Goal: Task Accomplishment & Management: Use online tool/utility

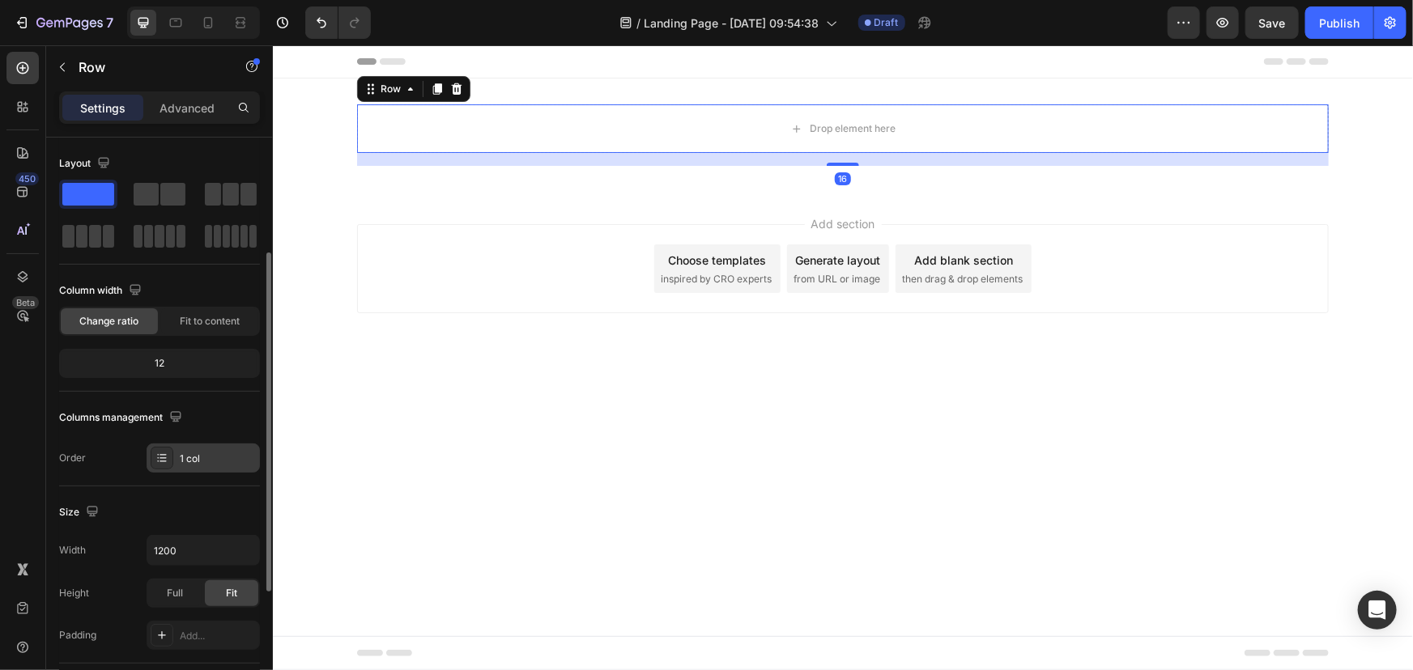
scroll to position [73, 0]
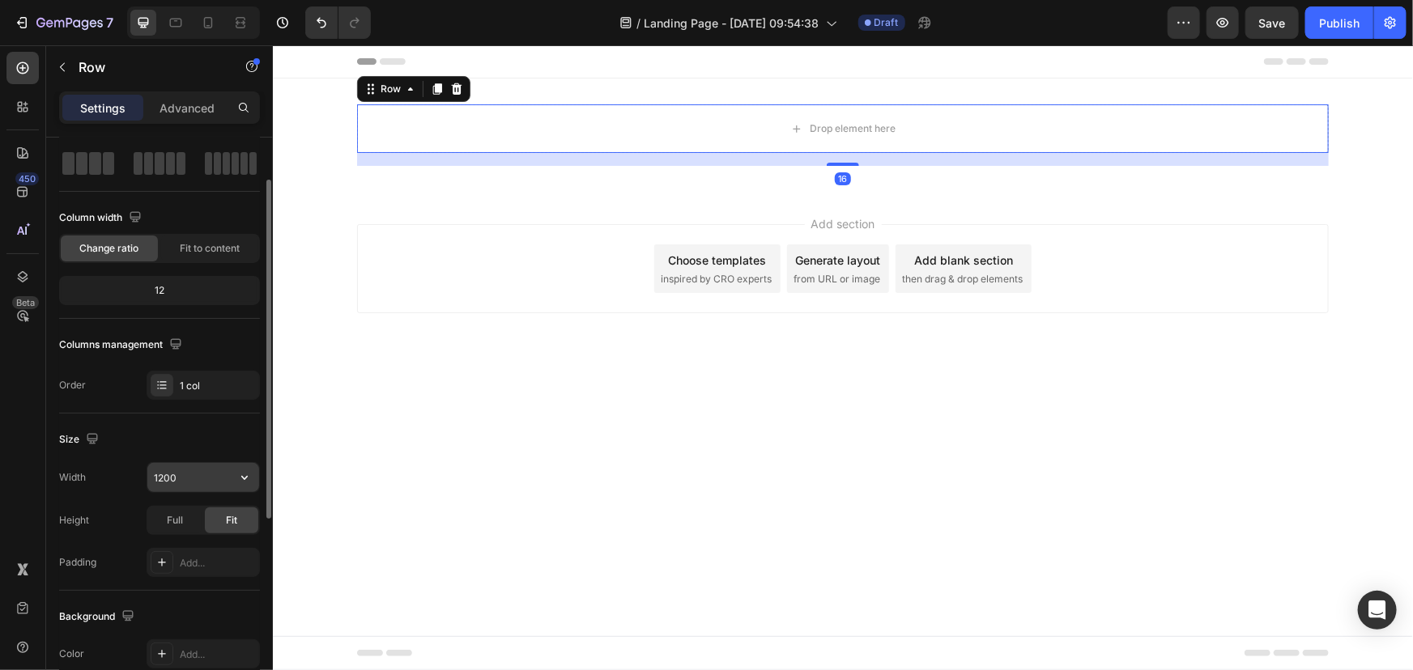
click at [240, 478] on icon "button" at bounding box center [244, 478] width 16 height 16
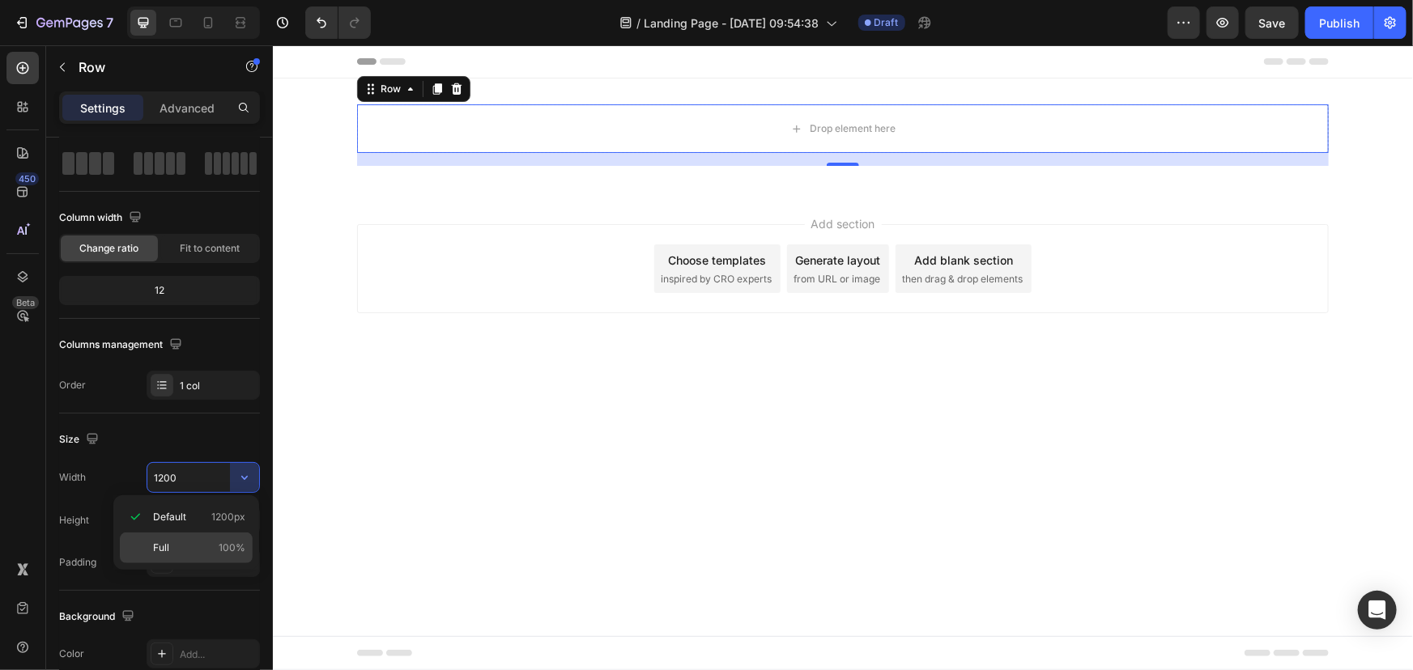
click at [195, 543] on p "Full 100%" at bounding box center [199, 548] width 92 height 15
type input "100%"
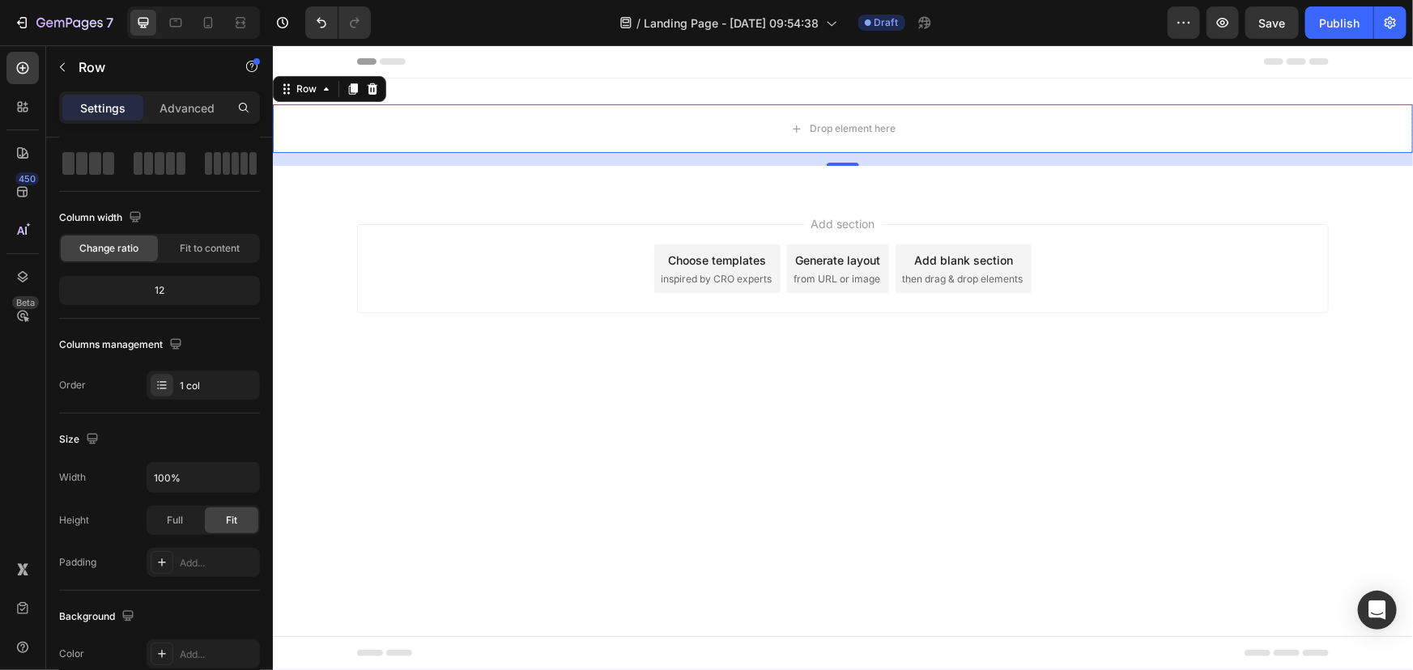
drag, startPoint x: 847, startPoint y: 162, endPoint x: 885, endPoint y: 126, distance: 52.7
click at [881, 129] on div "Drop element here Row 16" at bounding box center [842, 128] width 1140 height 49
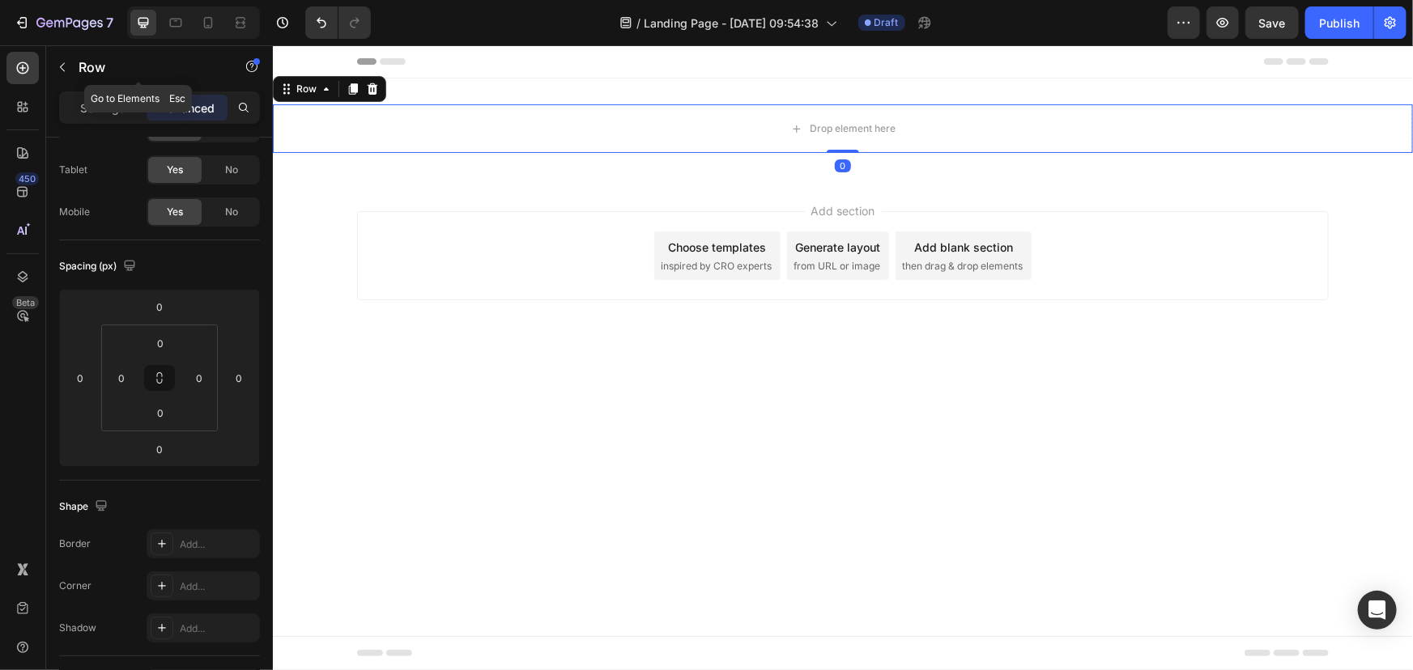
click at [82, 79] on div "Row" at bounding box center [138, 67] width 185 height 42
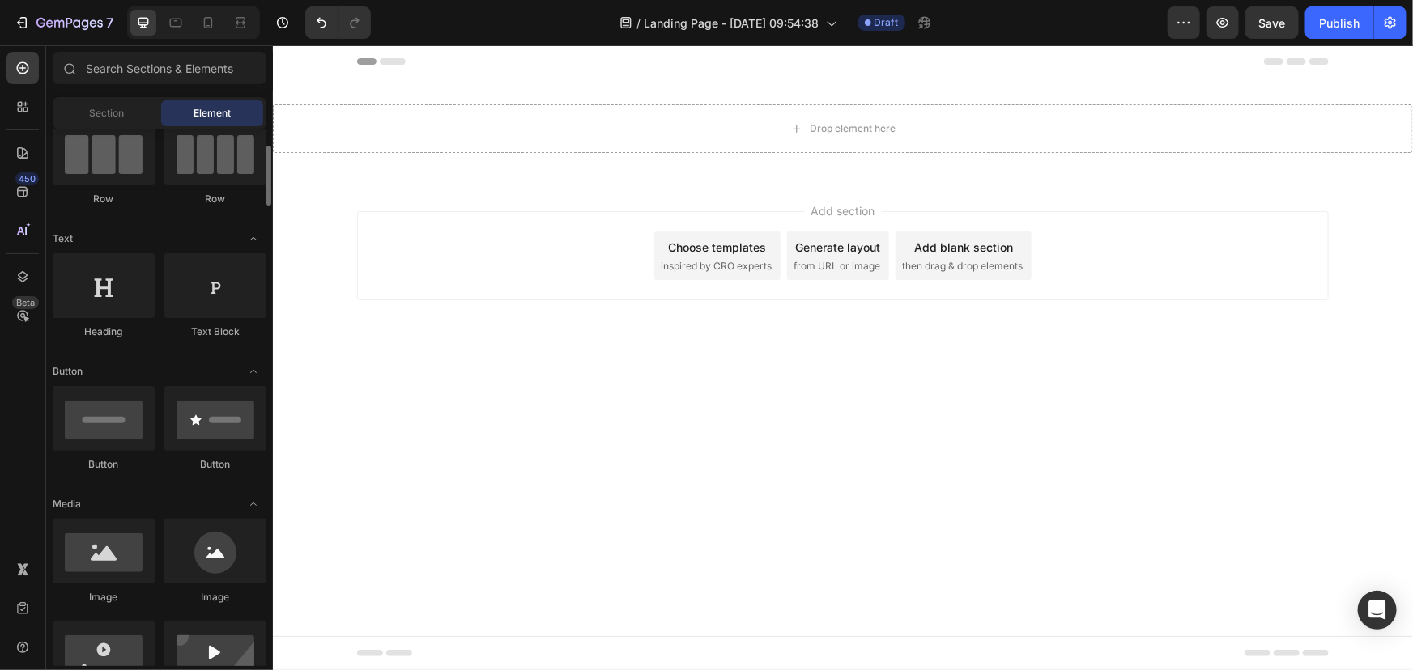
scroll to position [441, 0]
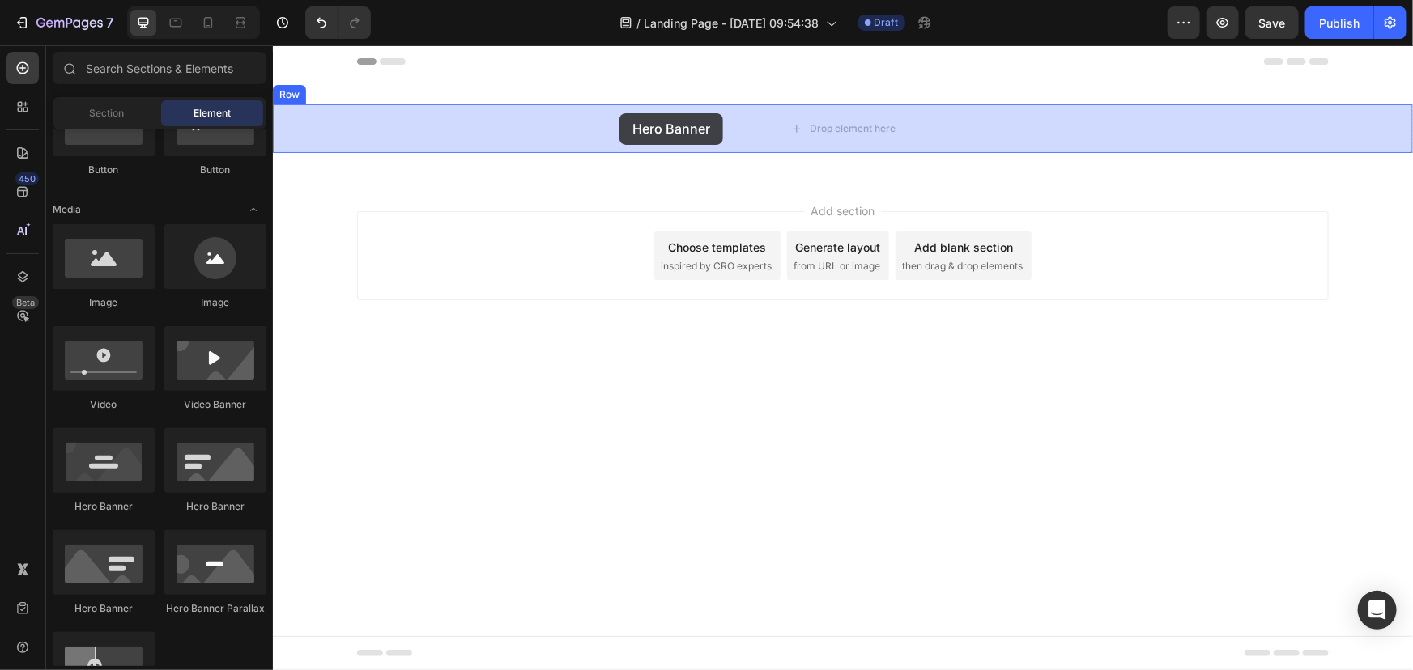
drag, startPoint x: 381, startPoint y: 516, endPoint x: 618, endPoint y: 114, distance: 466.5
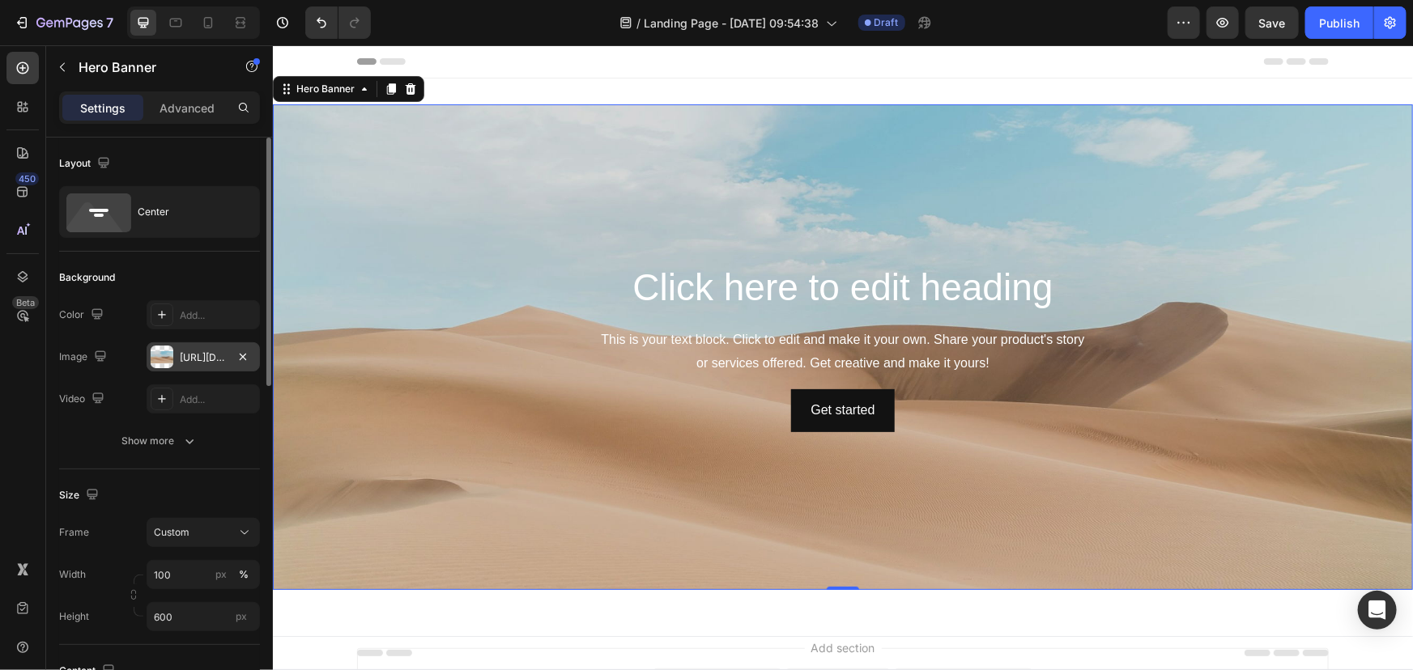
click at [204, 355] on div "https://cdn.shopify.com/s/files/1/2005/9307/files/background_settings.jpg" at bounding box center [203, 358] width 47 height 15
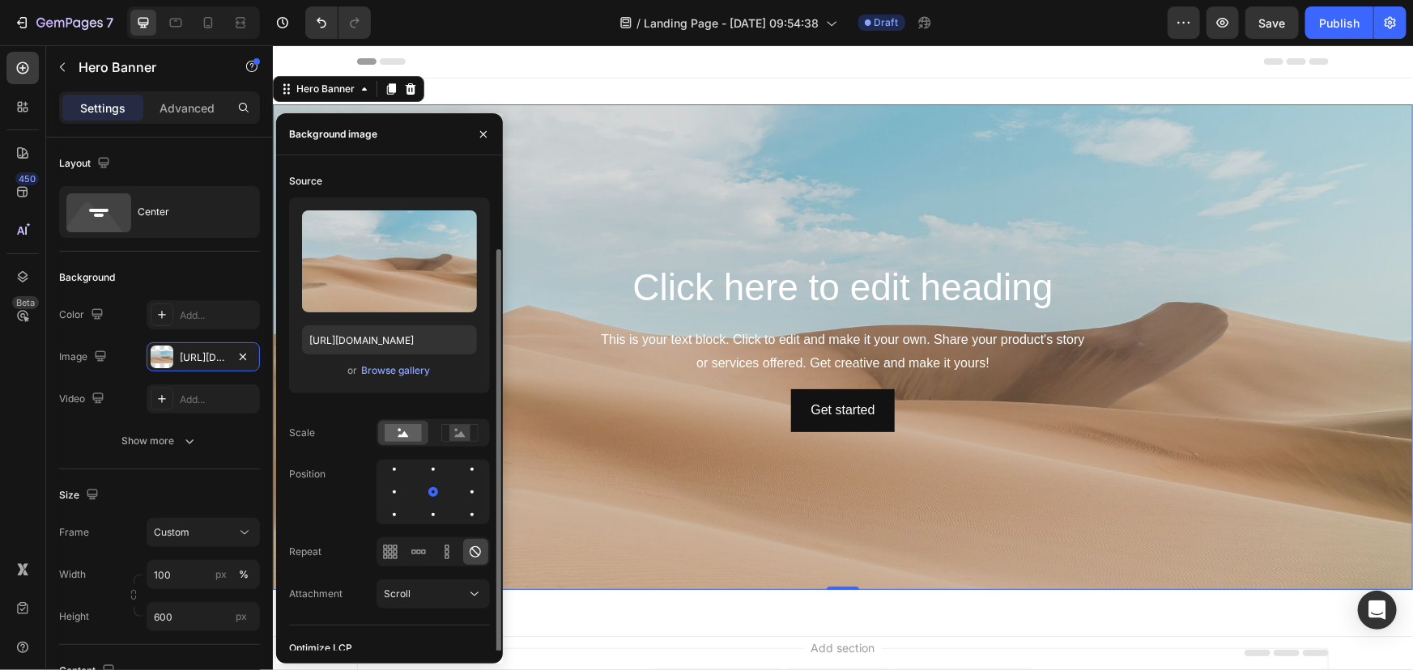
scroll to position [42, 0]
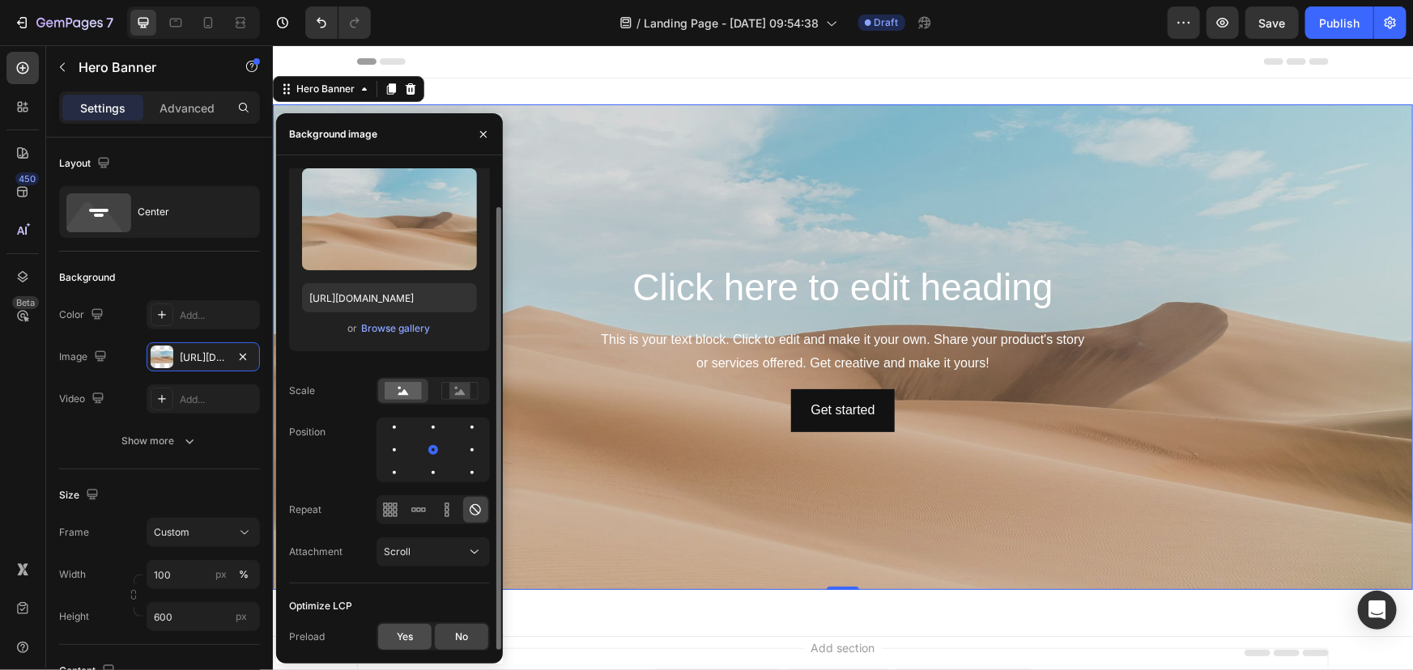
click at [412, 624] on div "Yes" at bounding box center [404, 637] width 53 height 26
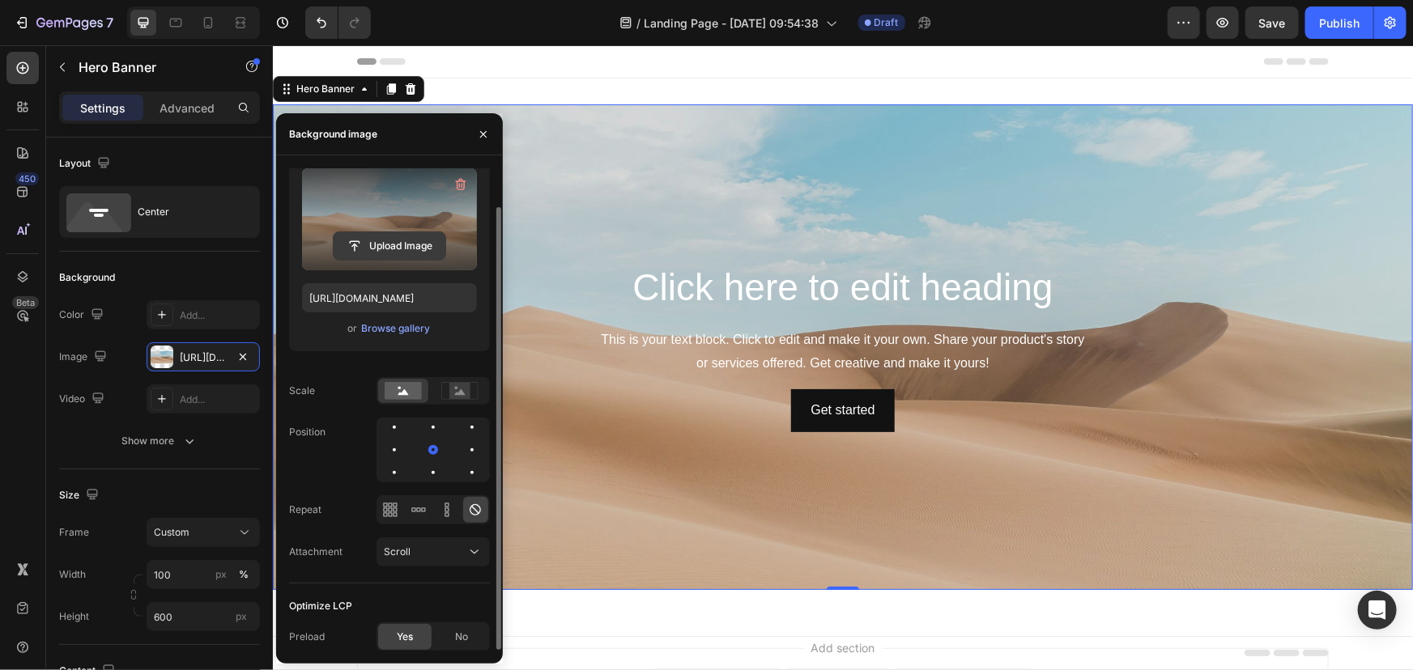
click at [412, 240] on input "file" at bounding box center [390, 246] width 112 height 28
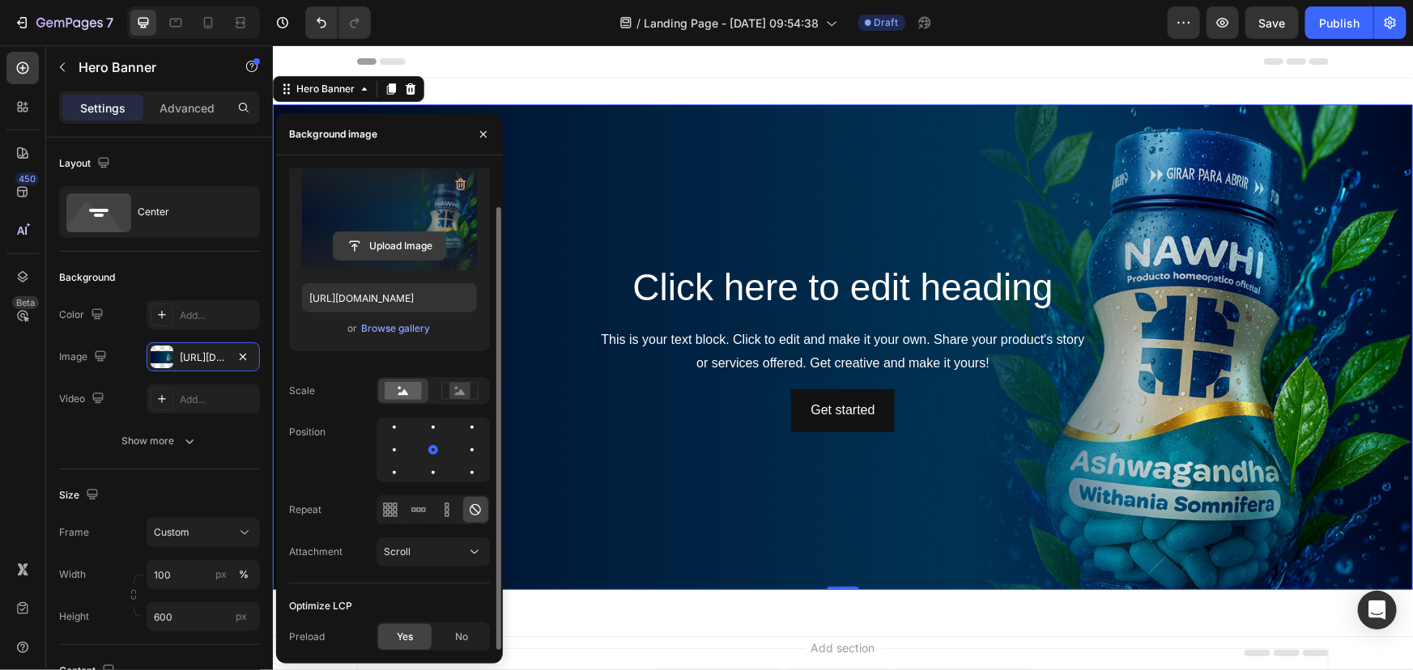
click at [406, 248] on input "file" at bounding box center [390, 246] width 112 height 28
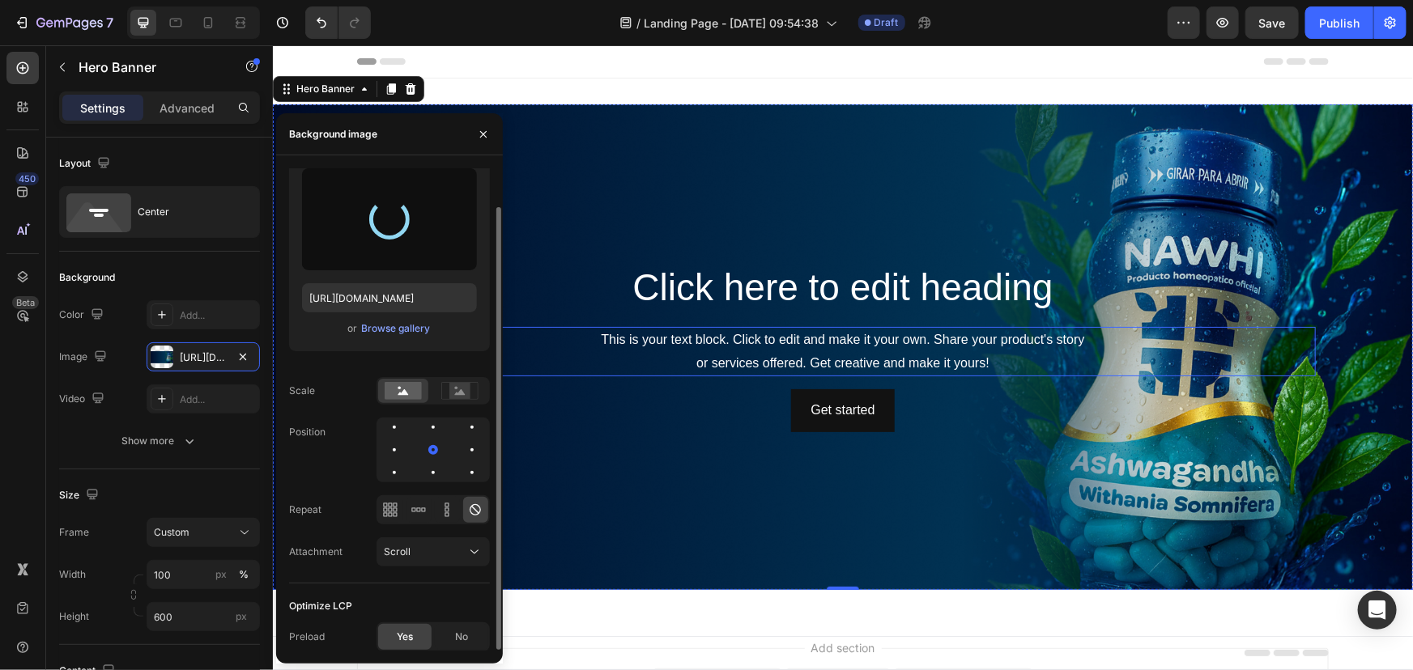
type input "[URL][DOMAIN_NAME]"
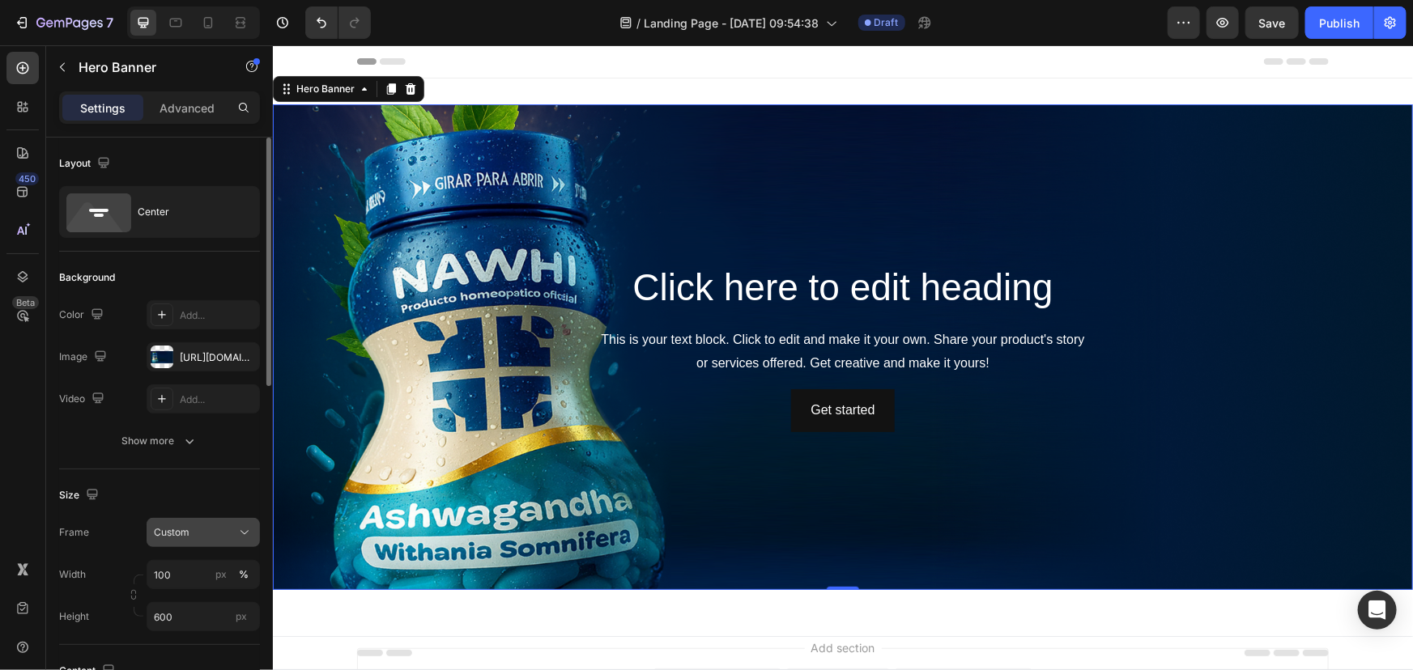
click at [198, 539] on div "Custom" at bounding box center [193, 533] width 79 height 15
click at [182, 588] on div "Custom" at bounding box center [189, 600] width 130 height 29
click at [194, 537] on div "Custom" at bounding box center [193, 533] width 79 height 15
click at [189, 586] on div "Custom" at bounding box center [189, 600] width 130 height 29
click at [191, 534] on div "Custom" at bounding box center [193, 533] width 79 height 15
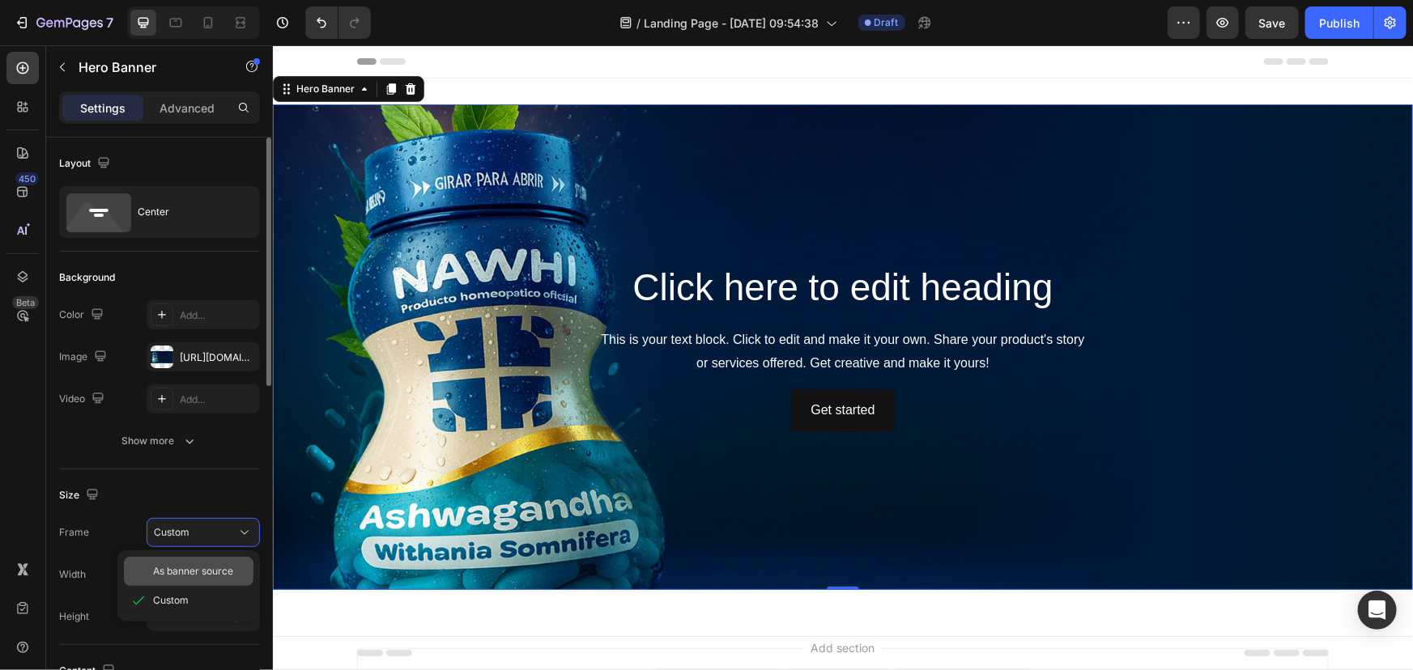
click at [185, 568] on span "As banner source" at bounding box center [193, 571] width 80 height 15
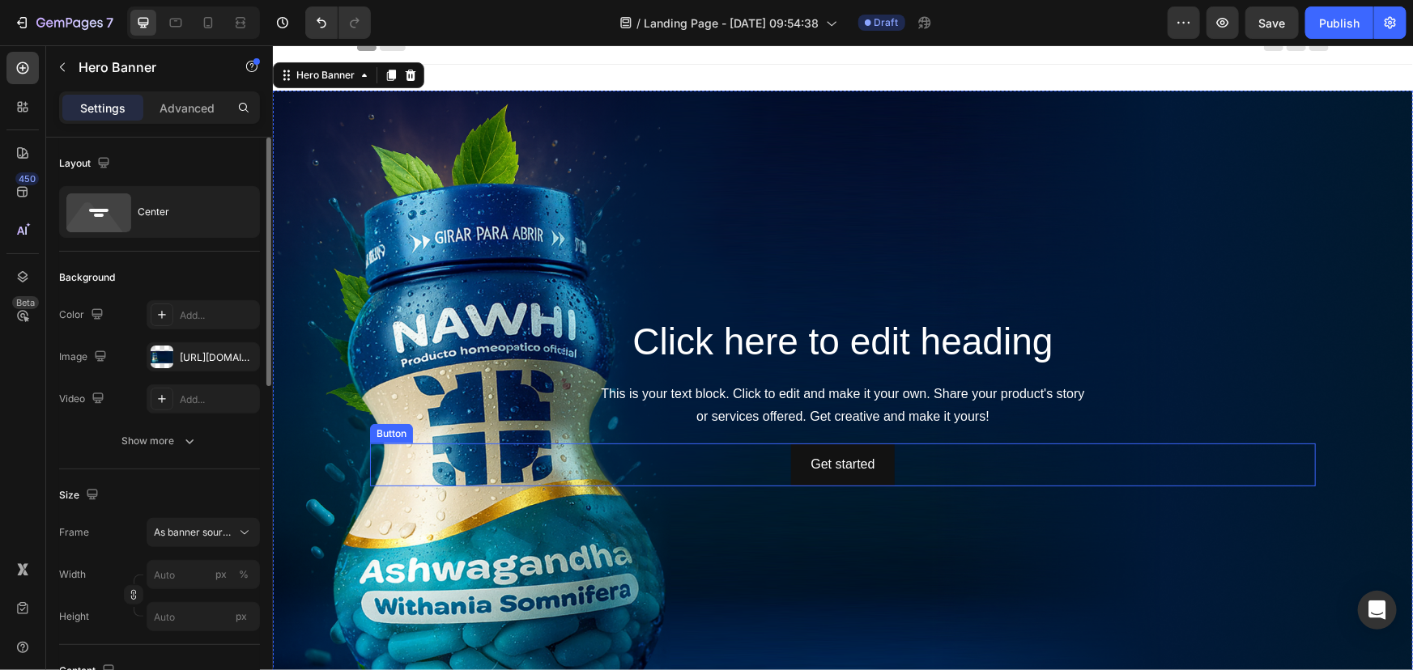
scroll to position [0, 0]
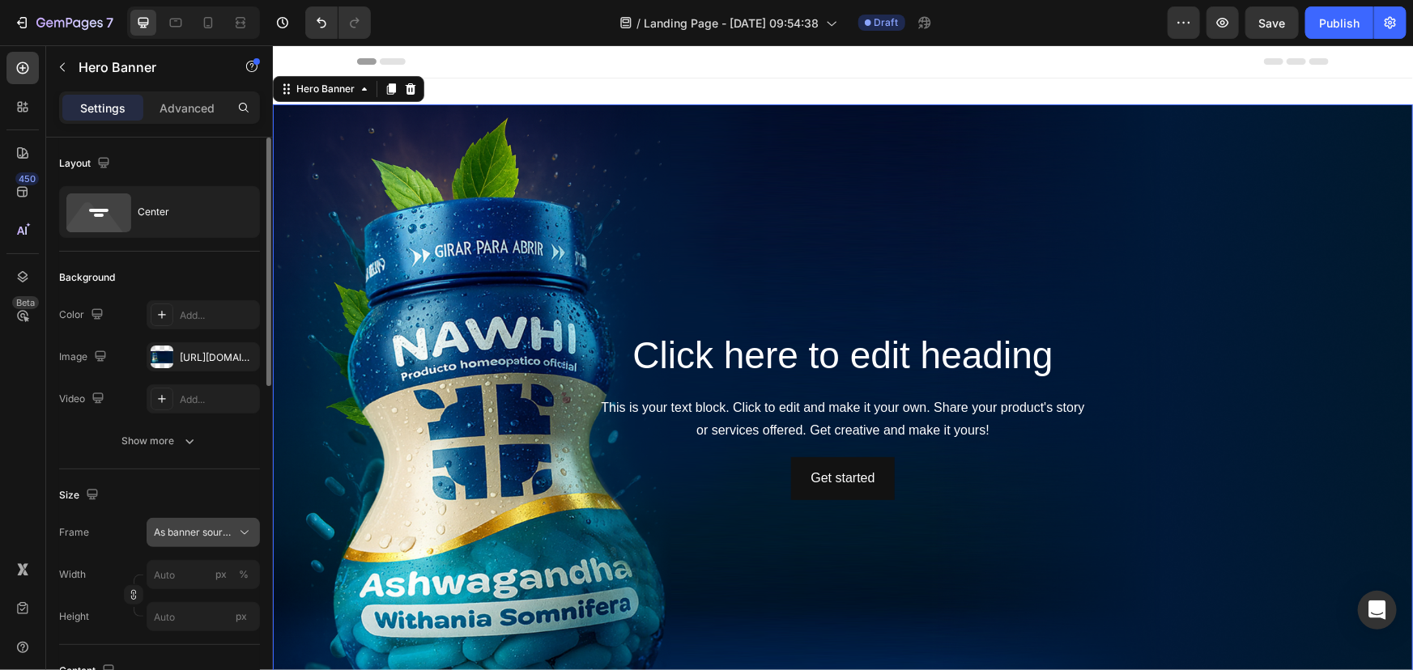
click at [181, 534] on span "As banner source" at bounding box center [193, 533] width 79 height 15
click at [171, 597] on span "Custom" at bounding box center [171, 601] width 36 height 15
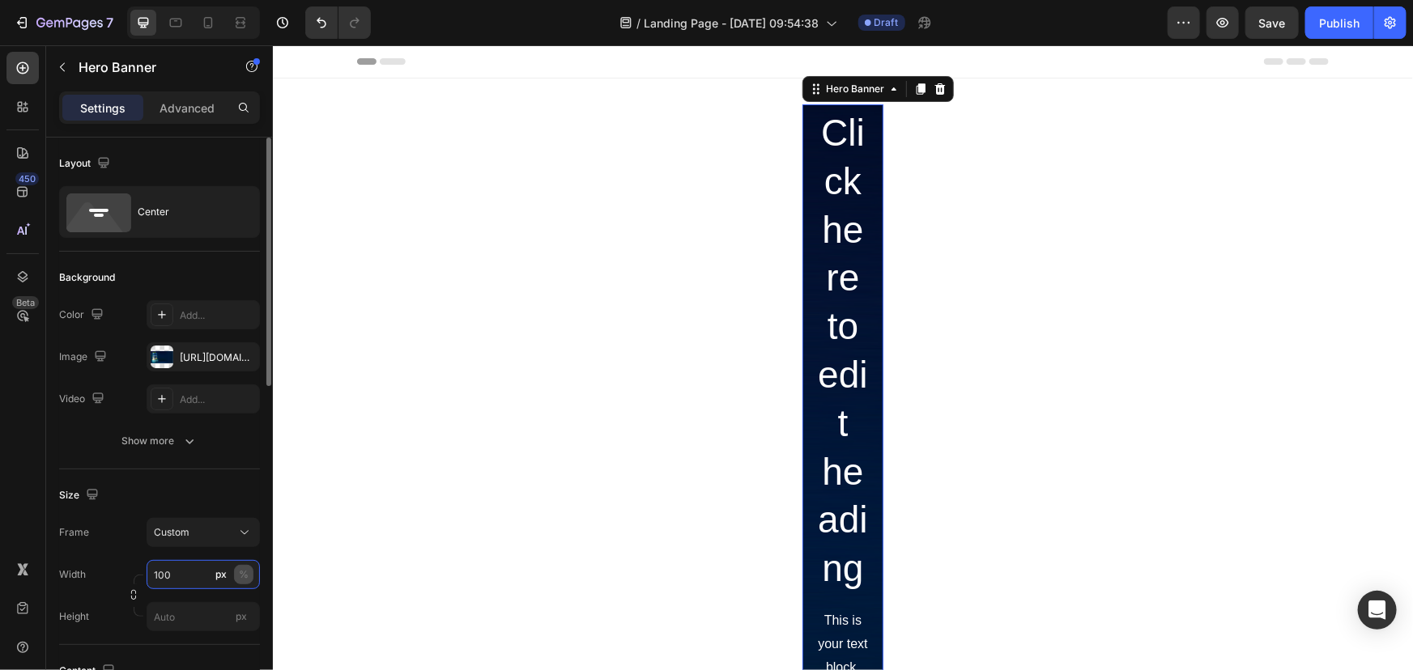
type input "100"
click at [246, 572] on div "%" at bounding box center [244, 575] width 10 height 15
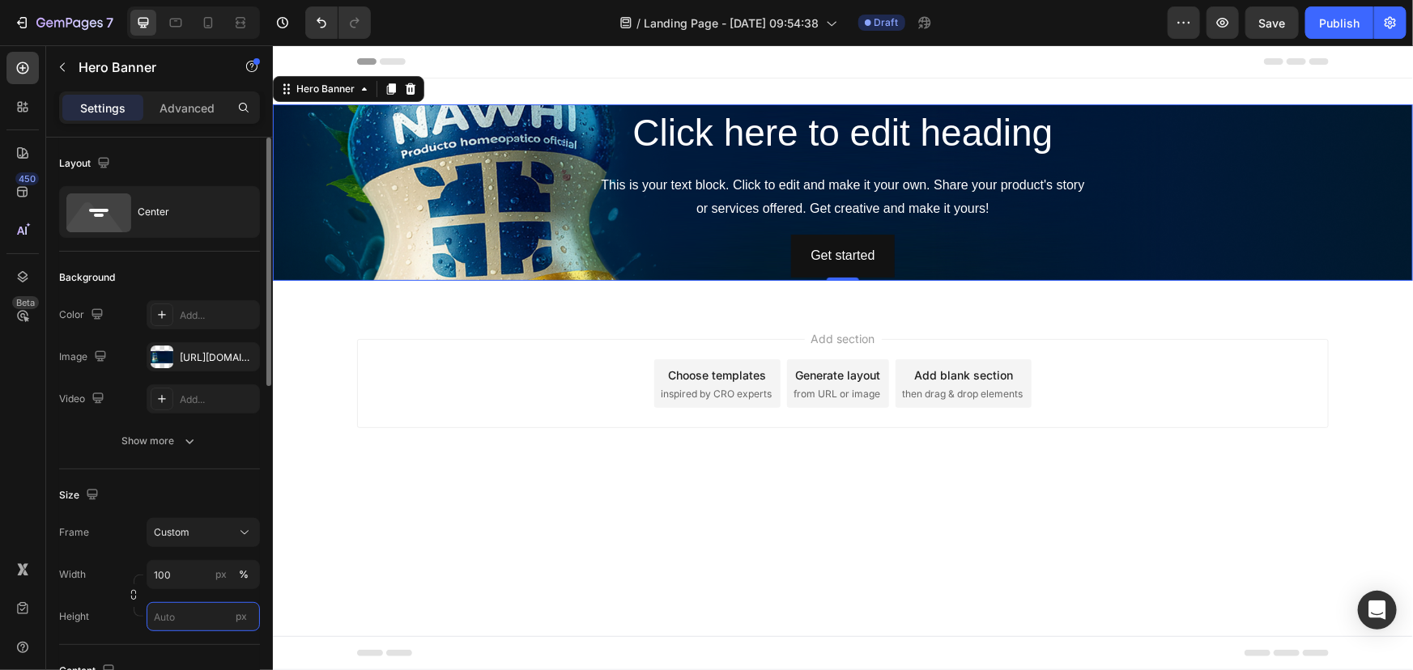
click at [168, 611] on input "px" at bounding box center [203, 616] width 113 height 29
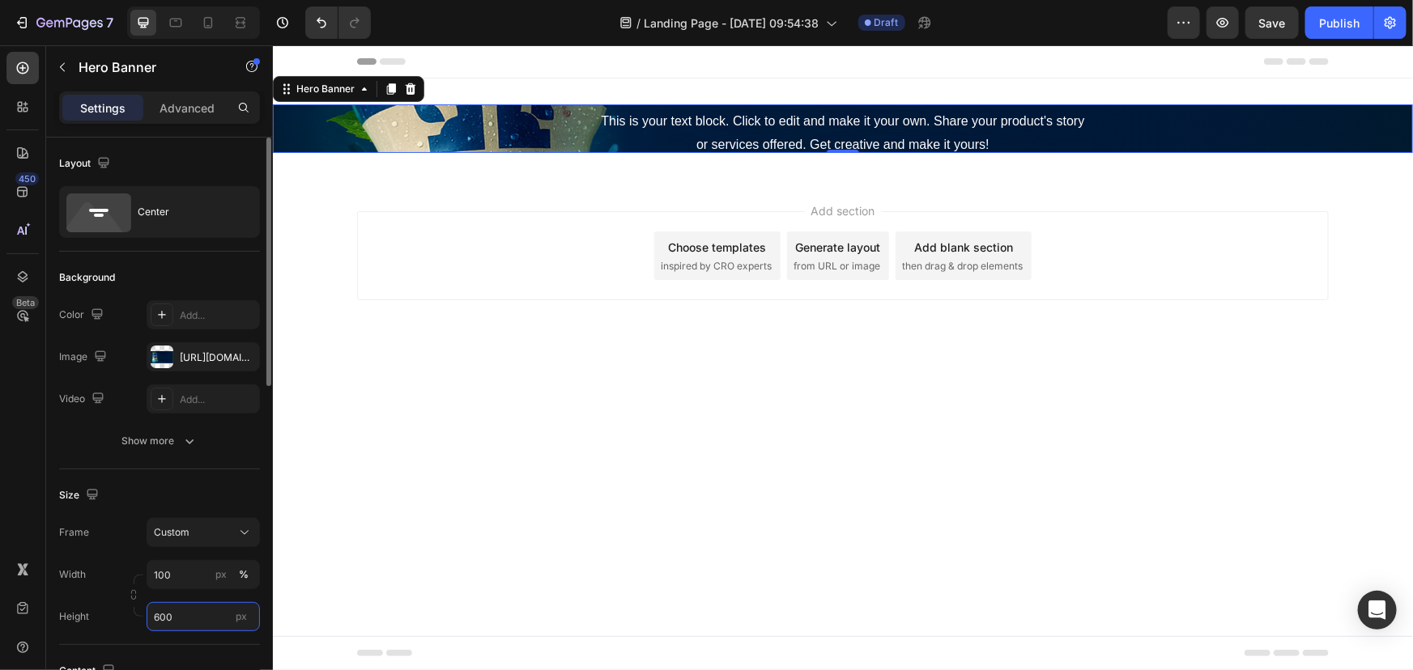
type input "600"
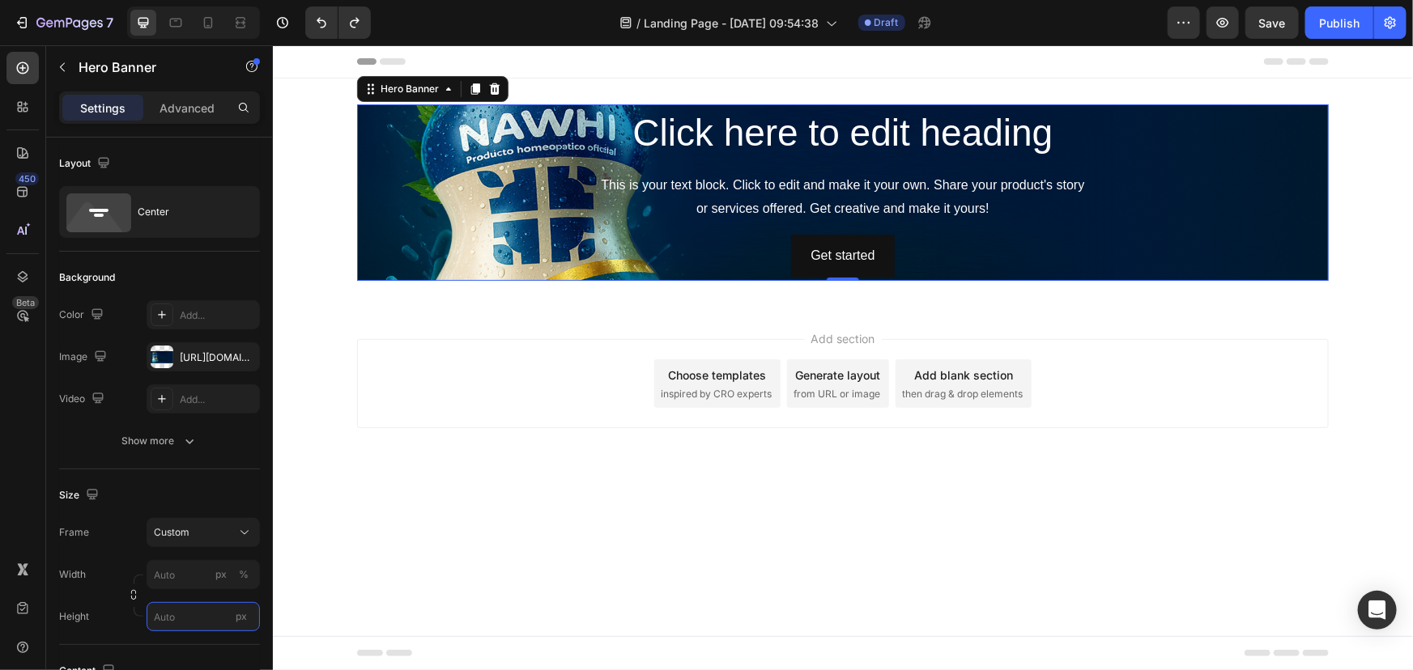
type input "100"
type input "600"
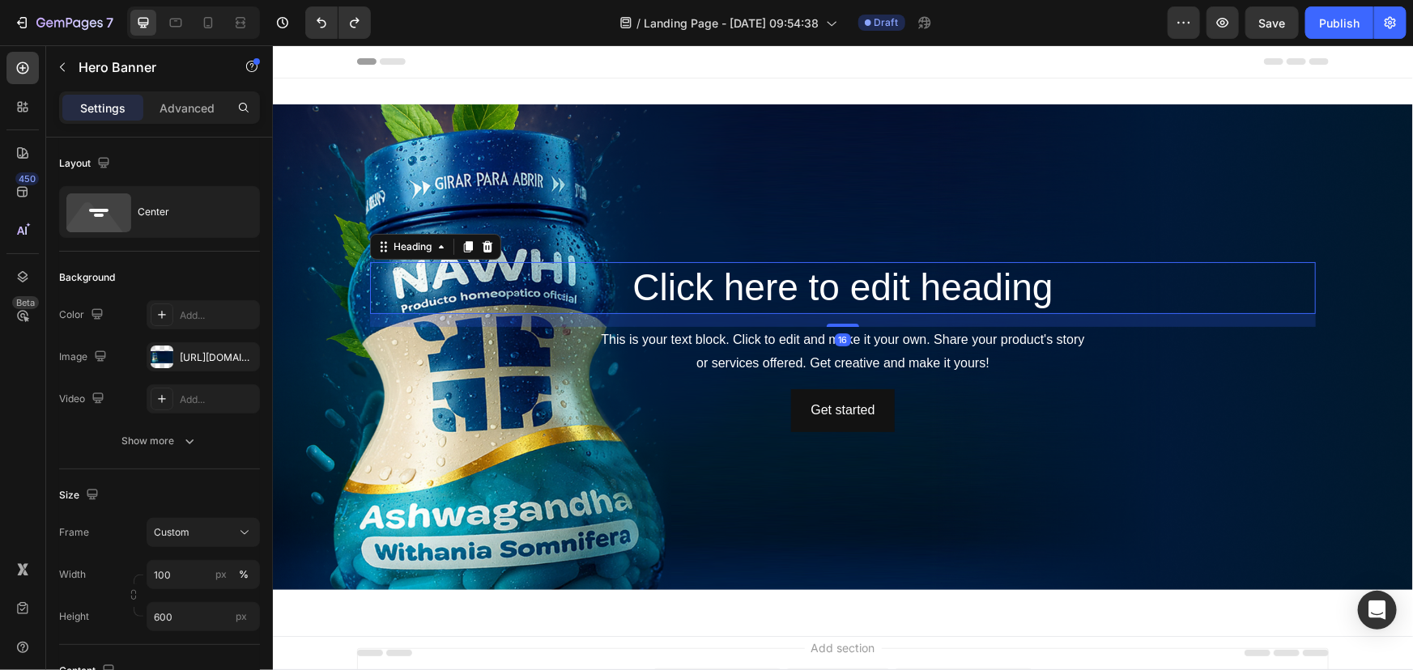
click at [721, 291] on h2 "Click here to edit heading" at bounding box center [842, 288] width 946 height 52
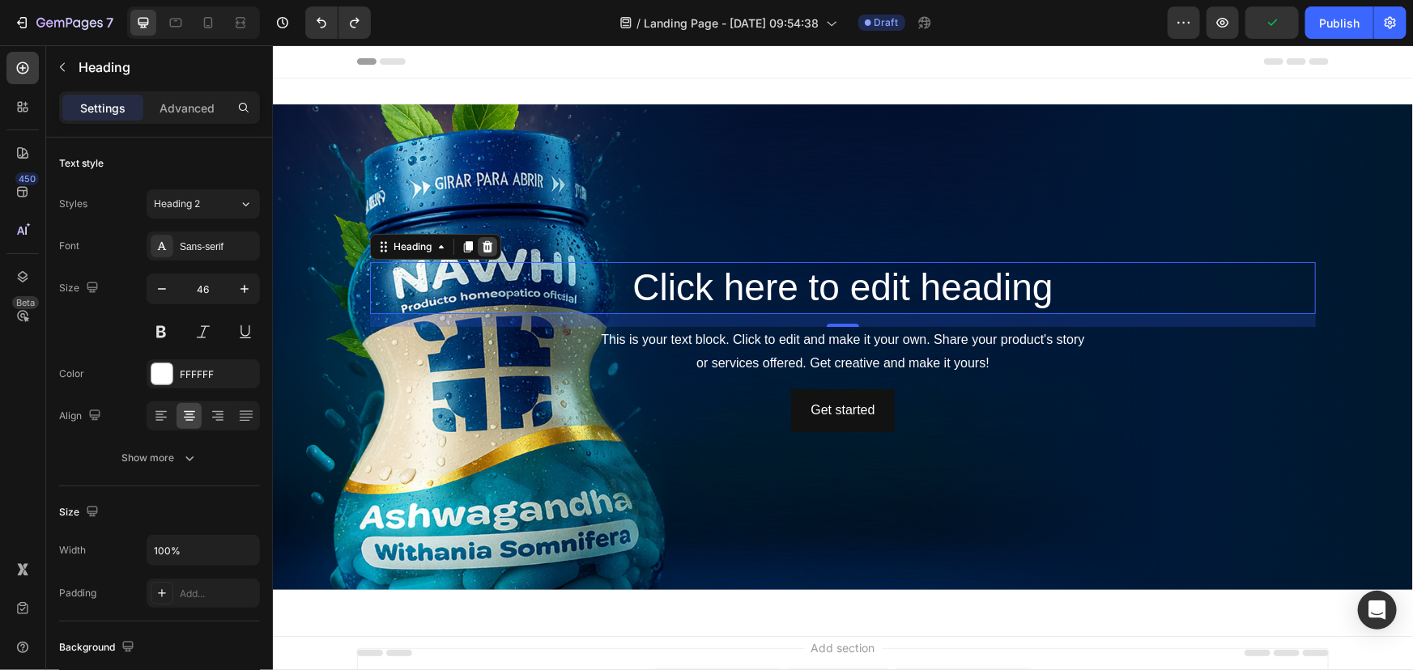
click at [480, 250] on icon at bounding box center [486, 246] width 13 height 13
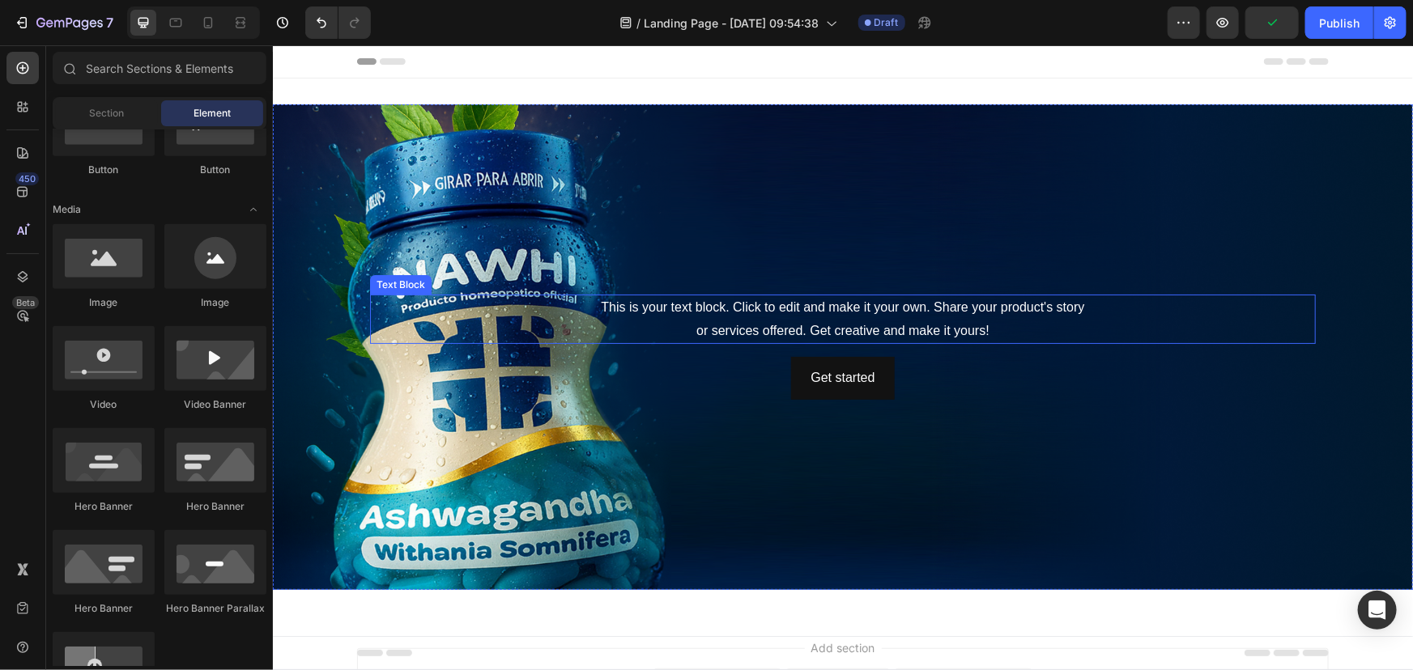
click at [678, 316] on div "This is your text block. Click to edit and make it your own. Share your product…" at bounding box center [842, 319] width 946 height 50
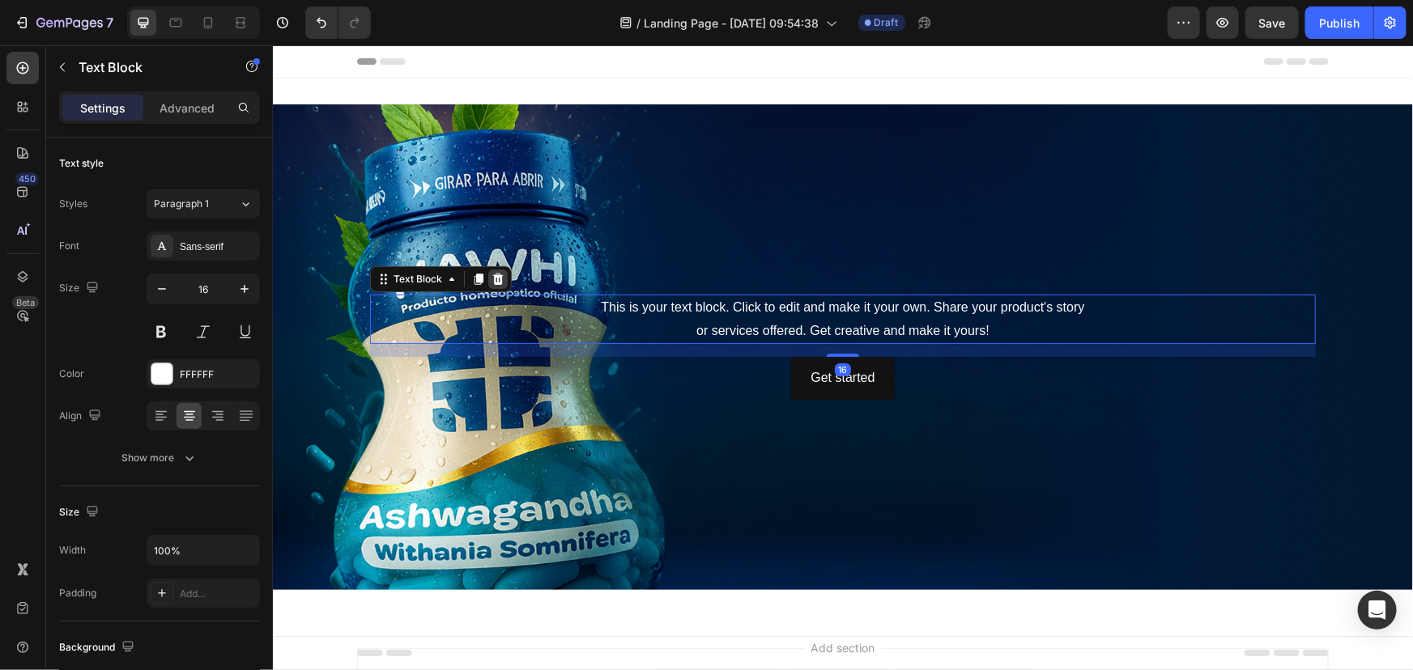
click at [491, 279] on icon at bounding box center [497, 278] width 13 height 13
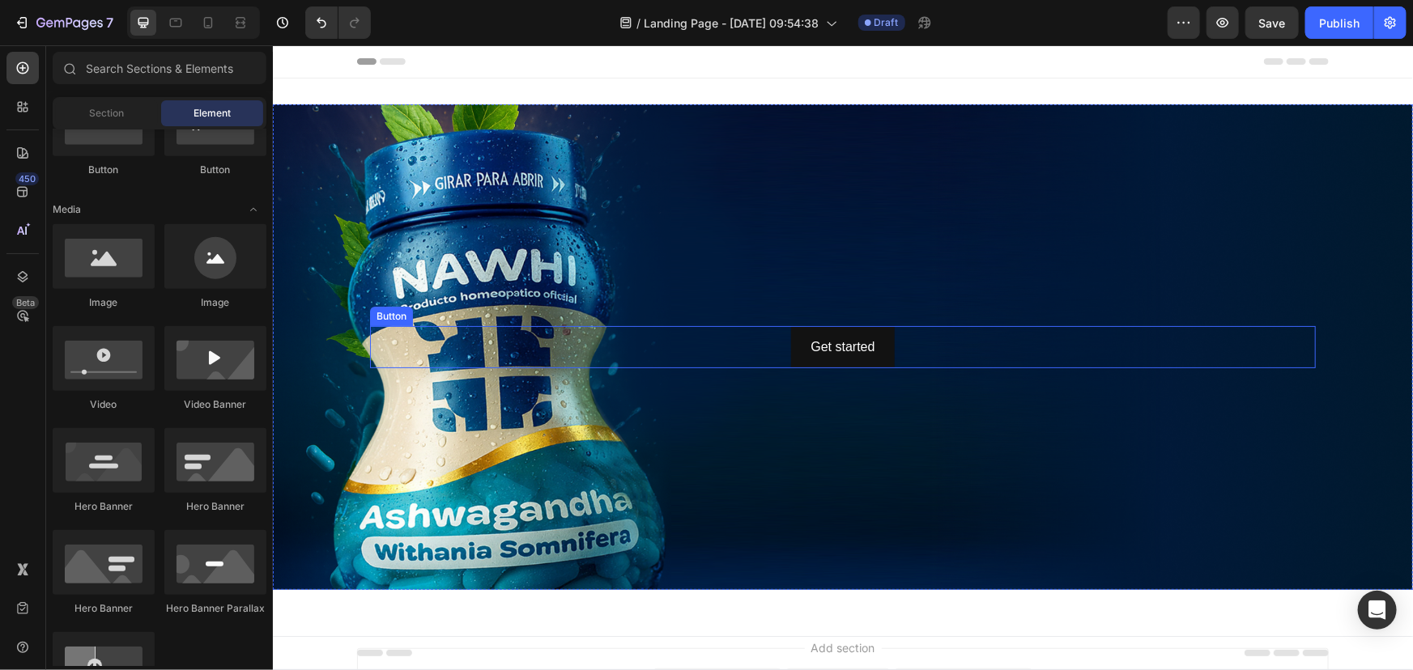
click at [743, 338] on div "Get started Button" at bounding box center [842, 347] width 946 height 43
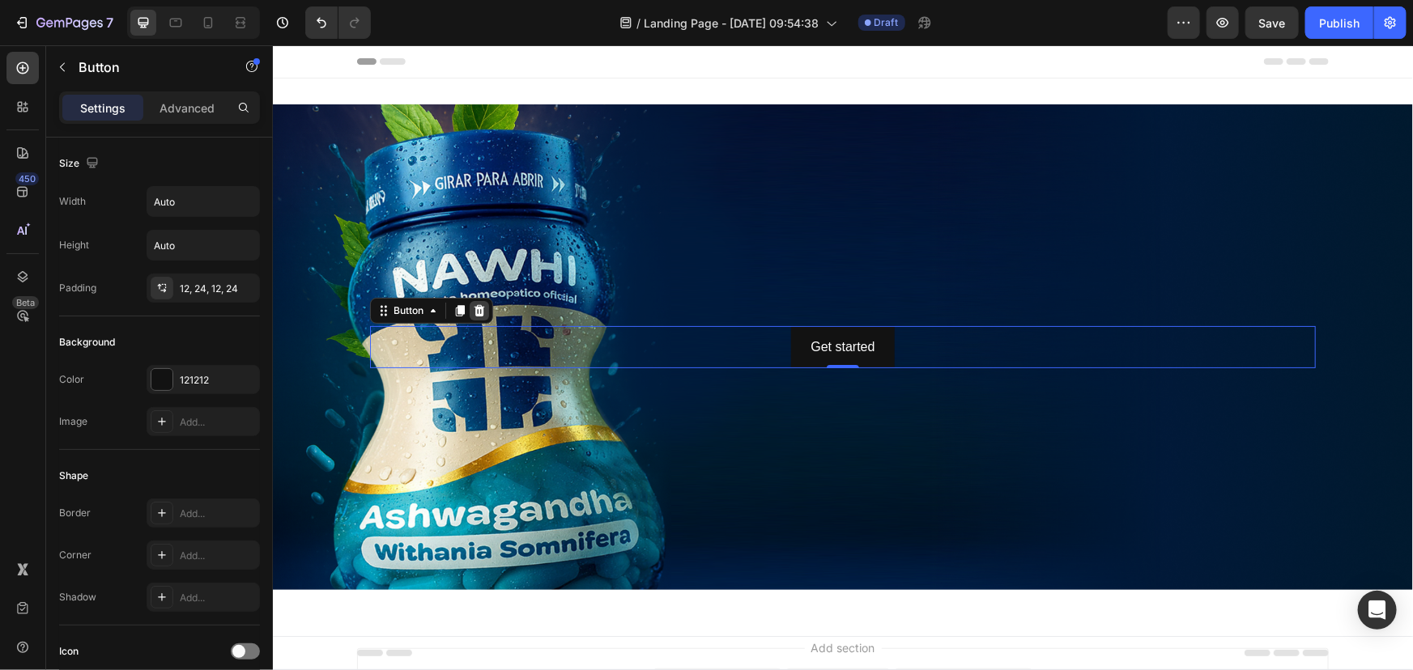
click at [479, 309] on icon at bounding box center [478, 310] width 13 height 13
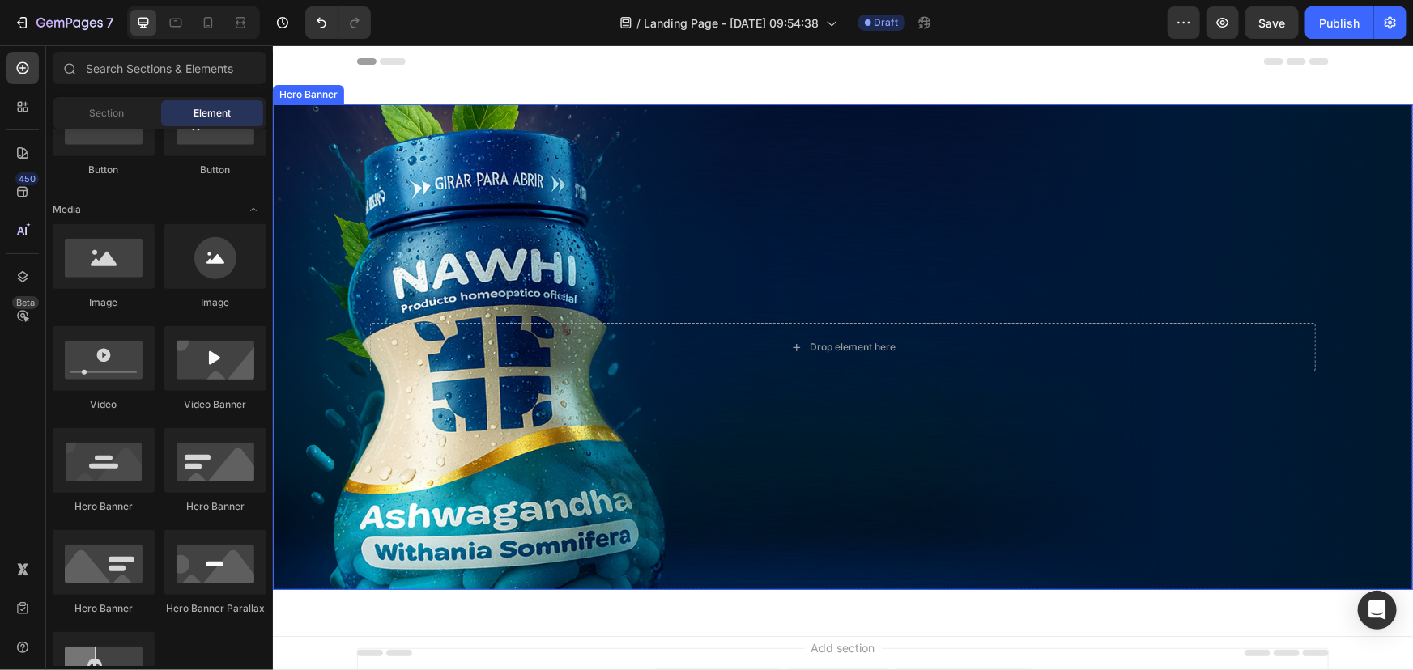
click at [498, 336] on div "Drop element here" at bounding box center [842, 346] width 946 height 49
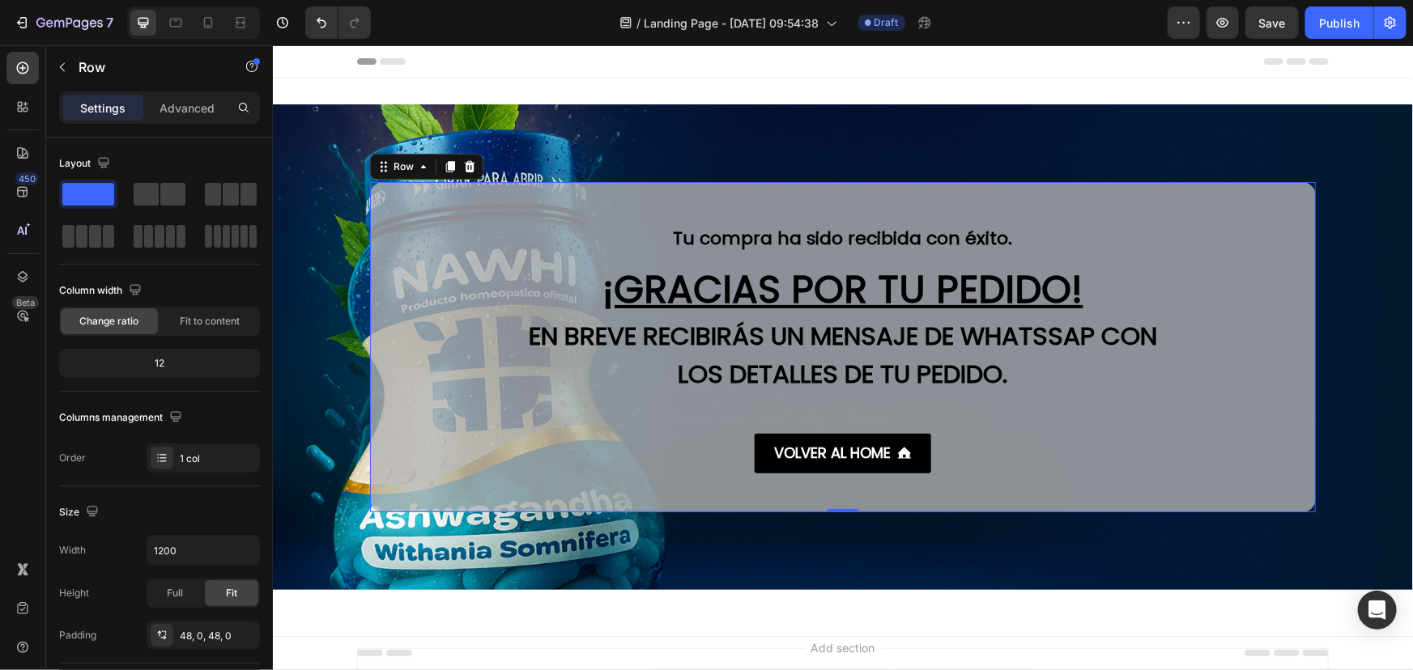
click at [456, 372] on div "Tu compra ha sido recibida con éxito. Text block ¡GRACIAS POR TU PEDIDO! Headin…" at bounding box center [842, 346] width 946 height 252
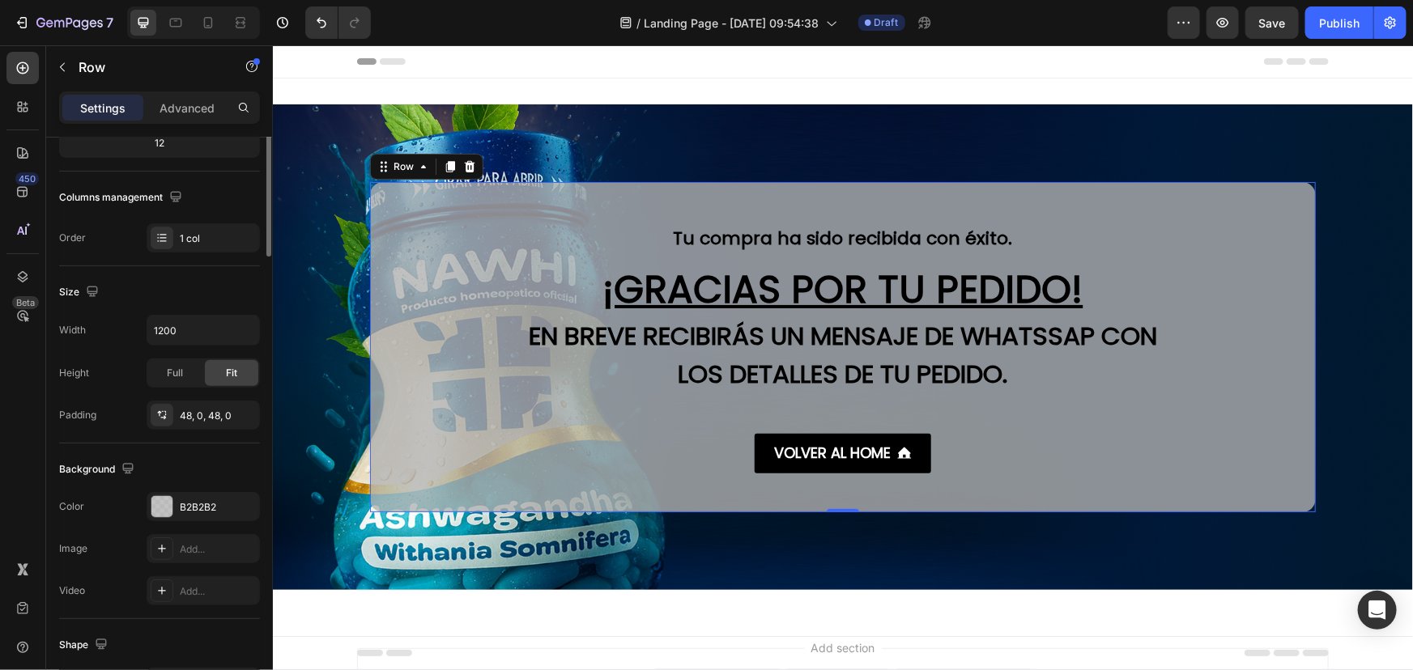
scroll to position [407, 0]
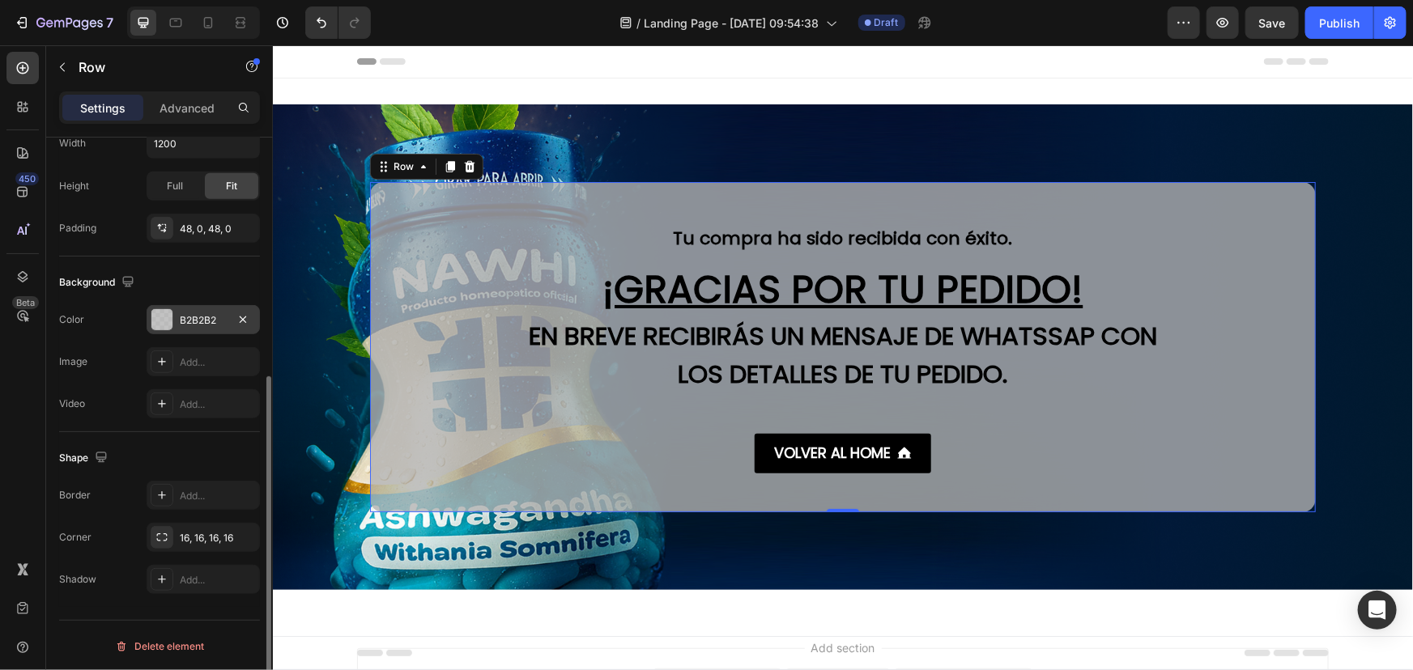
click at [172, 324] on div at bounding box center [161, 319] width 21 height 21
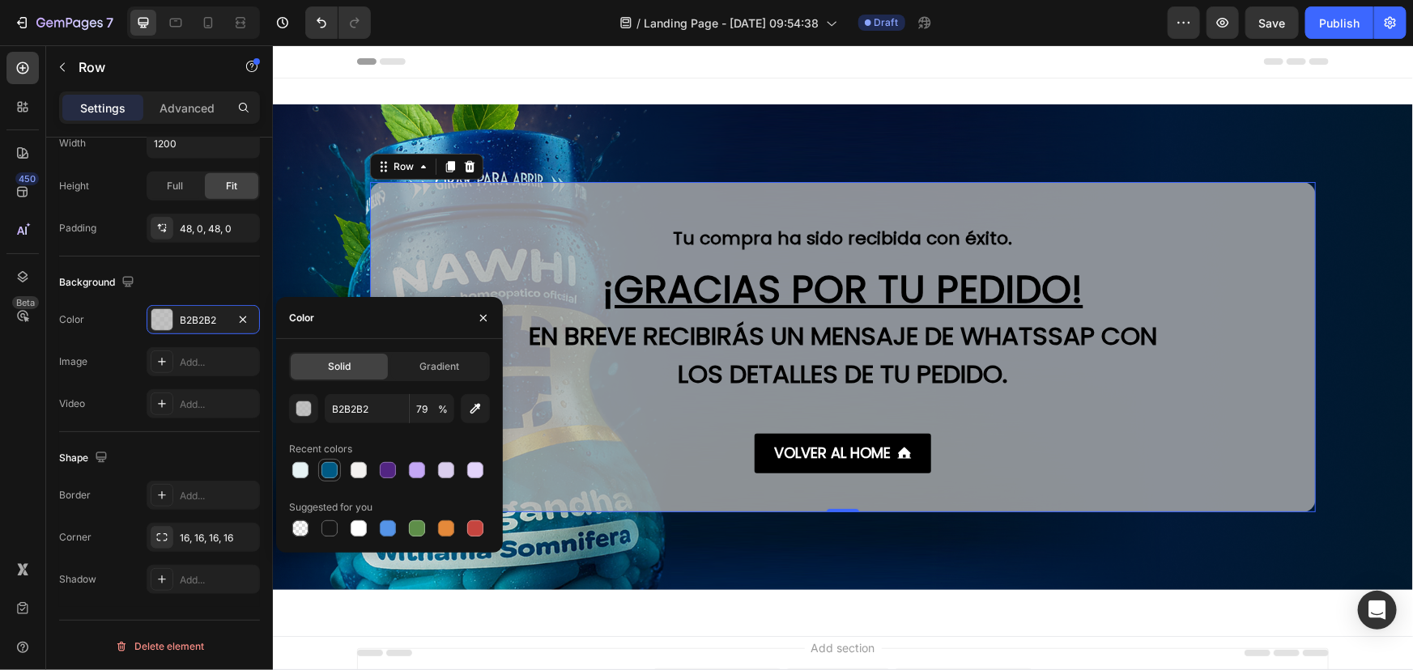
click at [322, 466] on div at bounding box center [329, 470] width 16 height 16
type input "005A84"
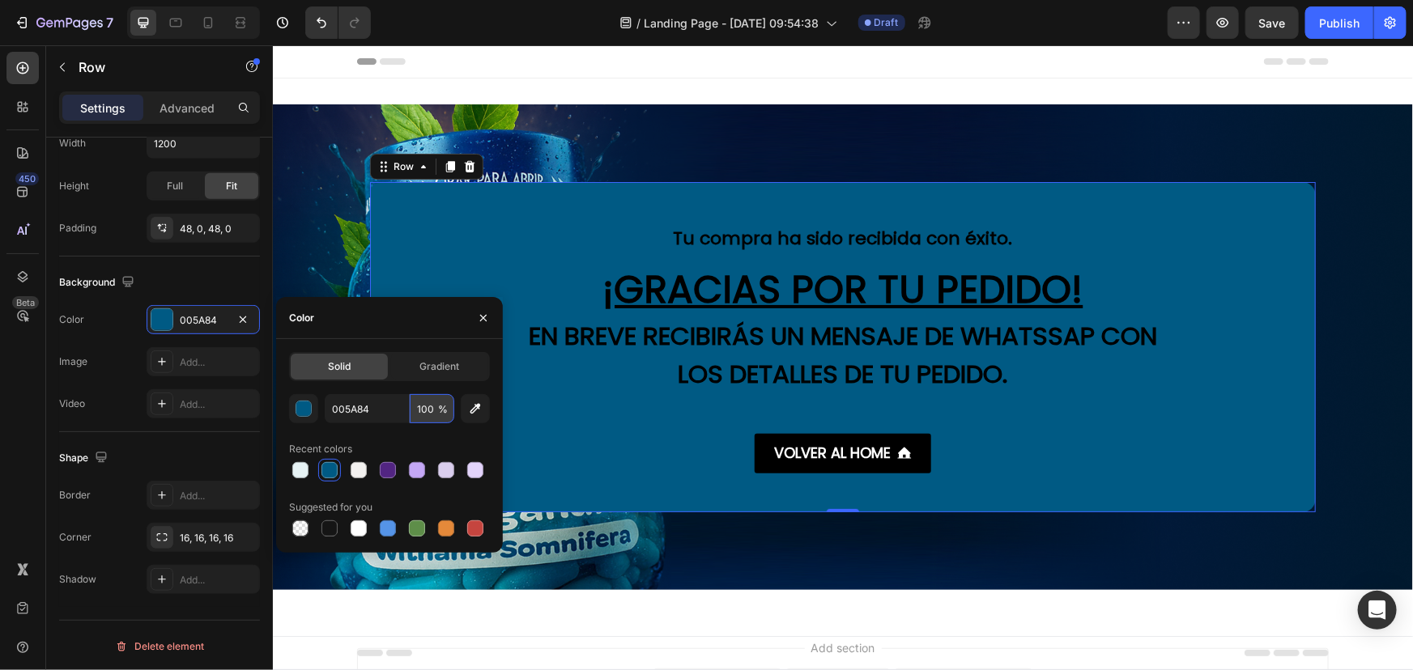
click at [422, 411] on input "100" at bounding box center [432, 408] width 45 height 29
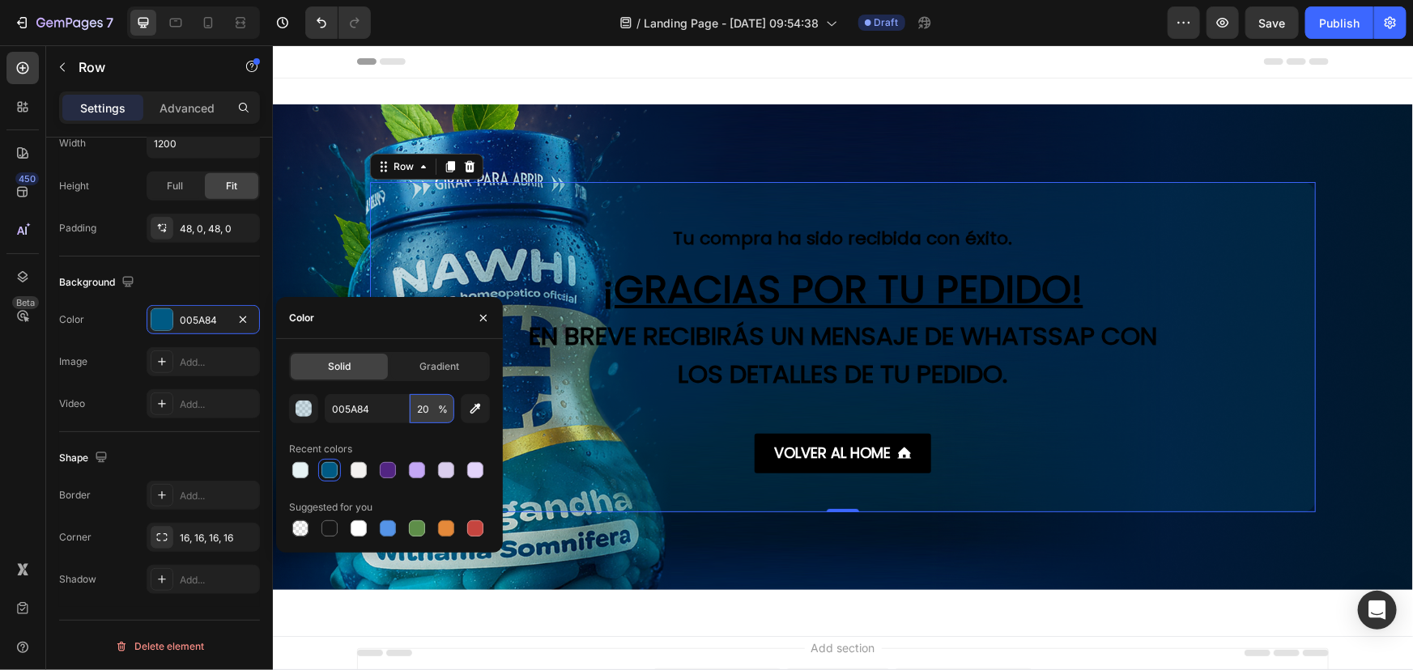
click at [420, 412] on input "20" at bounding box center [432, 408] width 45 height 29
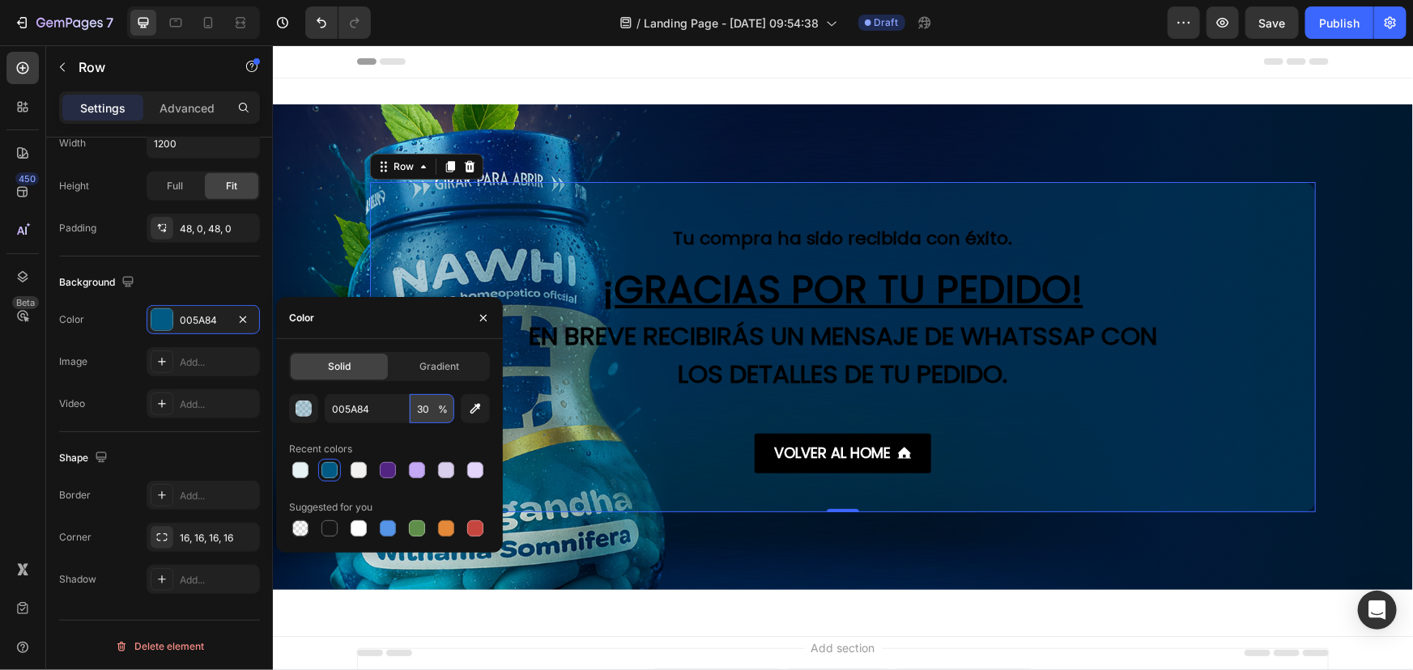
click at [420, 412] on input "30" at bounding box center [432, 408] width 45 height 29
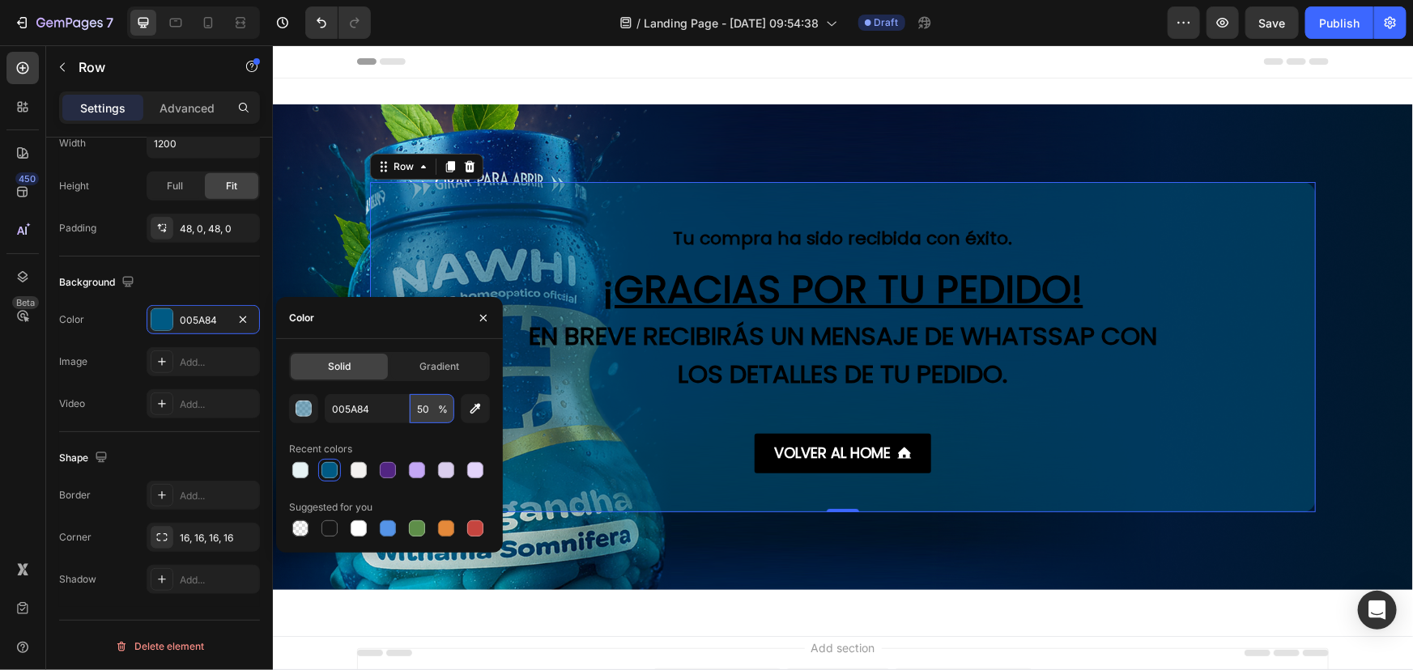
click at [420, 412] on input "50" at bounding box center [432, 408] width 45 height 29
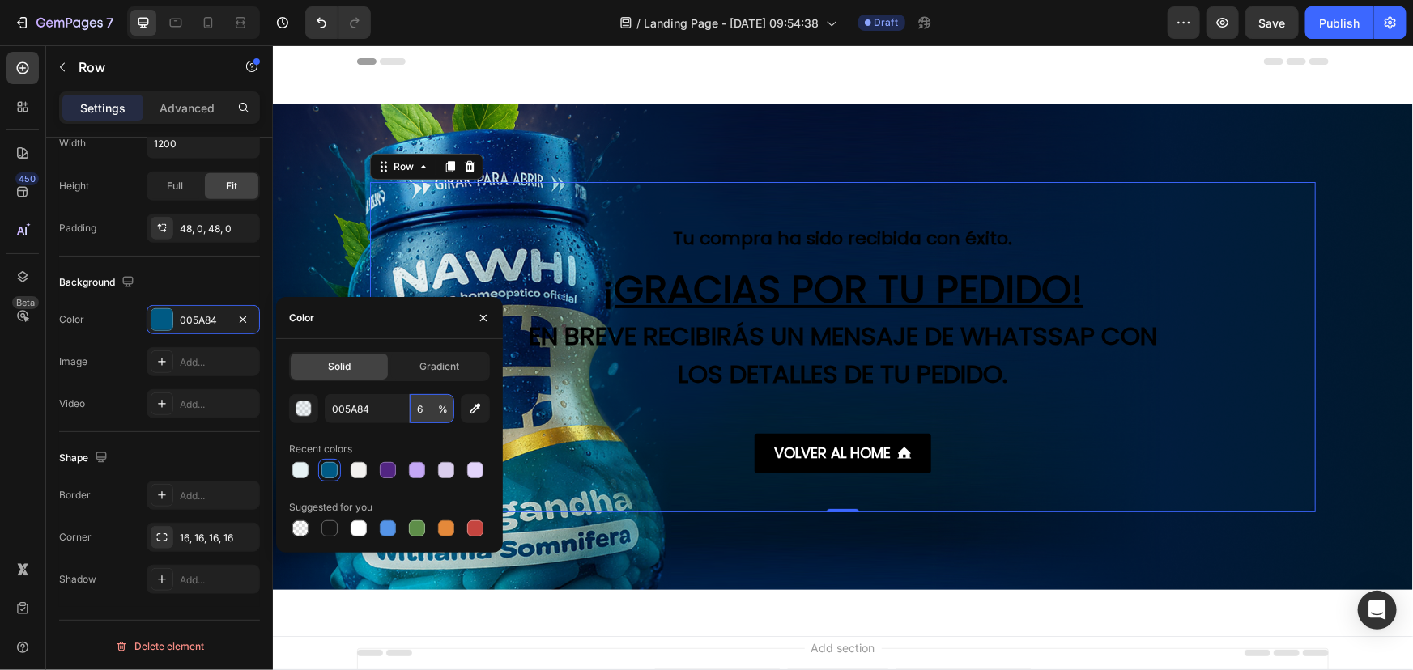
type input "60"
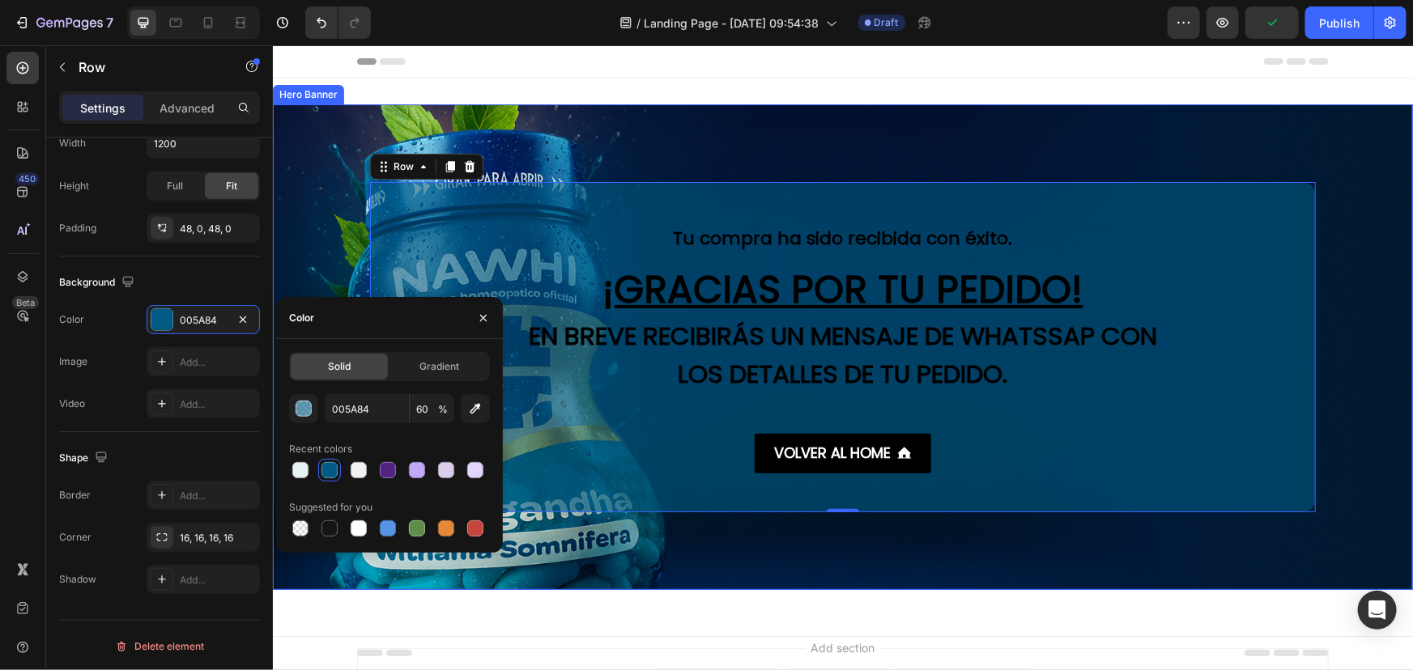
click at [701, 150] on div "Background Image" at bounding box center [842, 347] width 1140 height 486
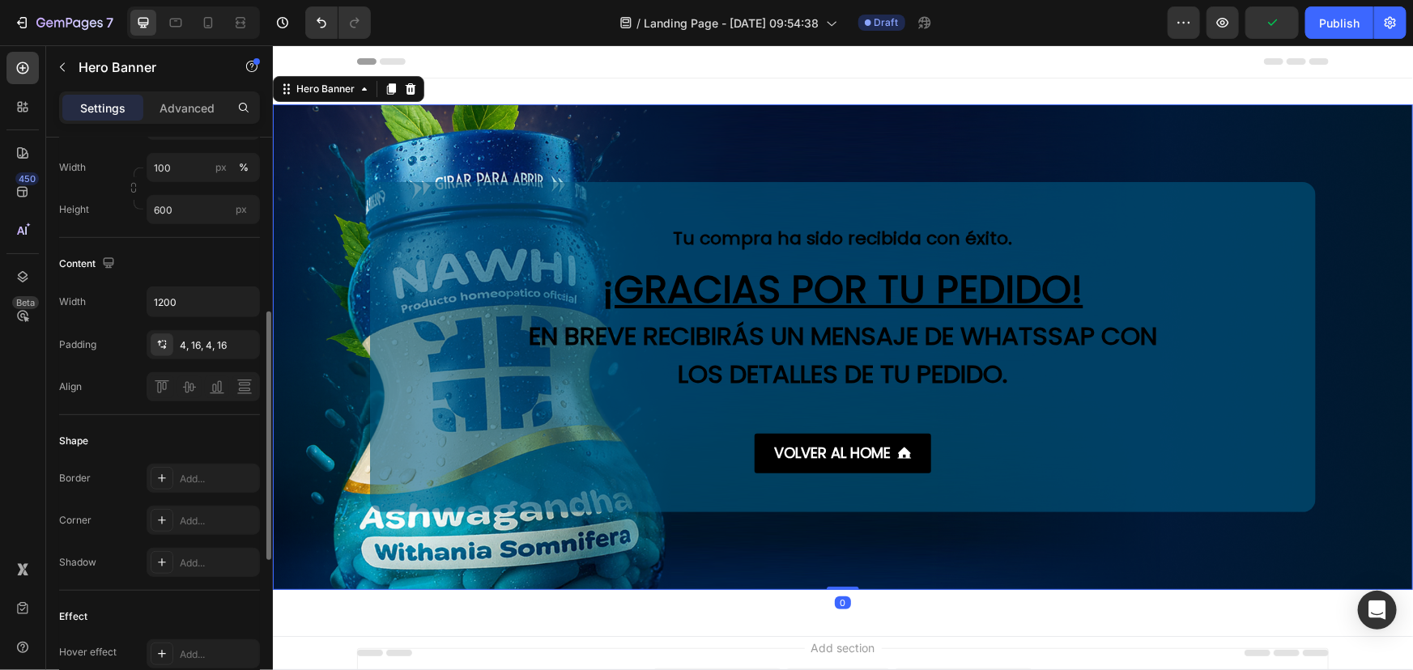
scroll to position [0, 0]
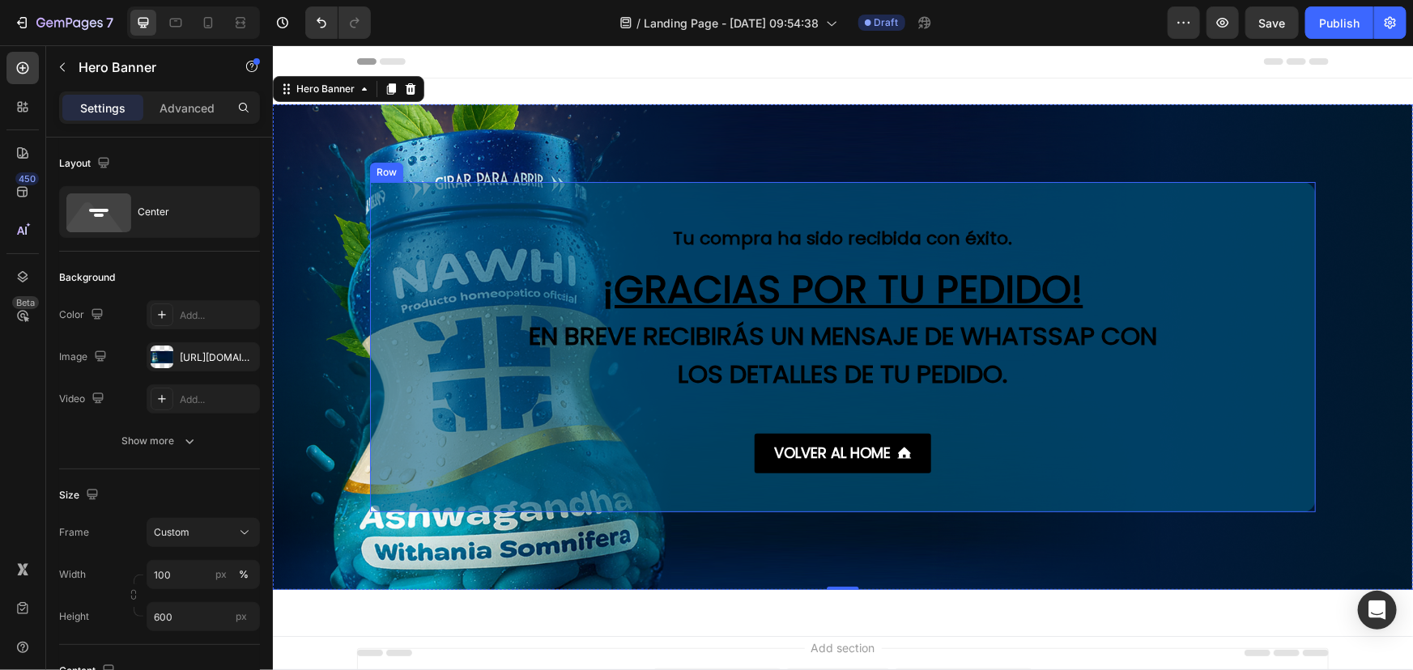
click at [451, 270] on div "Tu compra ha sido recibida con éxito. Text block ¡GRACIAS POR TU PEDIDO! Headin…" at bounding box center [842, 346] width 946 height 252
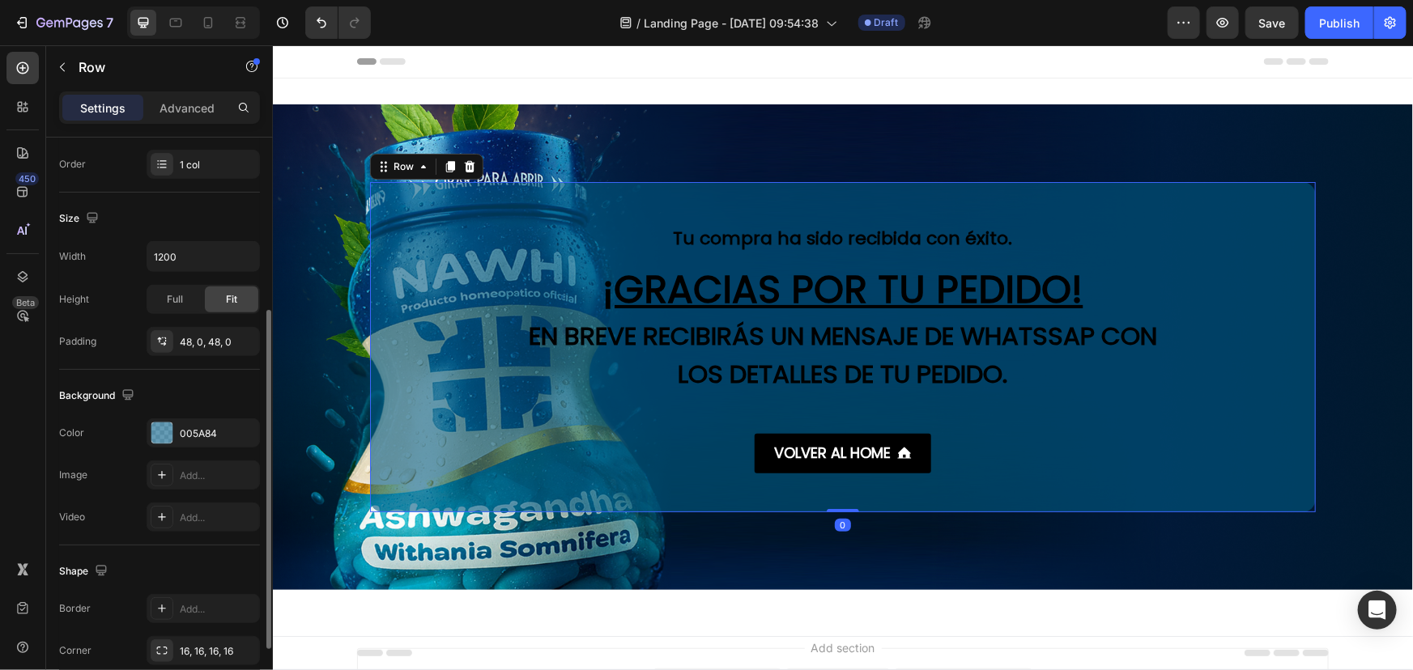
scroll to position [368, 0]
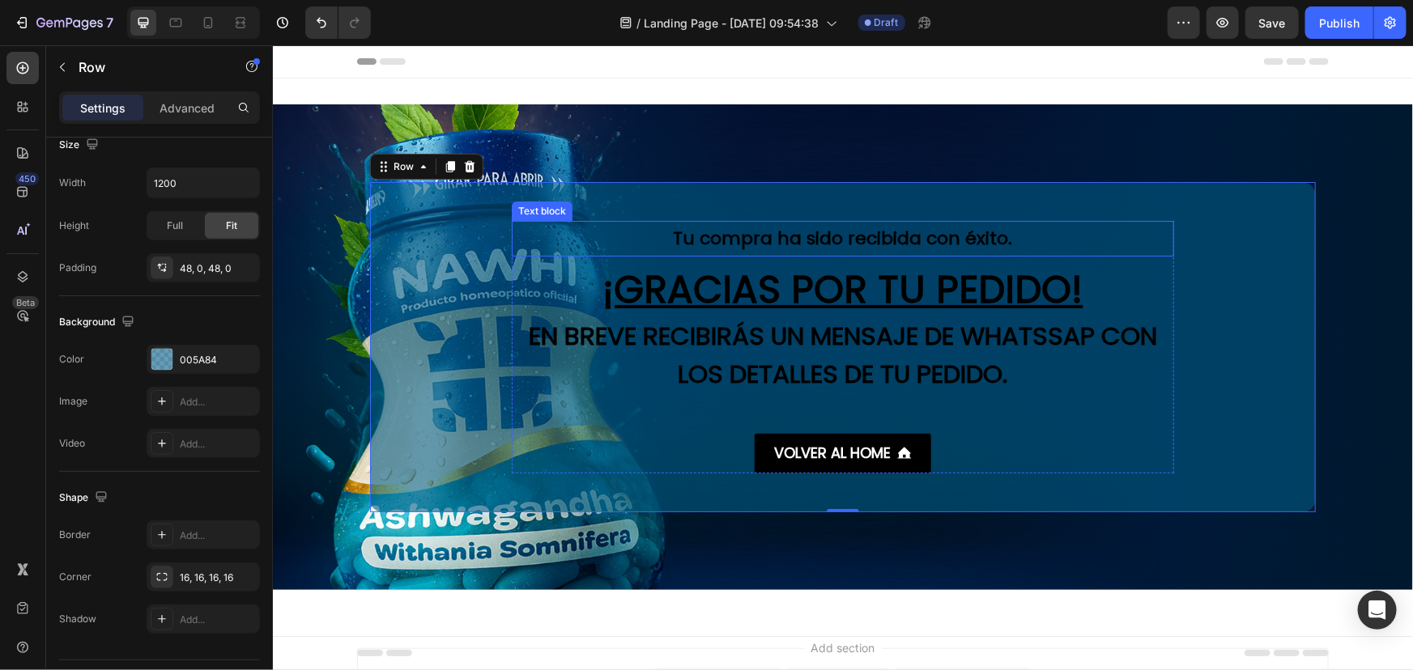
click at [827, 242] on p "Tu compra ha sido recibida con éxito." at bounding box center [842, 238] width 659 height 32
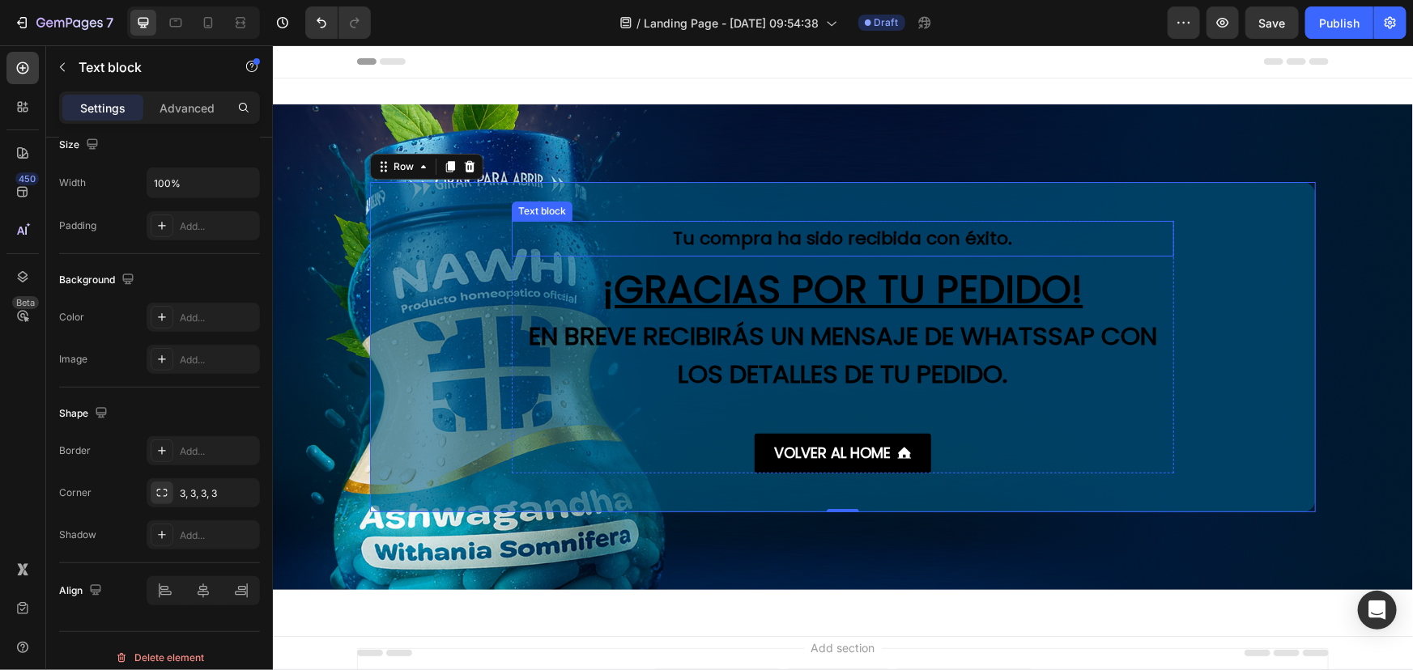
scroll to position [0, 0]
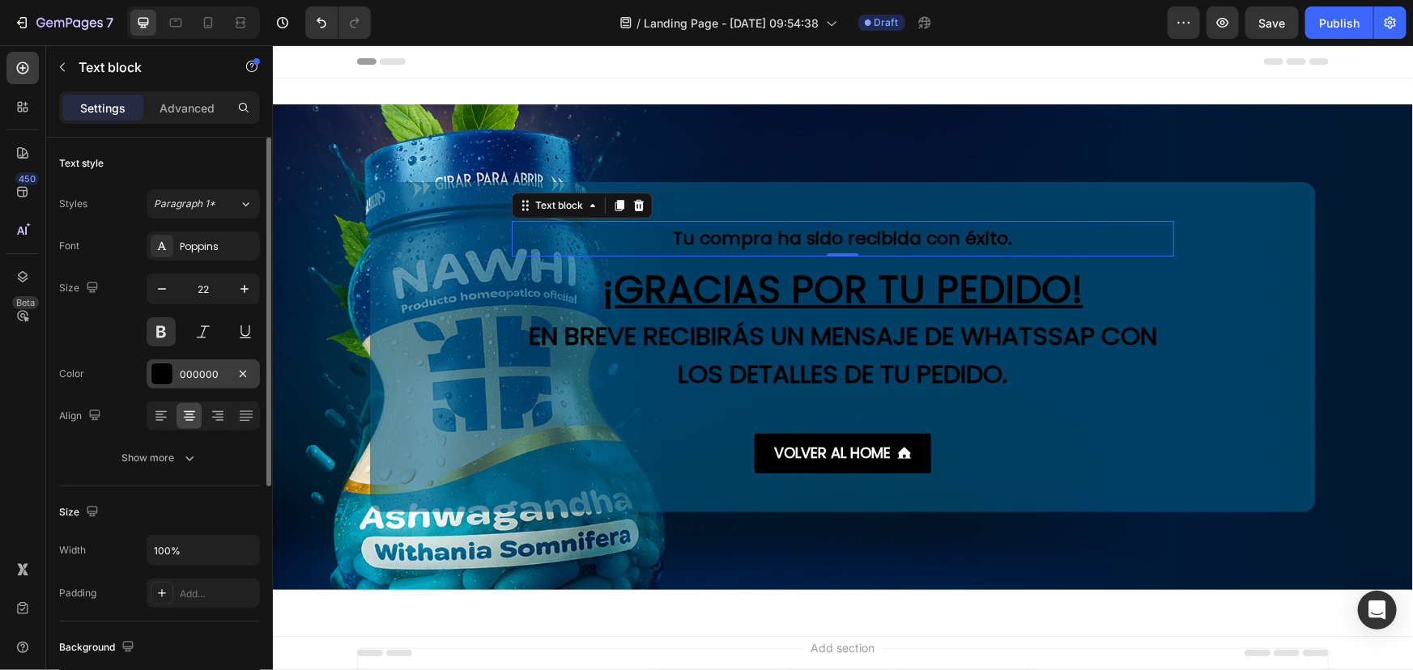
click at [172, 366] on div at bounding box center [161, 374] width 21 height 21
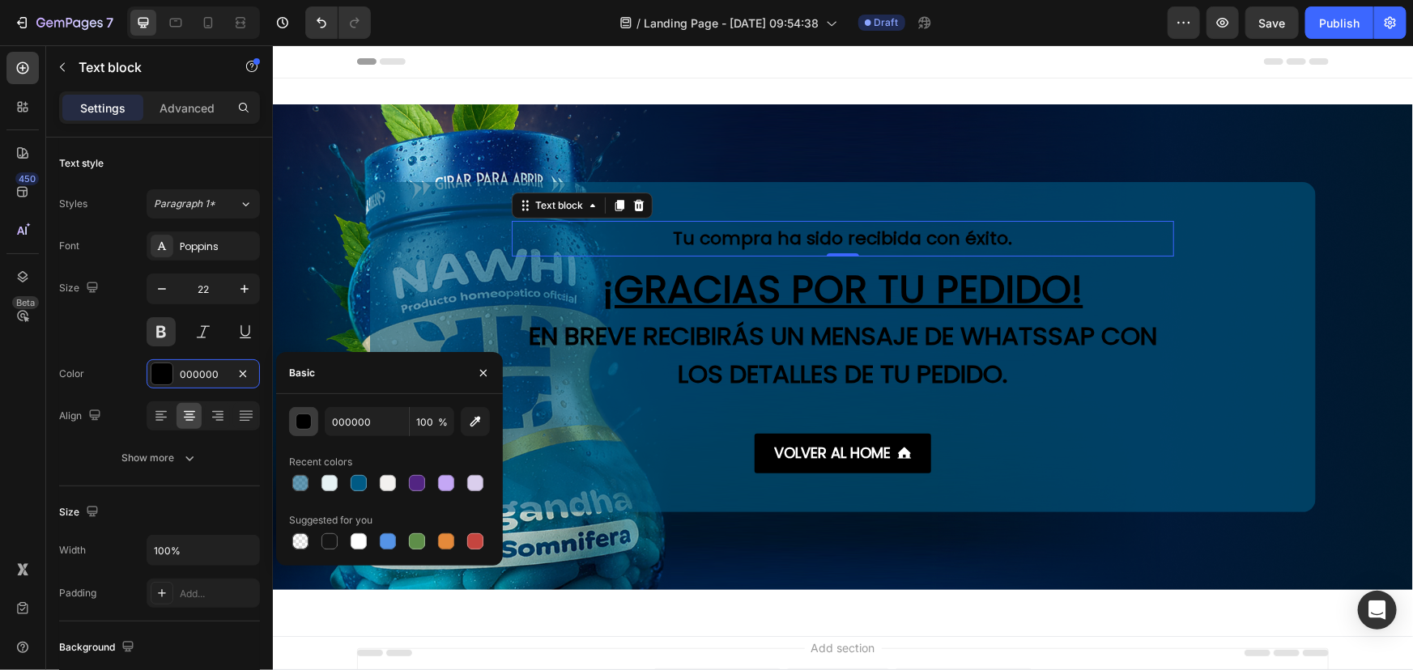
click at [304, 421] on div "button" at bounding box center [304, 423] width 16 height 16
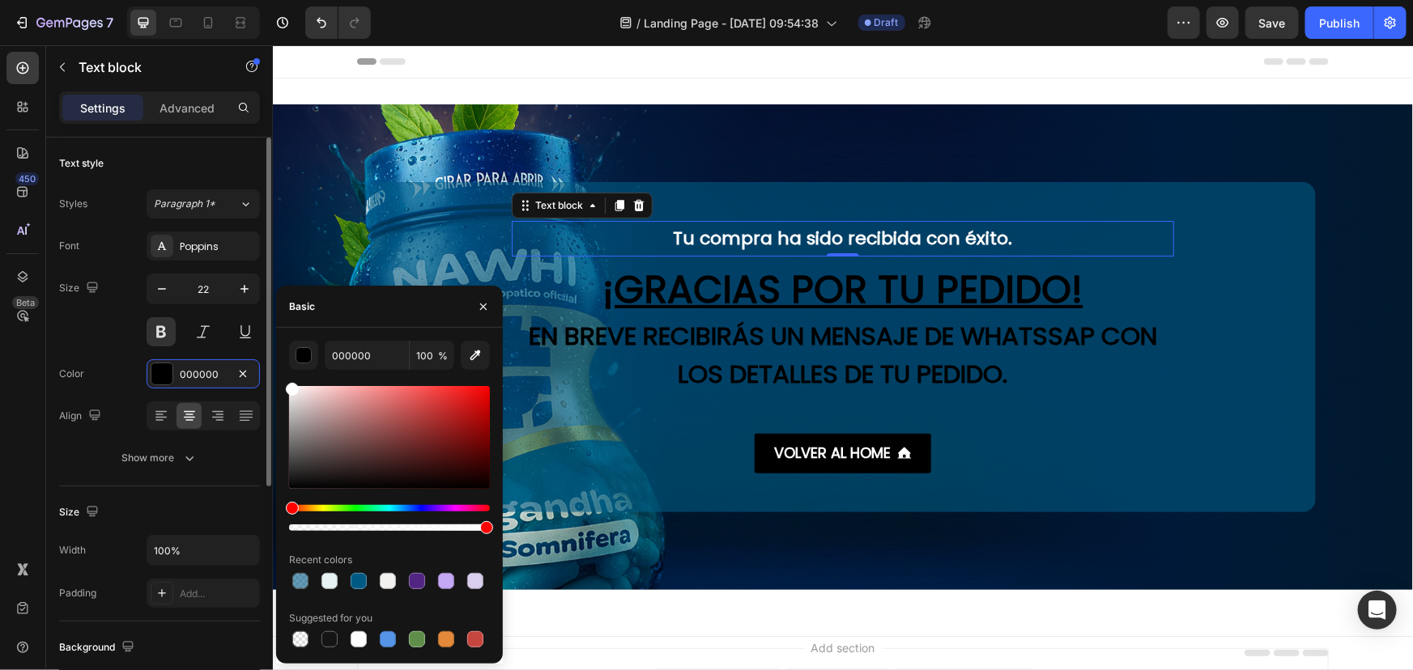
drag, startPoint x: 336, startPoint y: 434, endPoint x: 223, endPoint y: 338, distance: 148.3
click at [223, 338] on div "450 Beta Sections(18) Elements(83) Section Element Hero Section Product Detail …" at bounding box center [136, 357] width 273 height 625
type input "FFFFFF"
click at [772, 277] on h2 "¡GRACIAS POR TU PEDIDO!" at bounding box center [842, 288] width 662 height 53
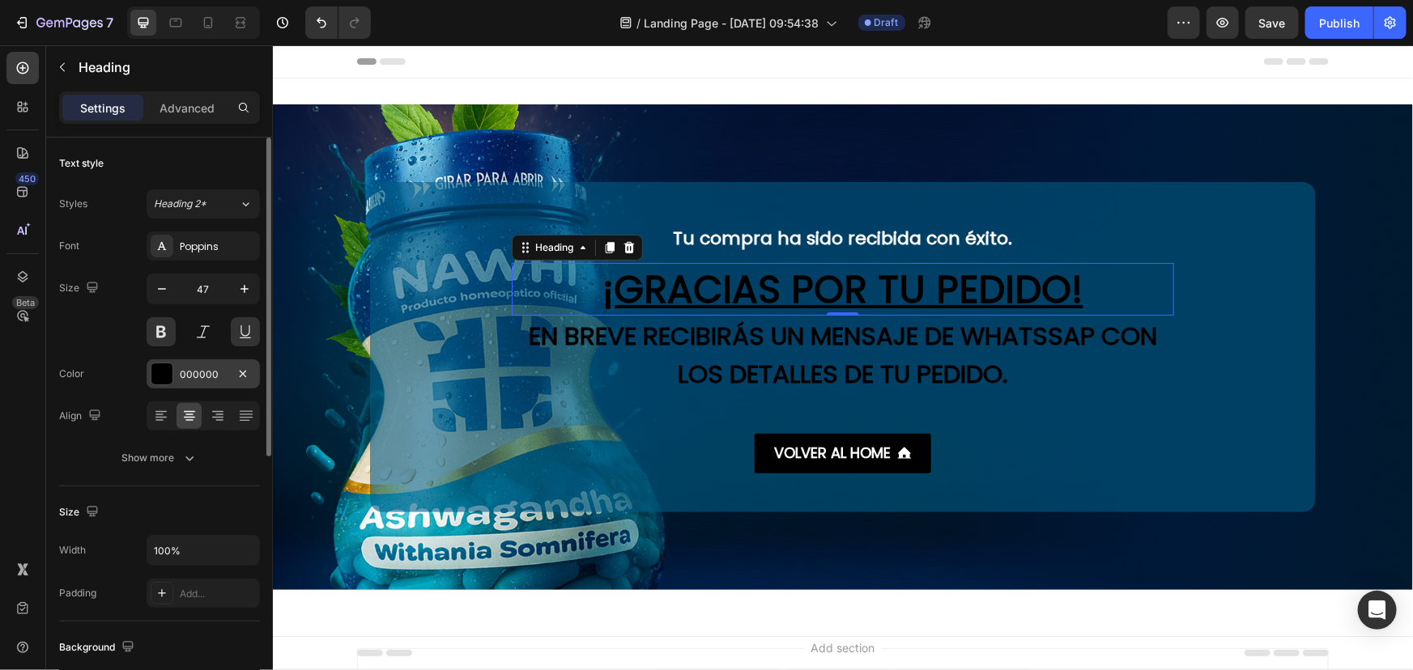
click at [168, 372] on div at bounding box center [161, 374] width 21 height 21
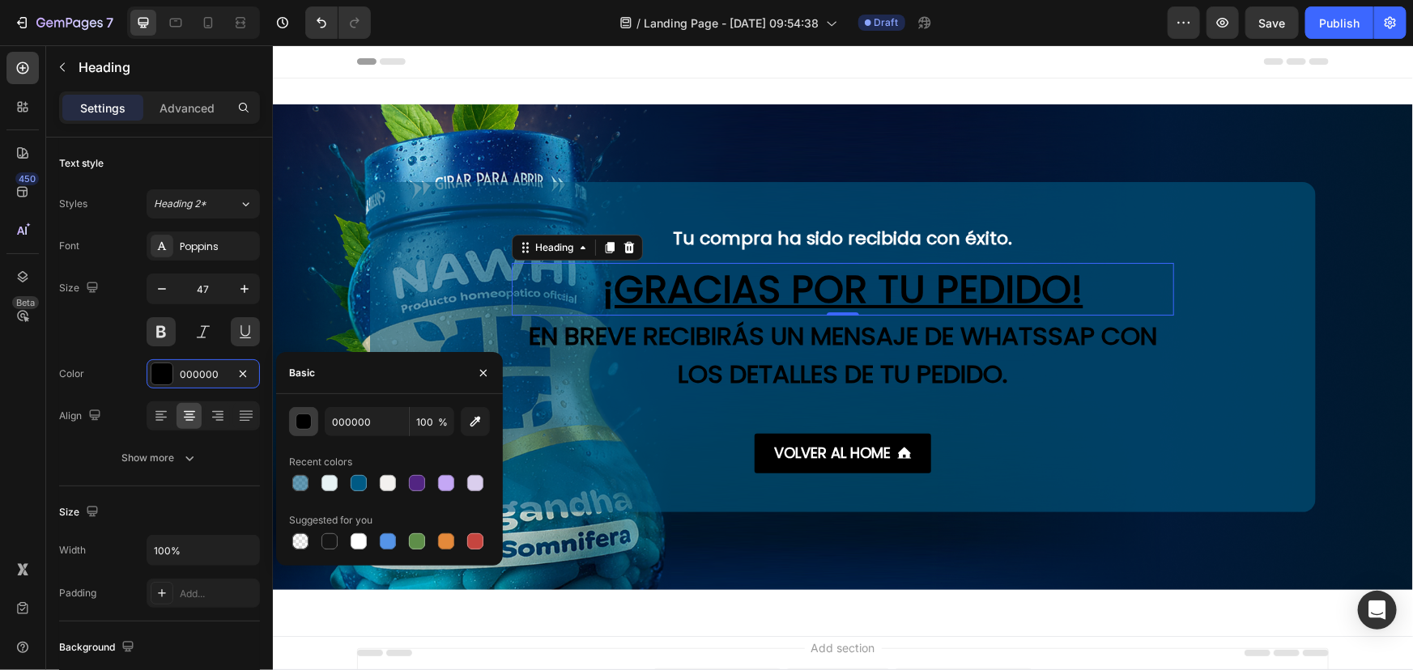
click at [300, 422] on div "button" at bounding box center [304, 423] width 16 height 16
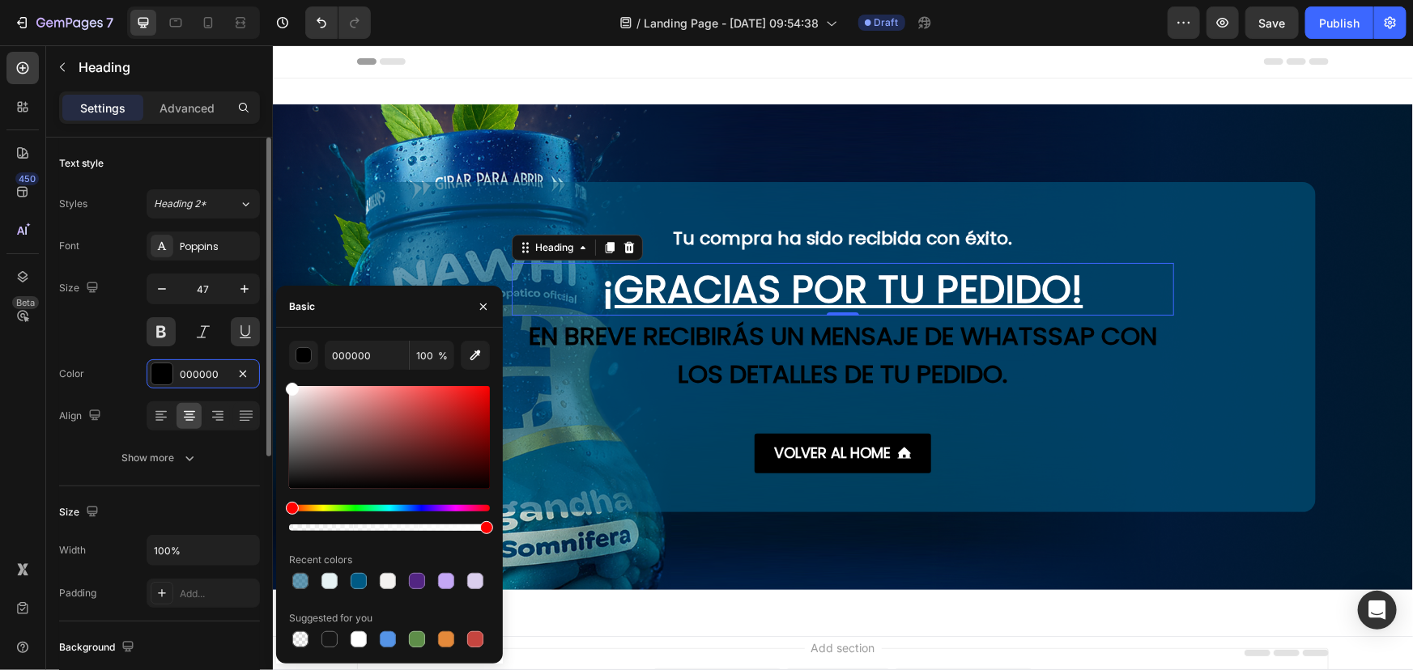
drag, startPoint x: 316, startPoint y: 412, endPoint x: 243, endPoint y: 352, distance: 94.3
click at [243, 352] on div "450 Beta Sections(18) Elements(83) Section Element Hero Section Product Detail …" at bounding box center [136, 357] width 273 height 625
click at [783, 364] on p "En breve recibirás un mensaje de WHATSSAP con los detalles de tu pedido." at bounding box center [842, 354] width 659 height 75
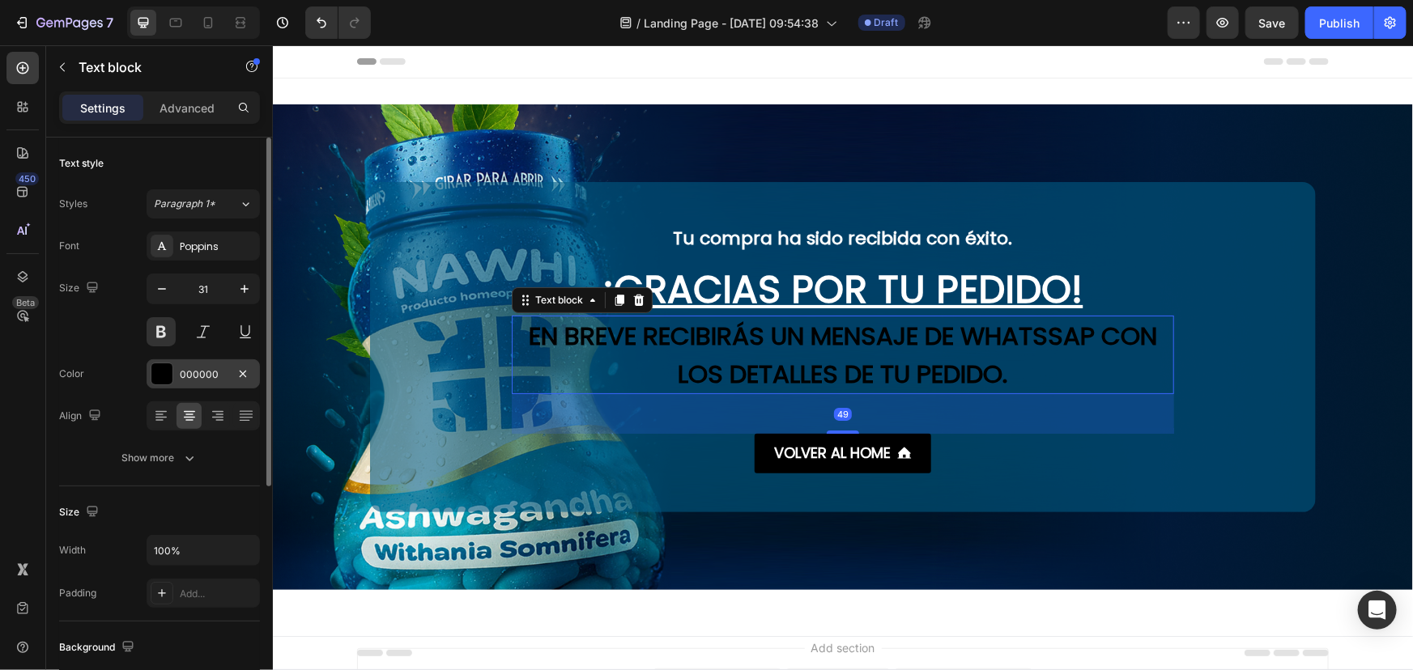
click at [156, 372] on div at bounding box center [161, 374] width 21 height 21
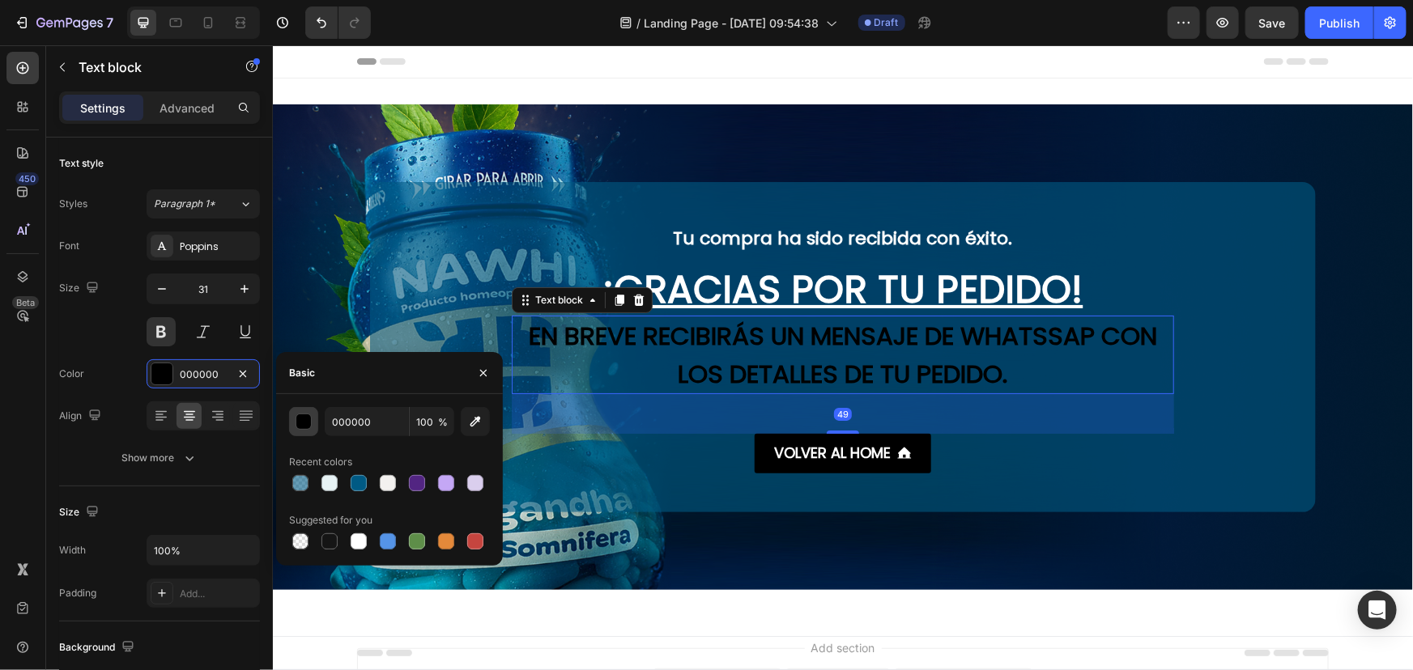
click at [300, 429] on div "button" at bounding box center [304, 423] width 16 height 16
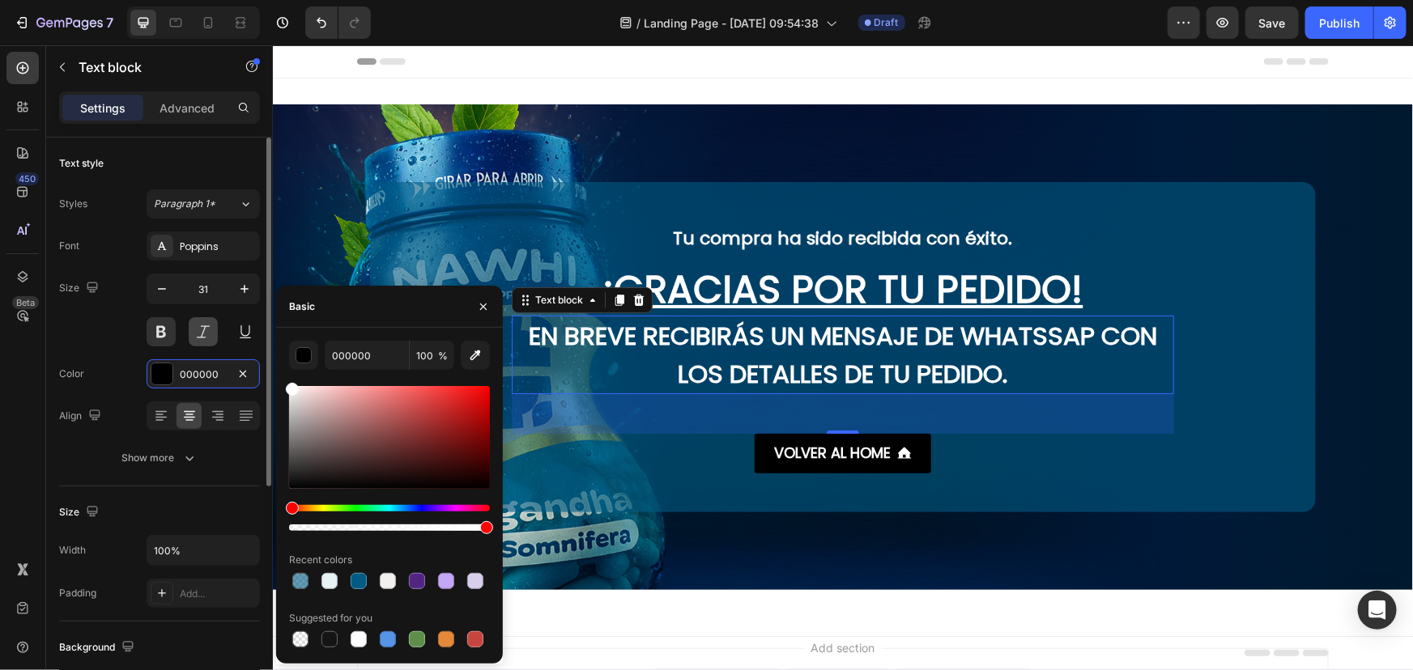
drag, startPoint x: 318, startPoint y: 426, endPoint x: 204, endPoint y: 330, distance: 149.4
click at [202, 331] on div "450 Beta Sections(18) Elements(83) Section Element Hero Section Product Detail …" at bounding box center [136, 357] width 273 height 625
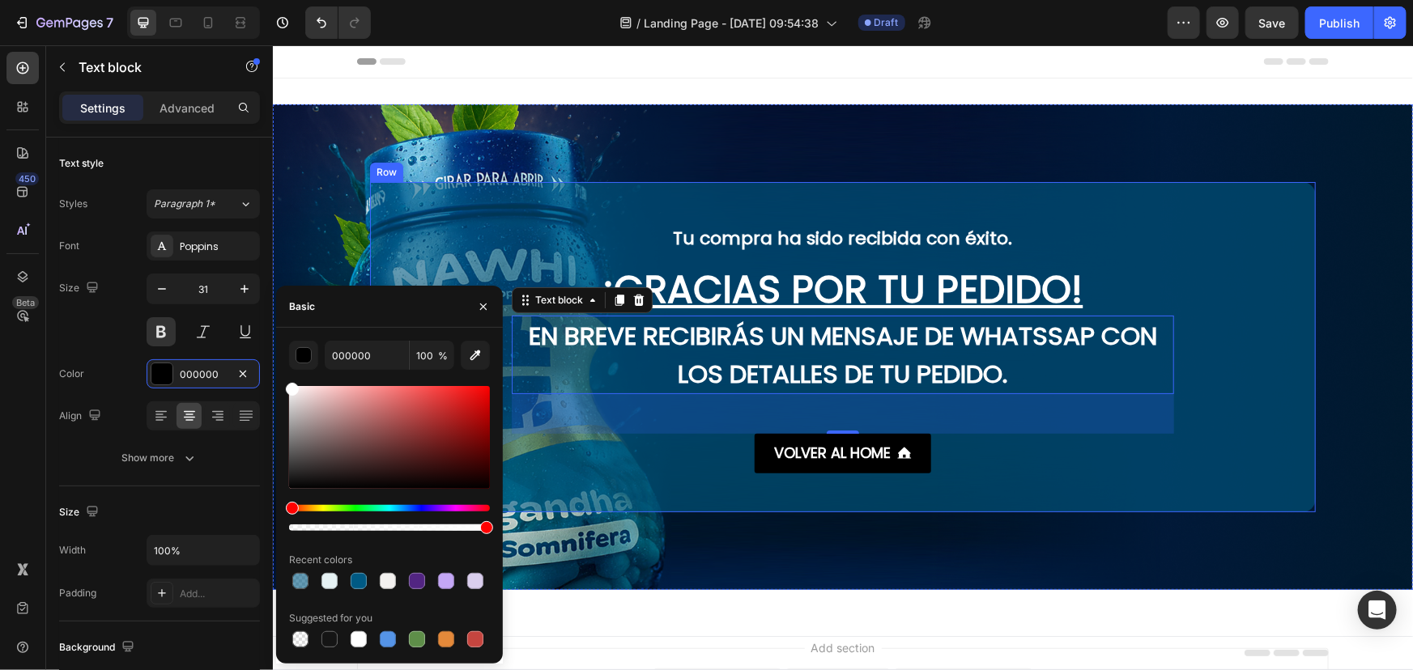
type input "FFFFFF"
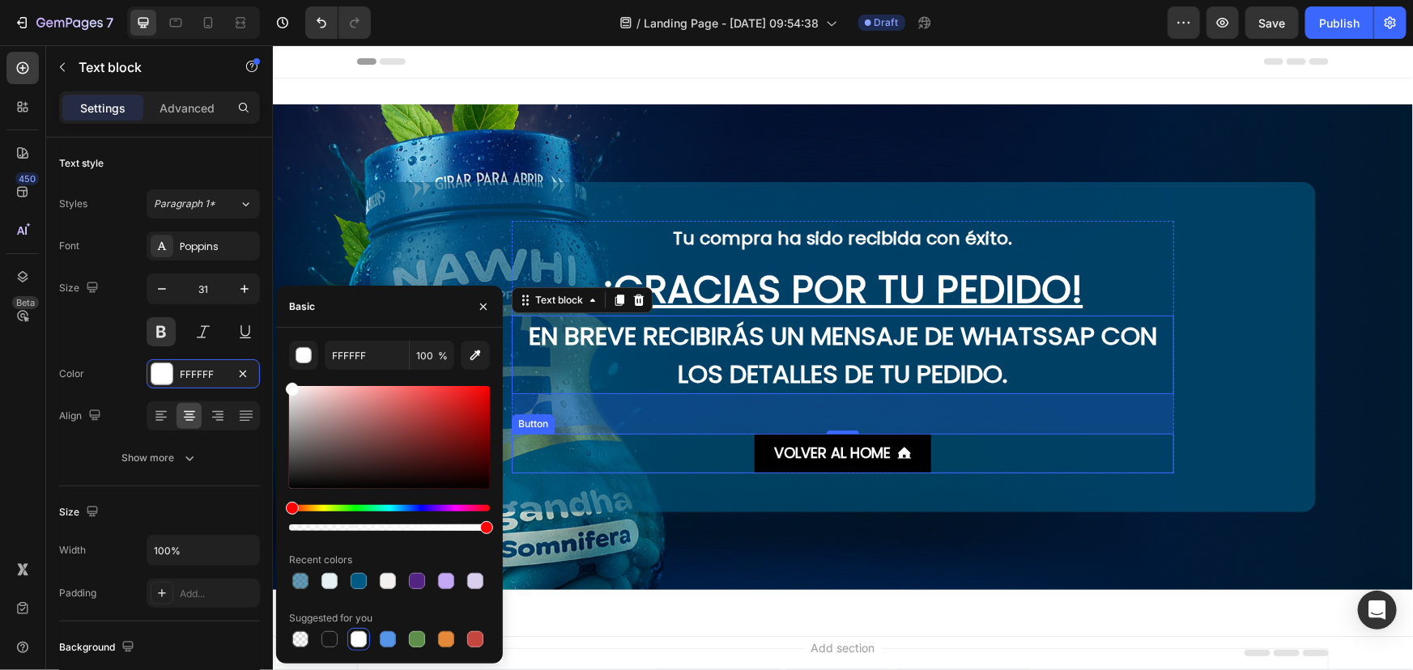
click at [930, 446] on div "VOLVER AL HOME Button" at bounding box center [842, 452] width 662 height 39
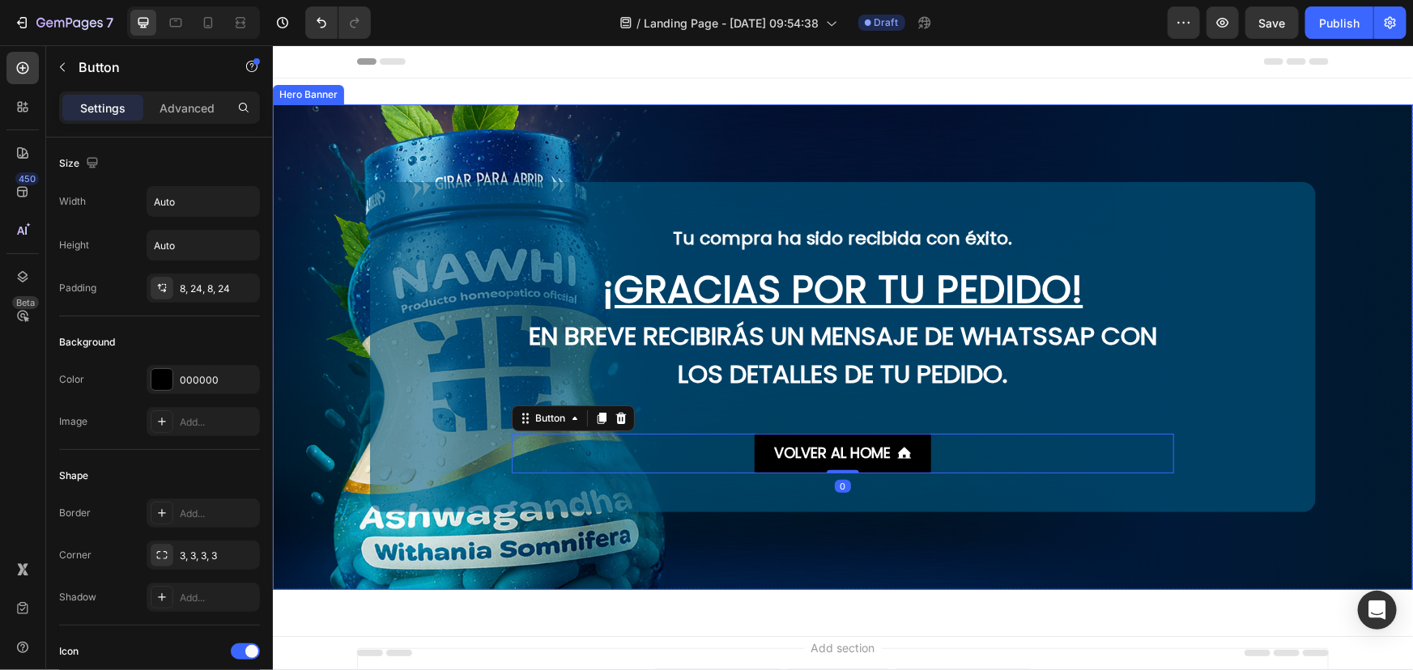
click at [1009, 534] on div "Background Image" at bounding box center [842, 347] width 1140 height 486
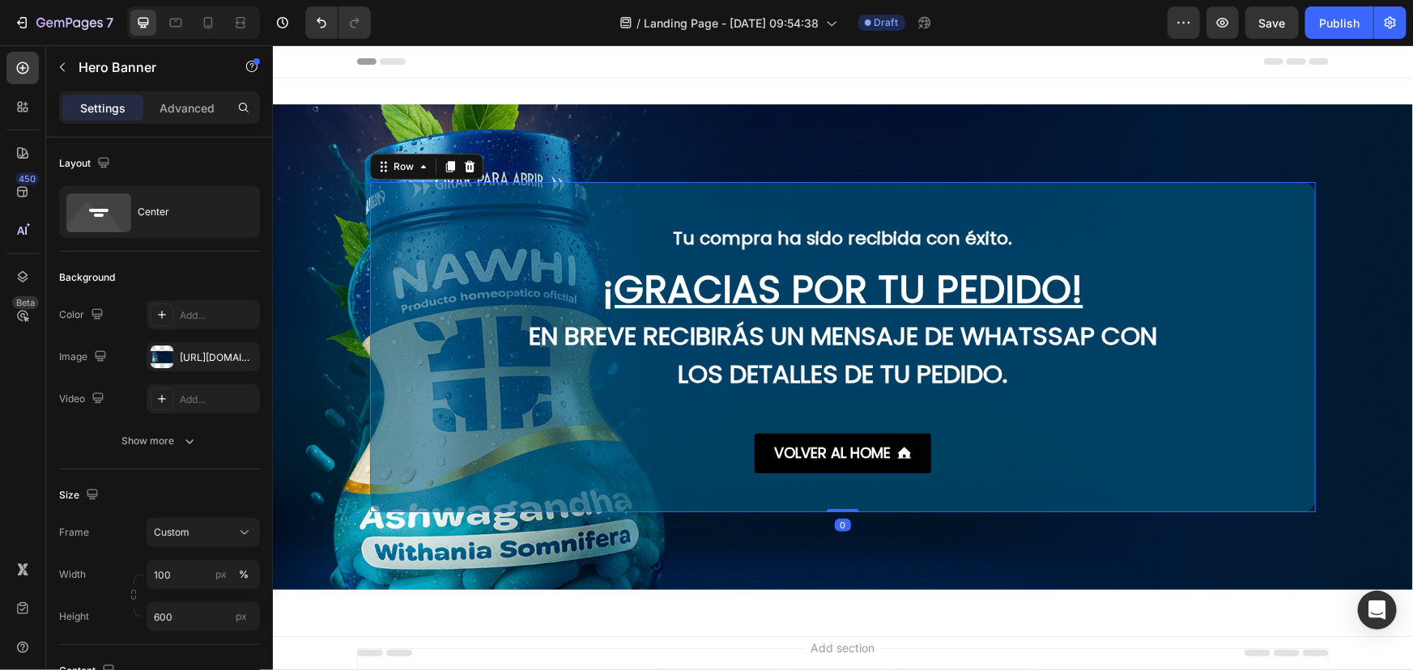
click at [1279, 462] on div "Tu compra ha sido recibida con éxito. Text block ¡GRACIAS POR TU PEDIDO! Headin…" at bounding box center [842, 346] width 946 height 252
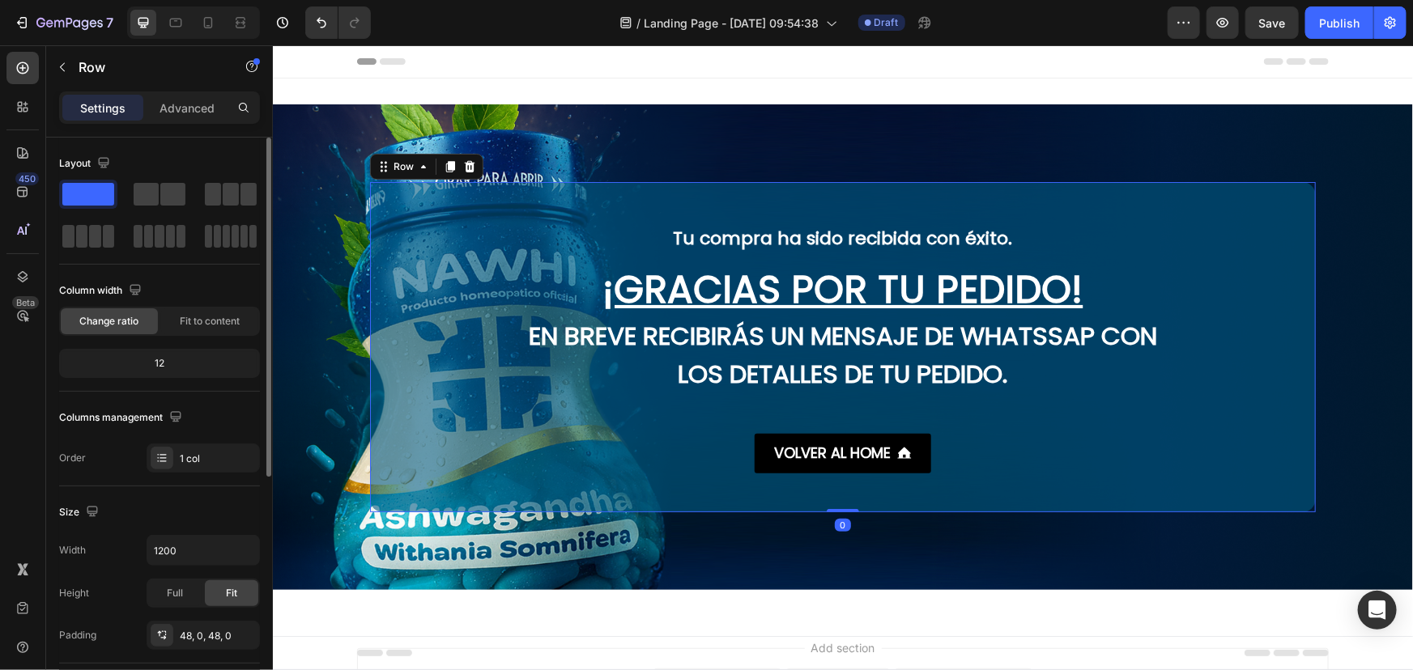
scroll to position [407, 0]
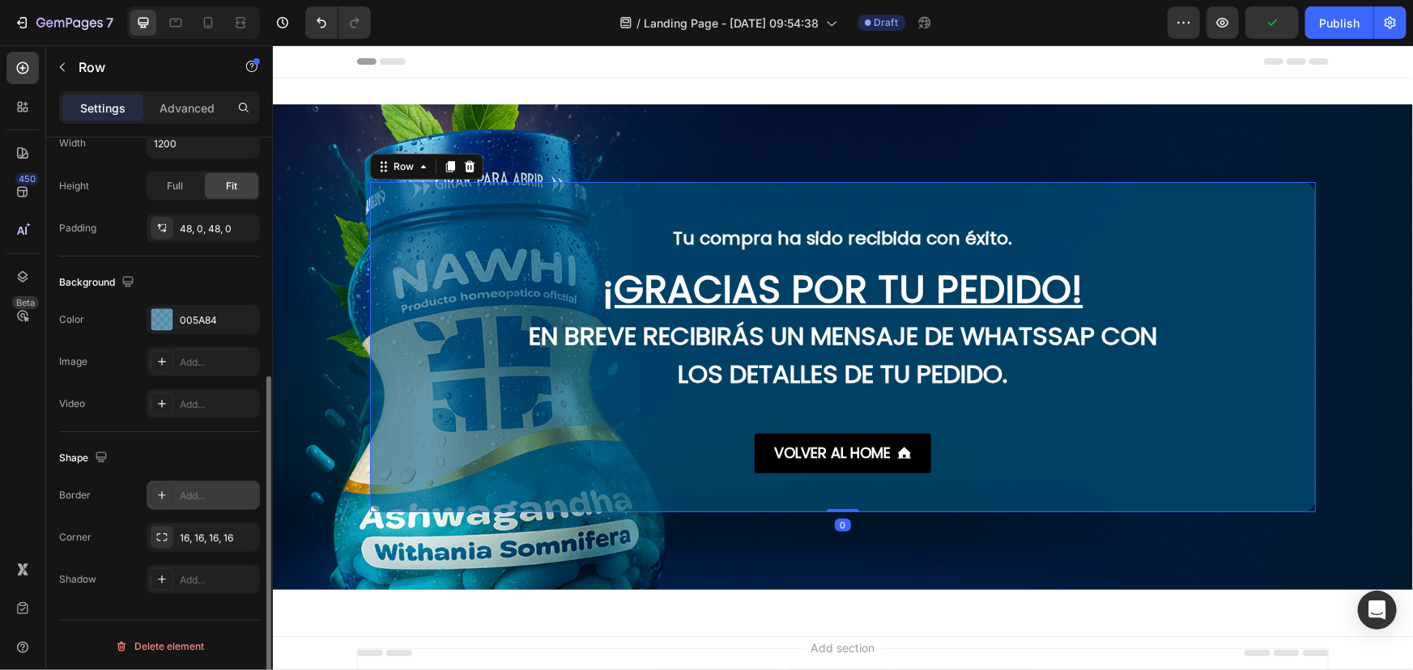
click at [210, 489] on div "Add..." at bounding box center [218, 496] width 76 height 15
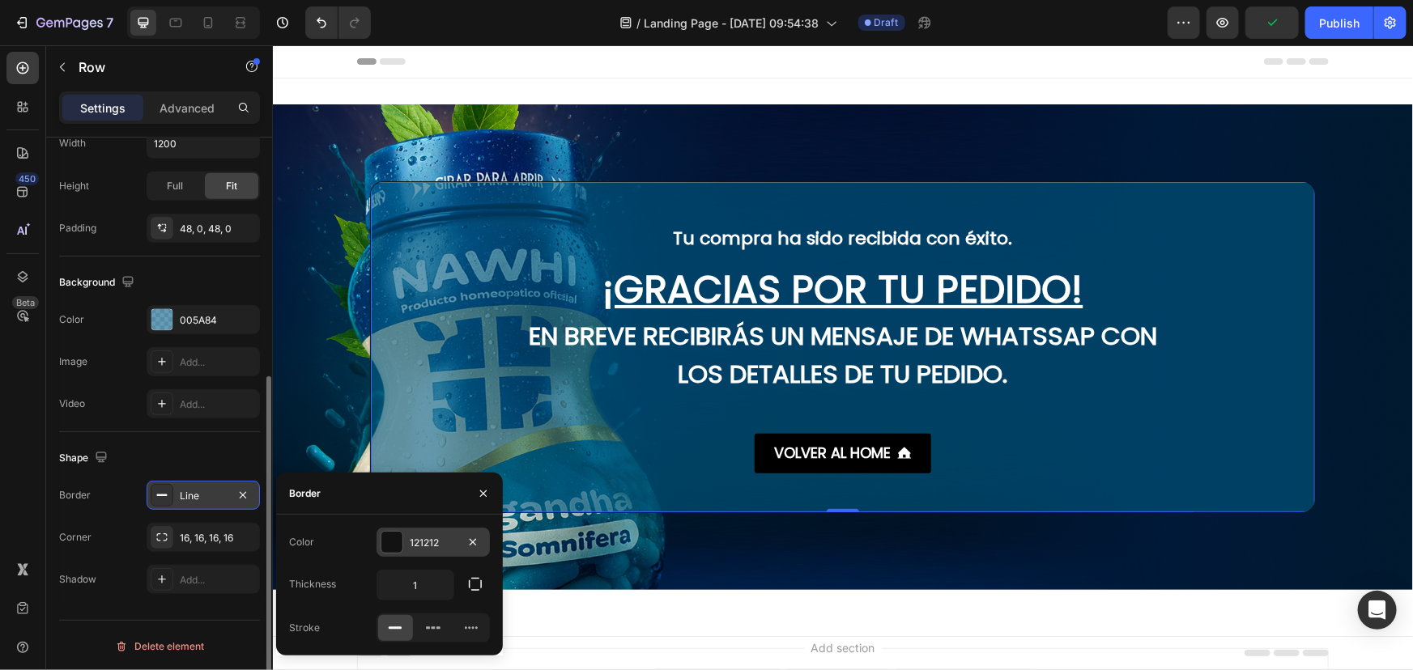
click at [391, 543] on div at bounding box center [391, 542] width 21 height 21
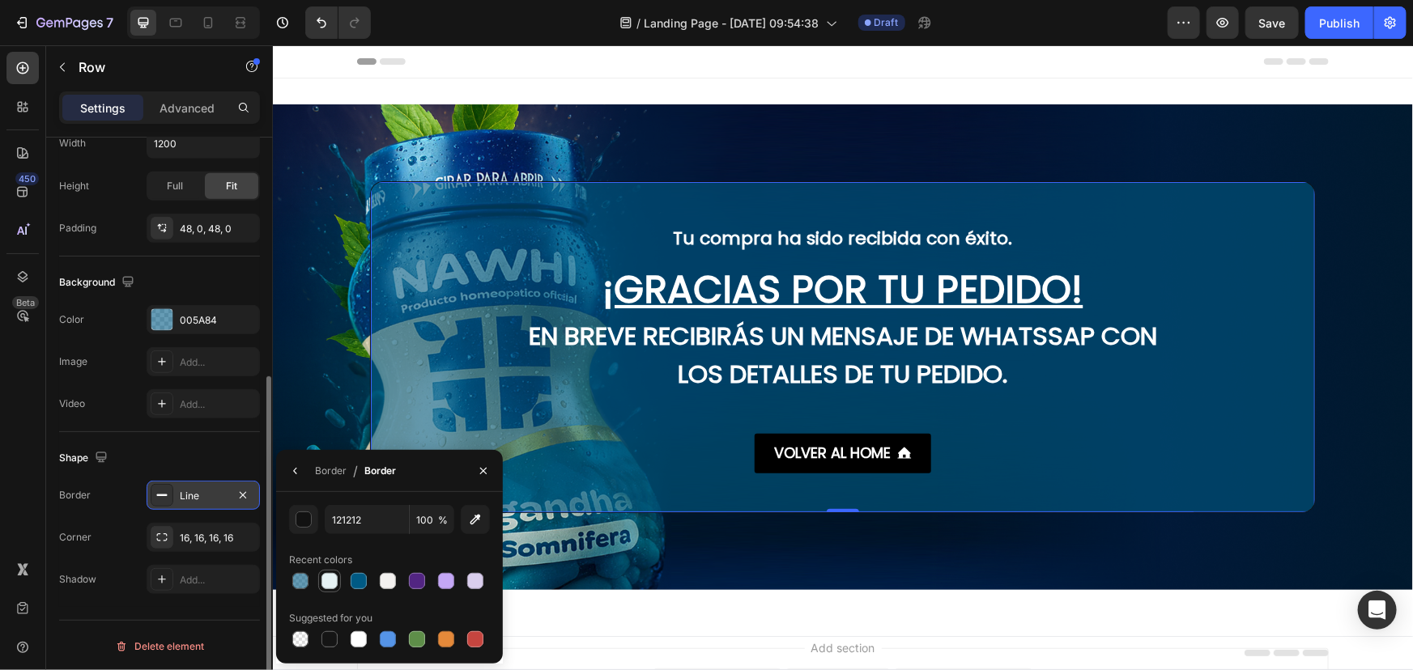
click at [328, 575] on div at bounding box center [329, 581] width 16 height 16
type input "E6F2F4"
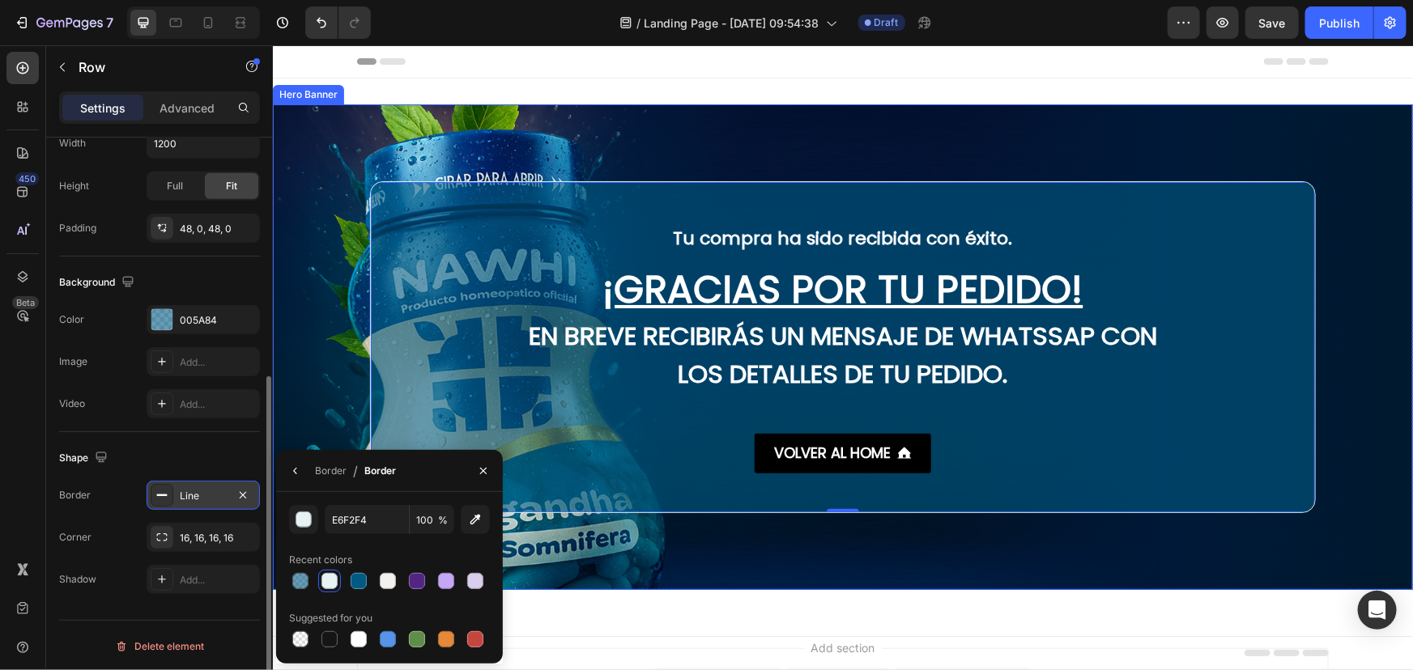
click at [281, 340] on div "Background Image" at bounding box center [842, 347] width 1140 height 486
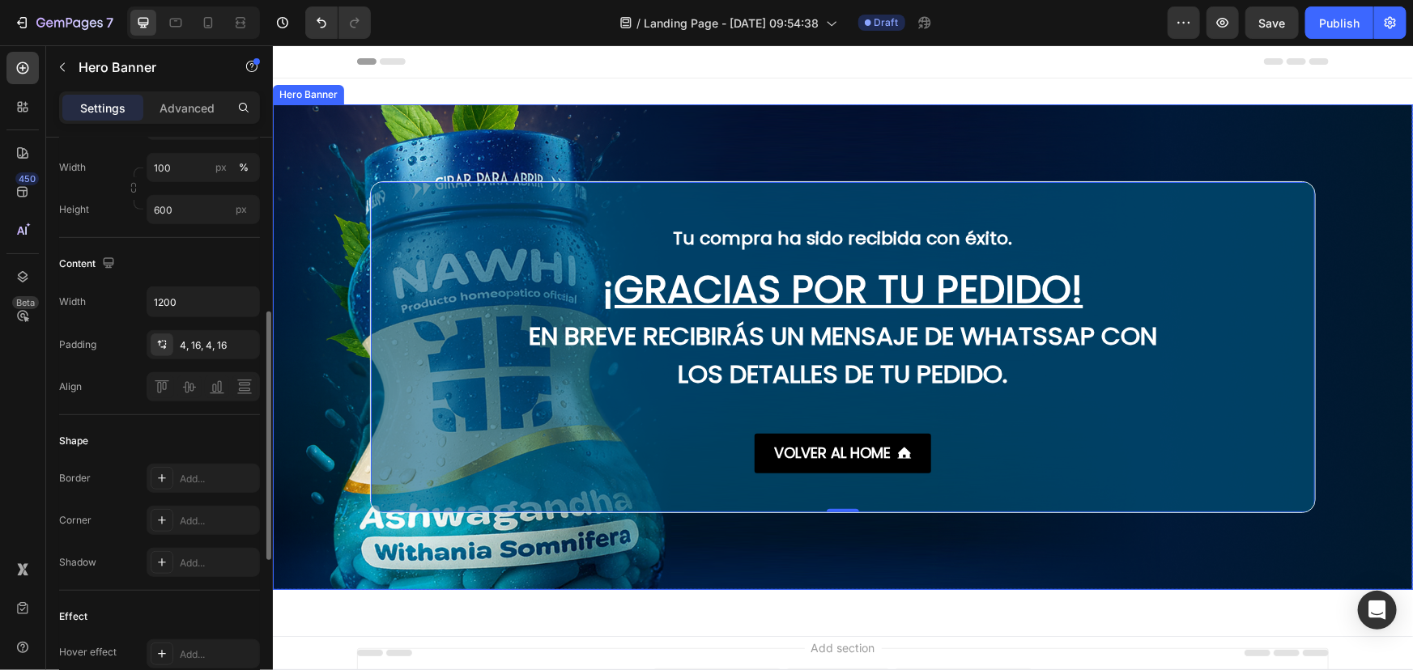
scroll to position [0, 0]
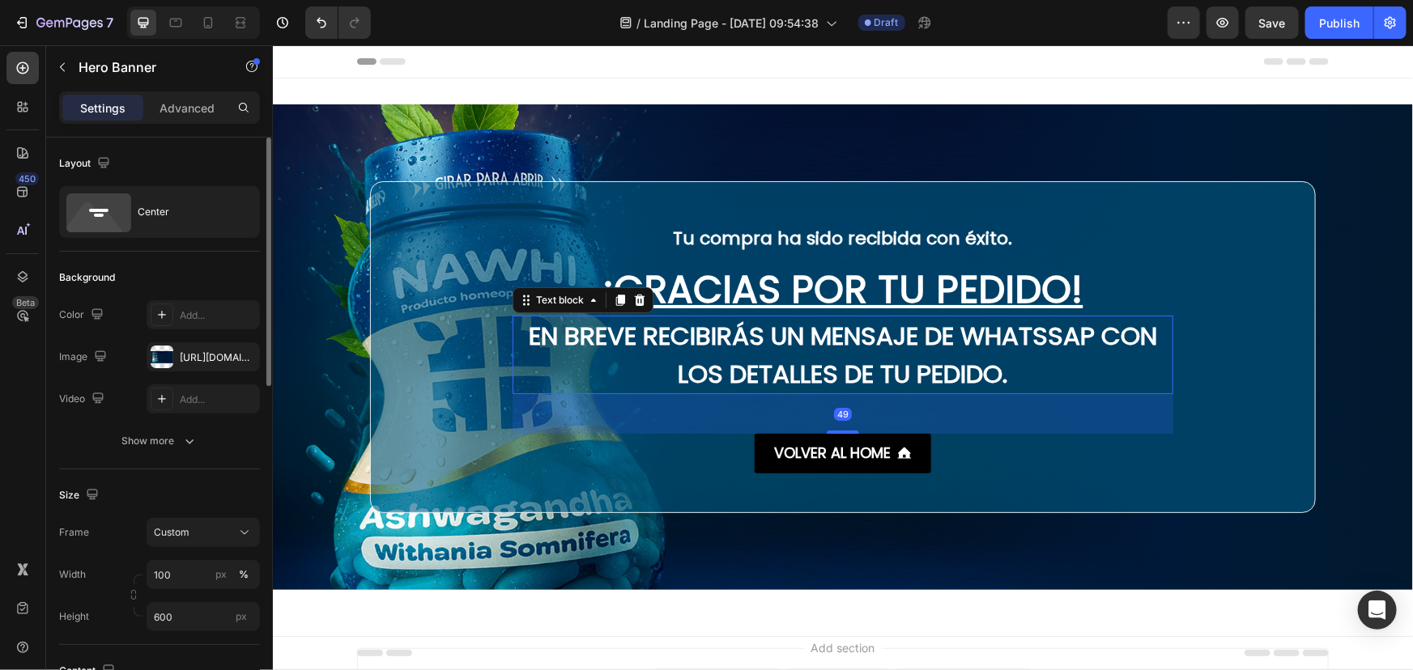
click at [1053, 331] on p "En breve recibirás un mensaje de WHATSSAP con los detalles de tu pedido." at bounding box center [841, 354] width 657 height 75
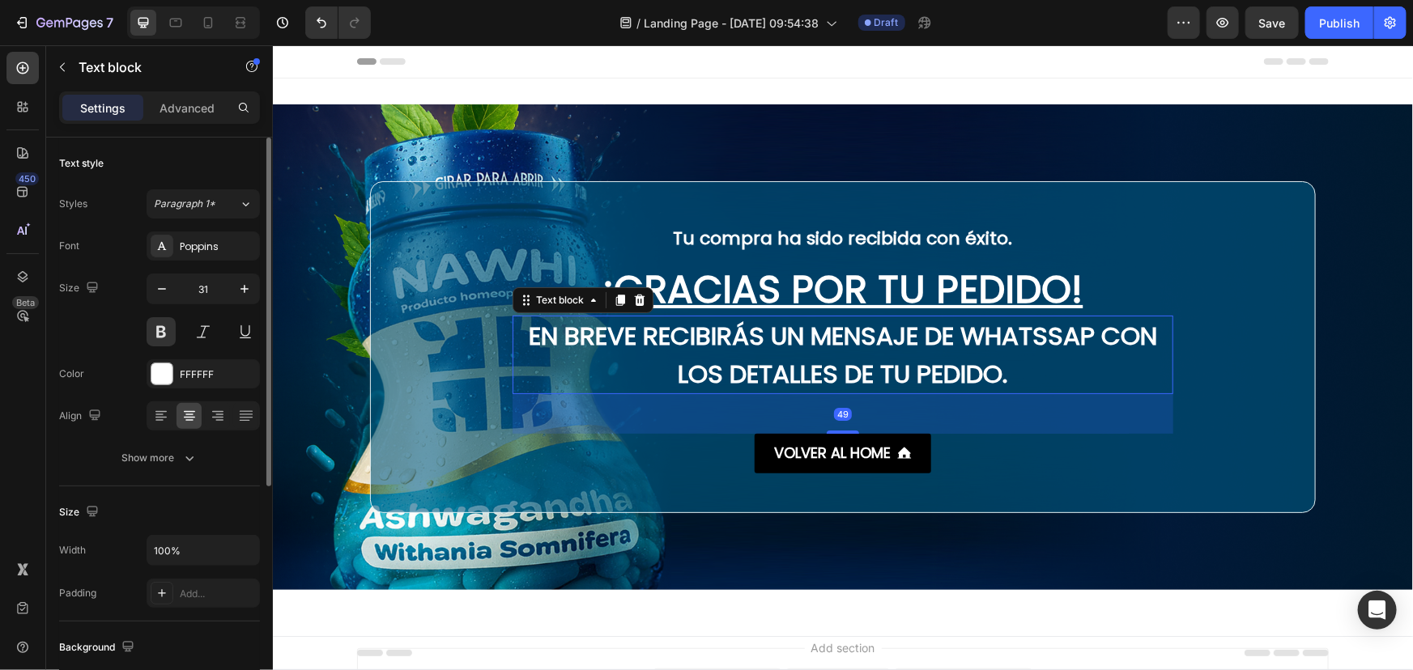
click at [1053, 331] on p "En breve recibirás un mensaje de WHATSSAP con los detalles de tu pedido." at bounding box center [841, 354] width 657 height 75
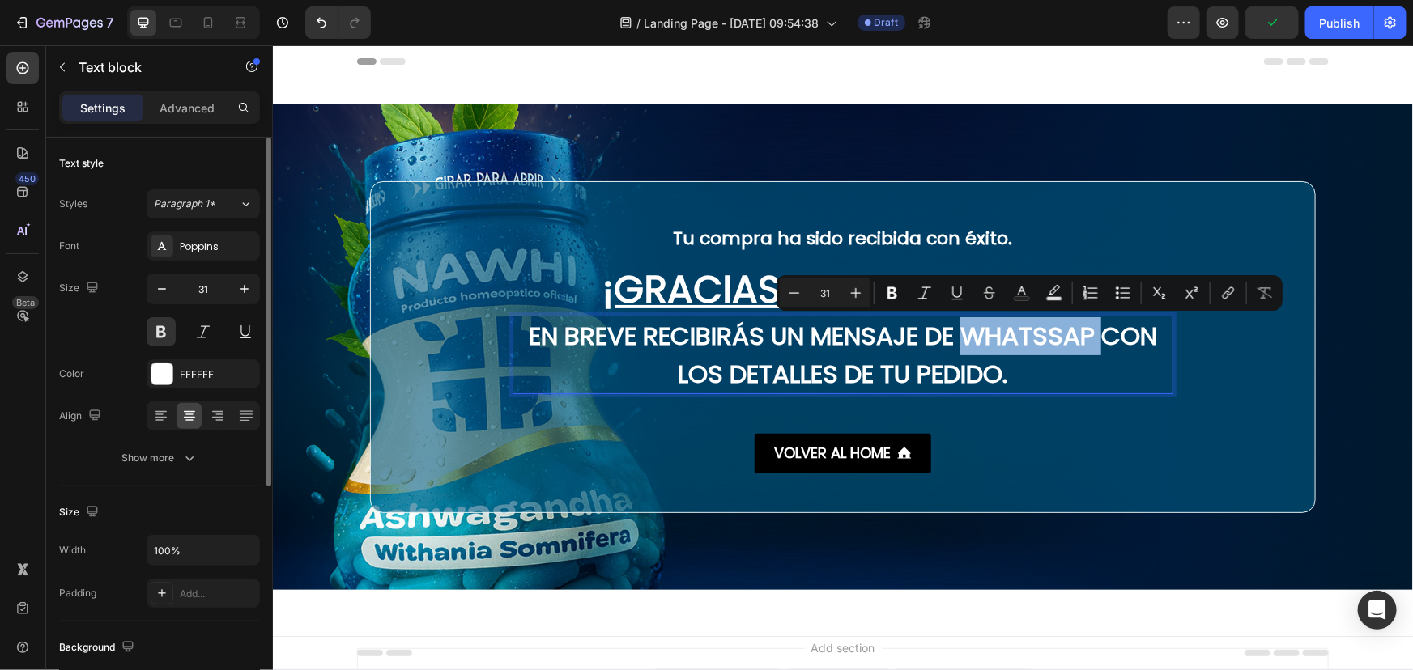
click at [1063, 339] on p "En breve recibirás un mensaje de WHATSSAP con los detalles de tu pedido." at bounding box center [841, 354] width 657 height 75
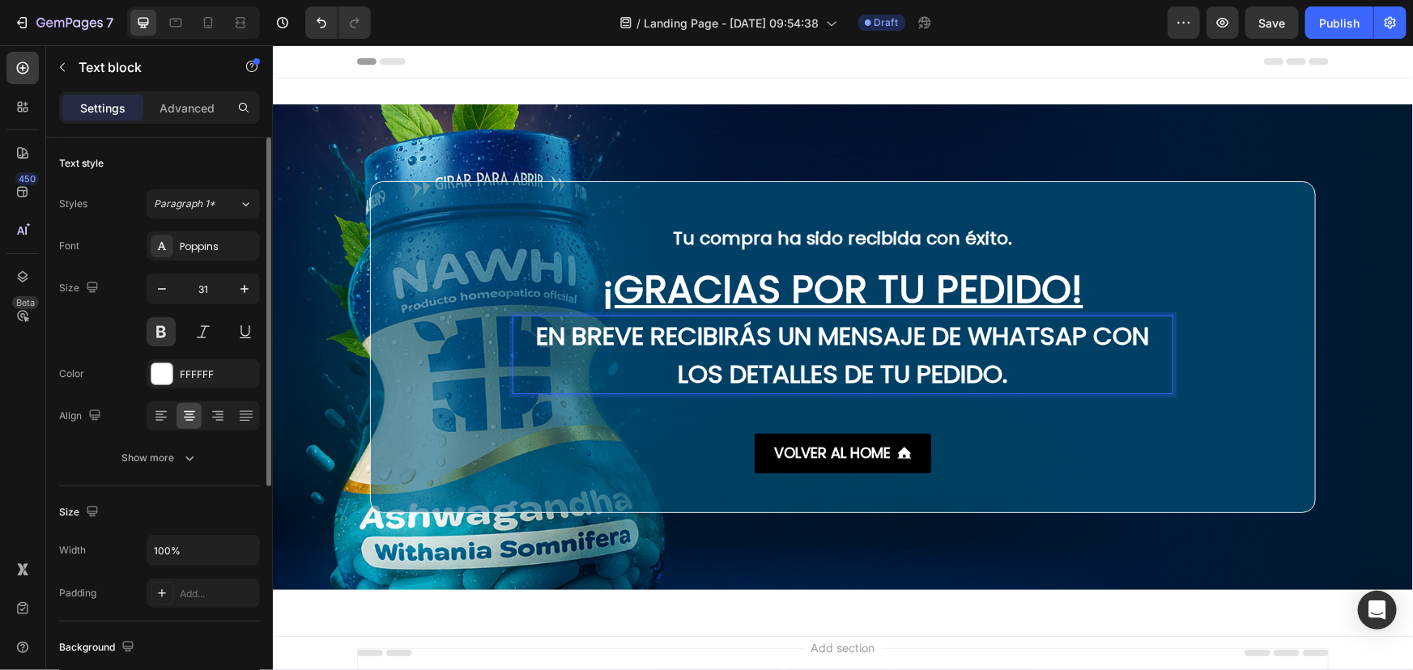
click at [1077, 336] on p "En breve recibirás un mensaje de WHATSAP con los detalles de tu pedido." at bounding box center [841, 354] width 657 height 75
click at [1075, 336] on p "En breve recibirás un mensaje de WHATSAP con los detalles de tu pedido." at bounding box center [841, 354] width 657 height 75
click at [1083, 338] on p "En breve recibirás un mensaje de WHATSAP con los detalles de tu pedido." at bounding box center [841, 354] width 657 height 75
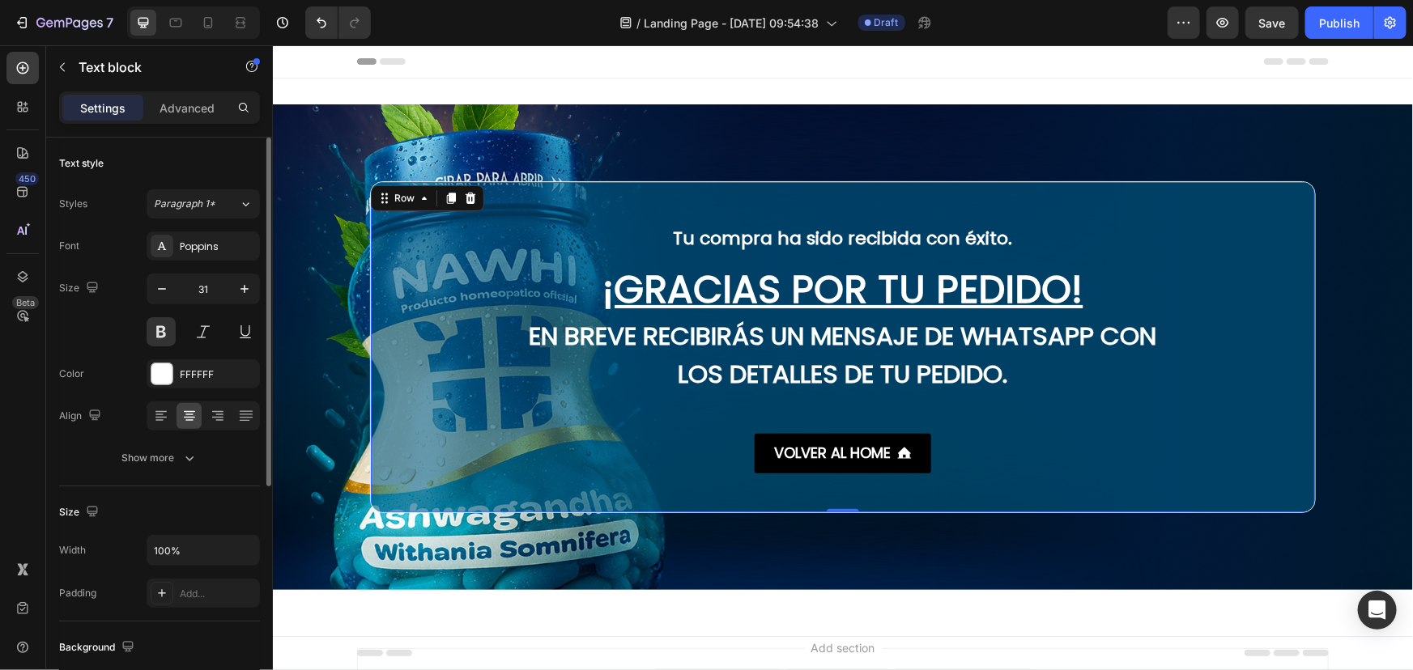
click at [1305, 363] on div "Tu compra ha sido recibida con éxito. Text block ¡GRACIAS POR TU PEDIDO! Headin…" at bounding box center [842, 346] width 944 height 252
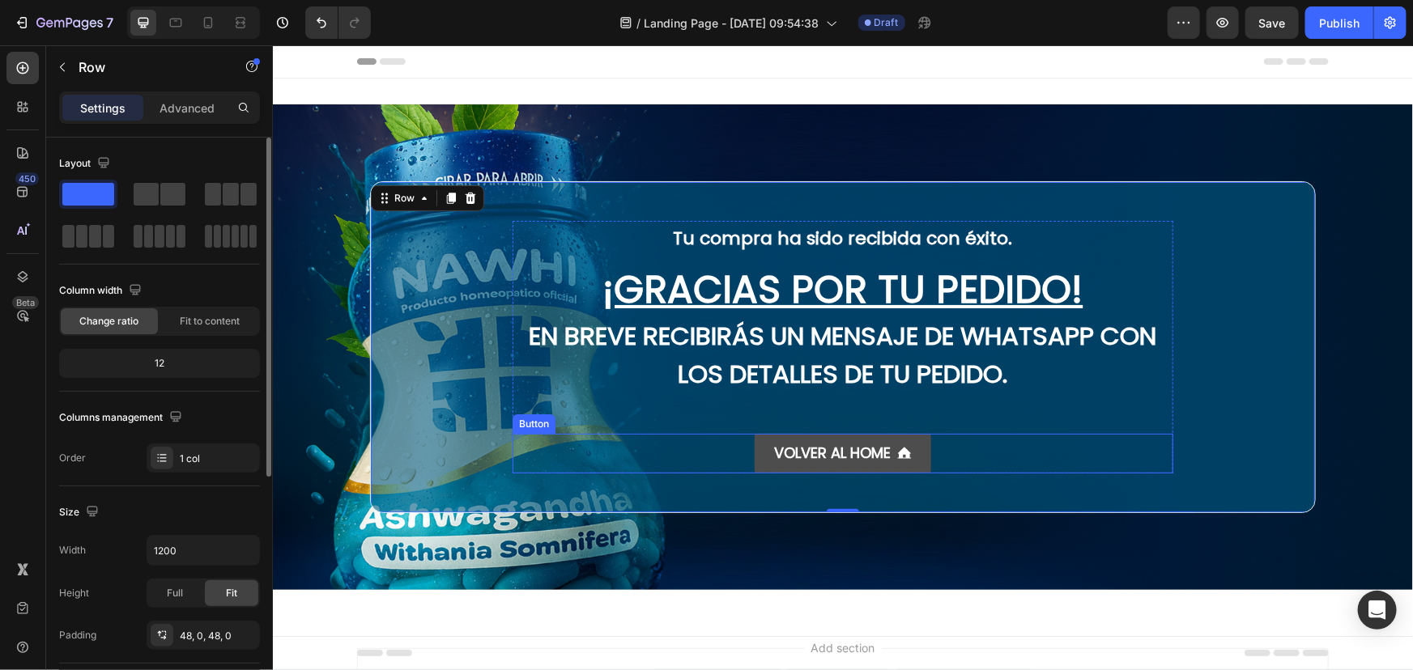
click at [896, 462] on span at bounding box center [903, 453] width 15 height 26
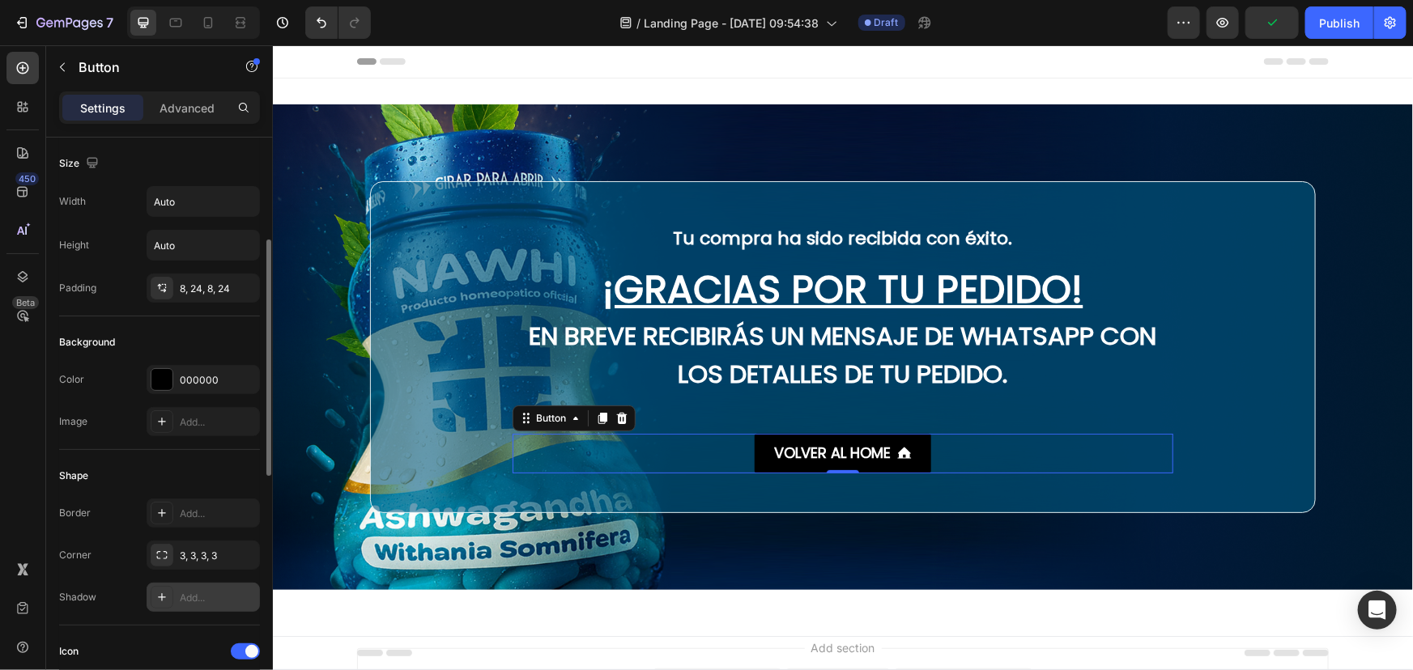
scroll to position [147, 0]
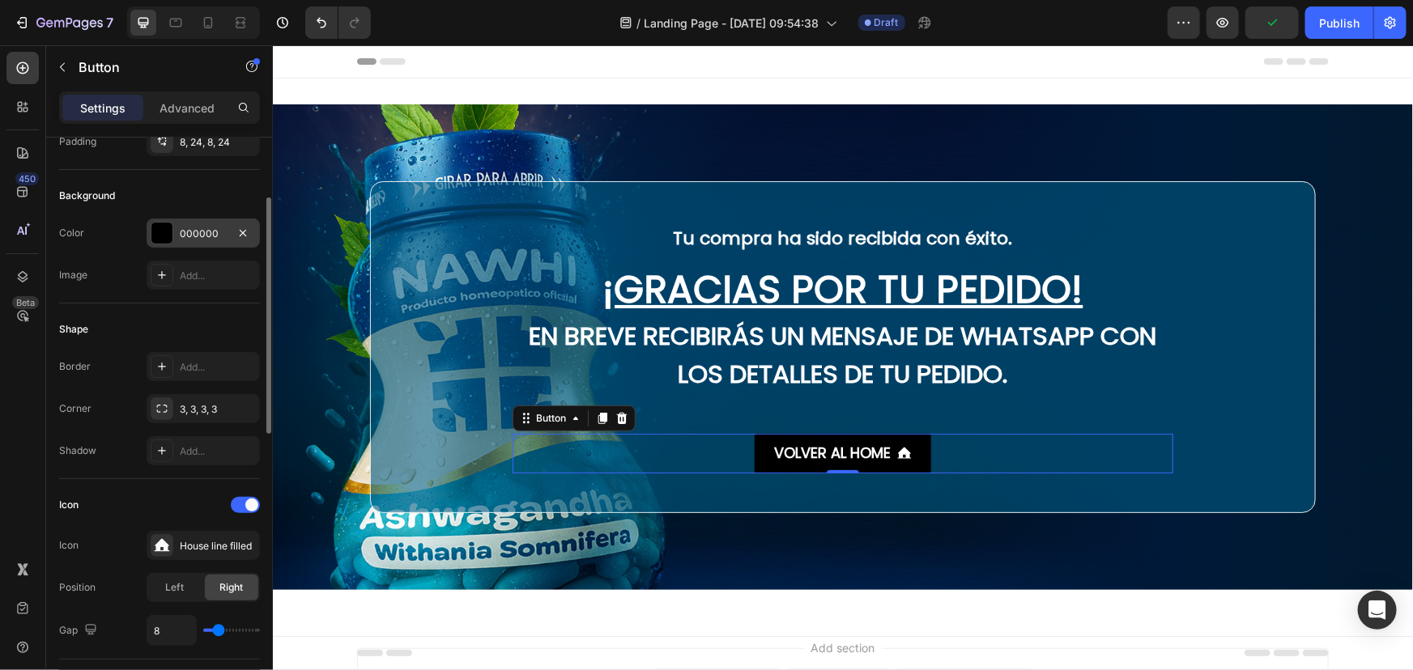
click at [159, 228] on div at bounding box center [161, 233] width 21 height 21
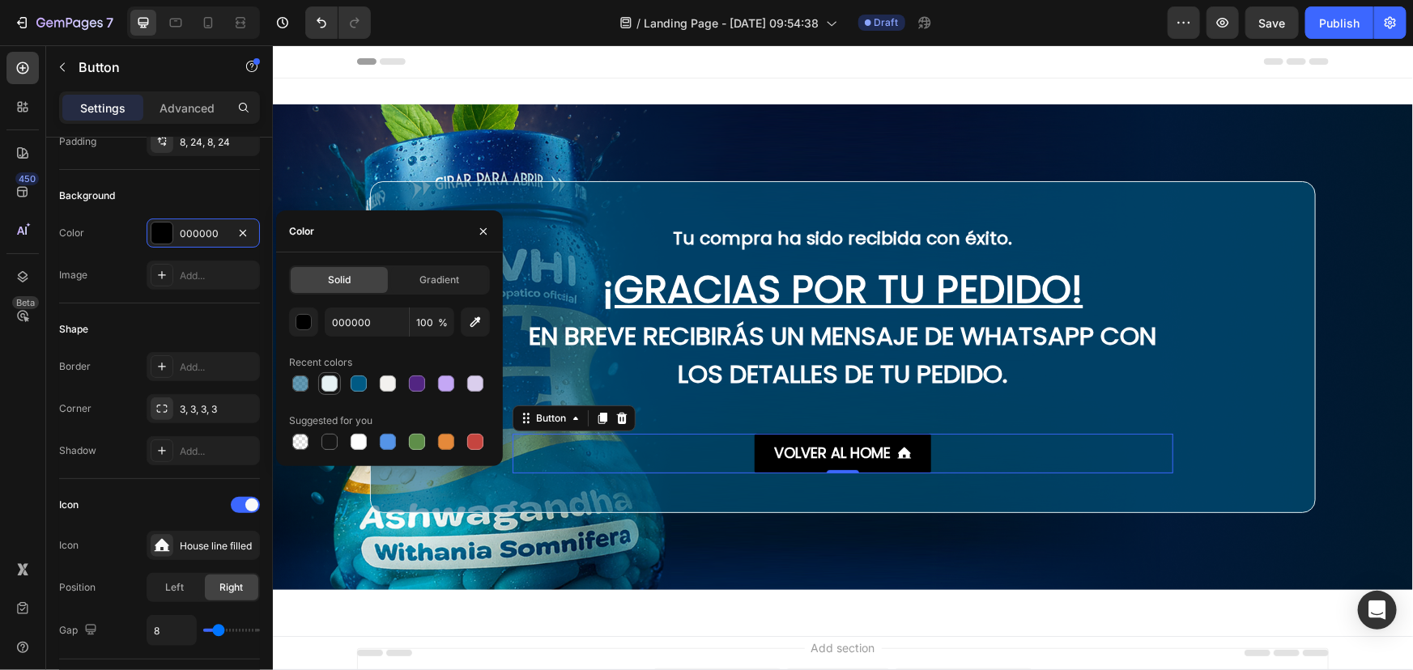
click at [328, 385] on div at bounding box center [329, 384] width 16 height 16
type input "E6F2F4"
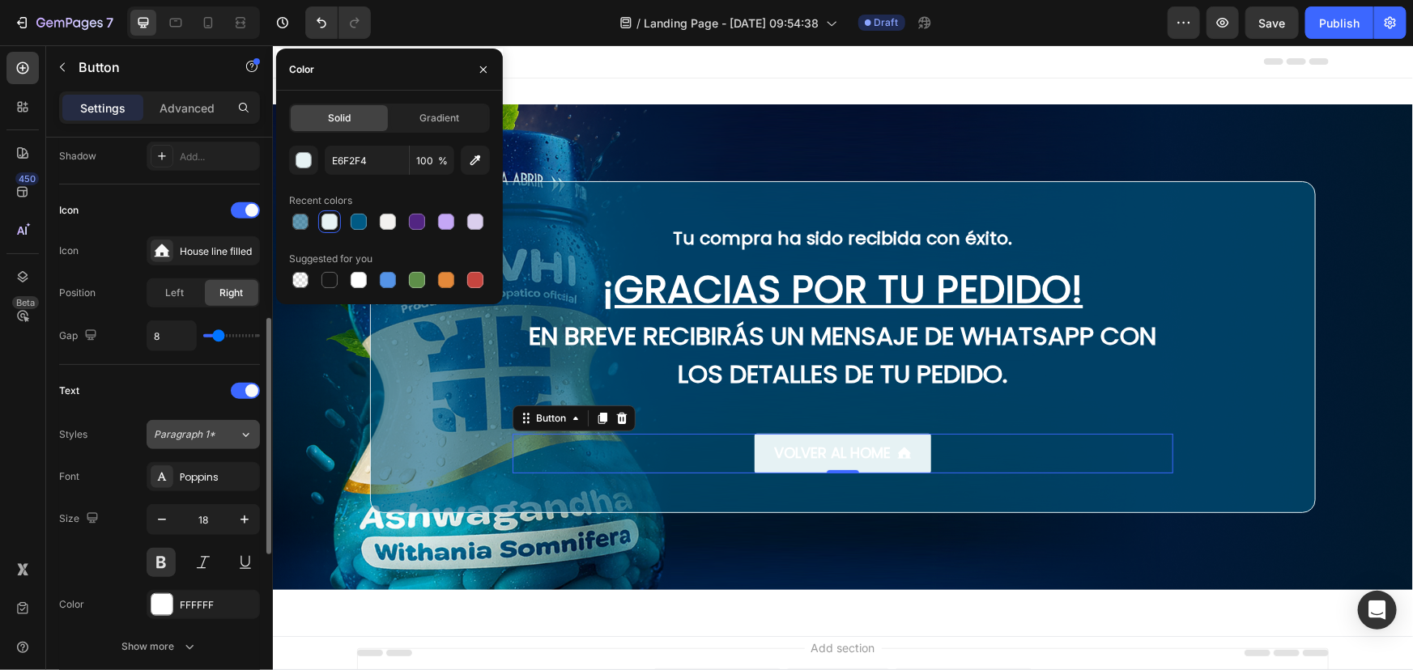
scroll to position [589, 0]
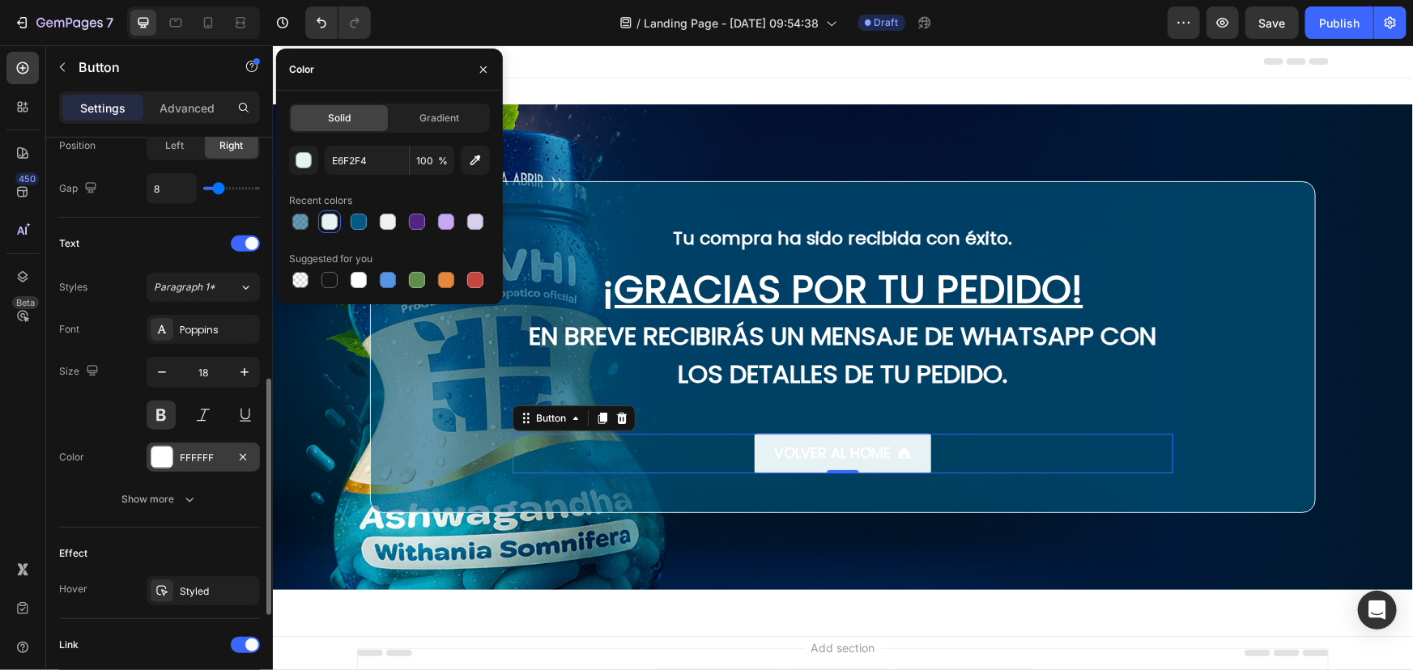
click at [157, 462] on div at bounding box center [161, 457] width 21 height 21
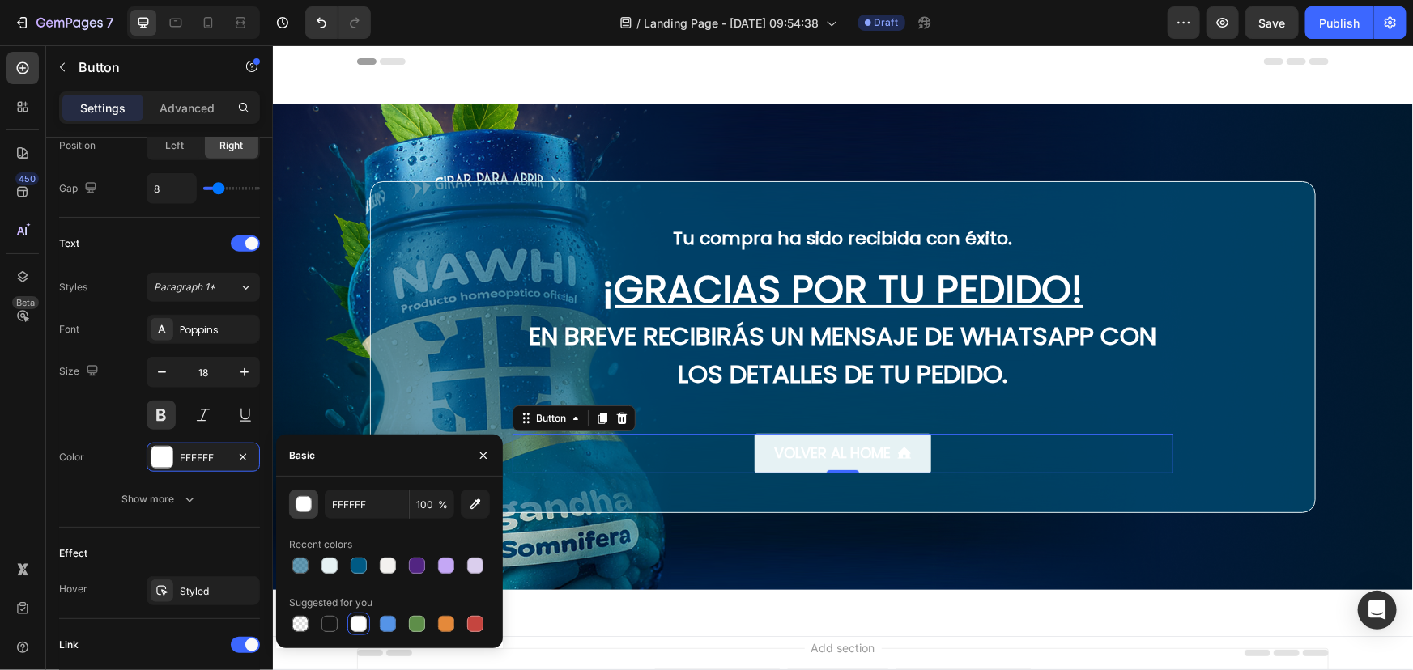
click at [300, 508] on div "button" at bounding box center [304, 505] width 16 height 16
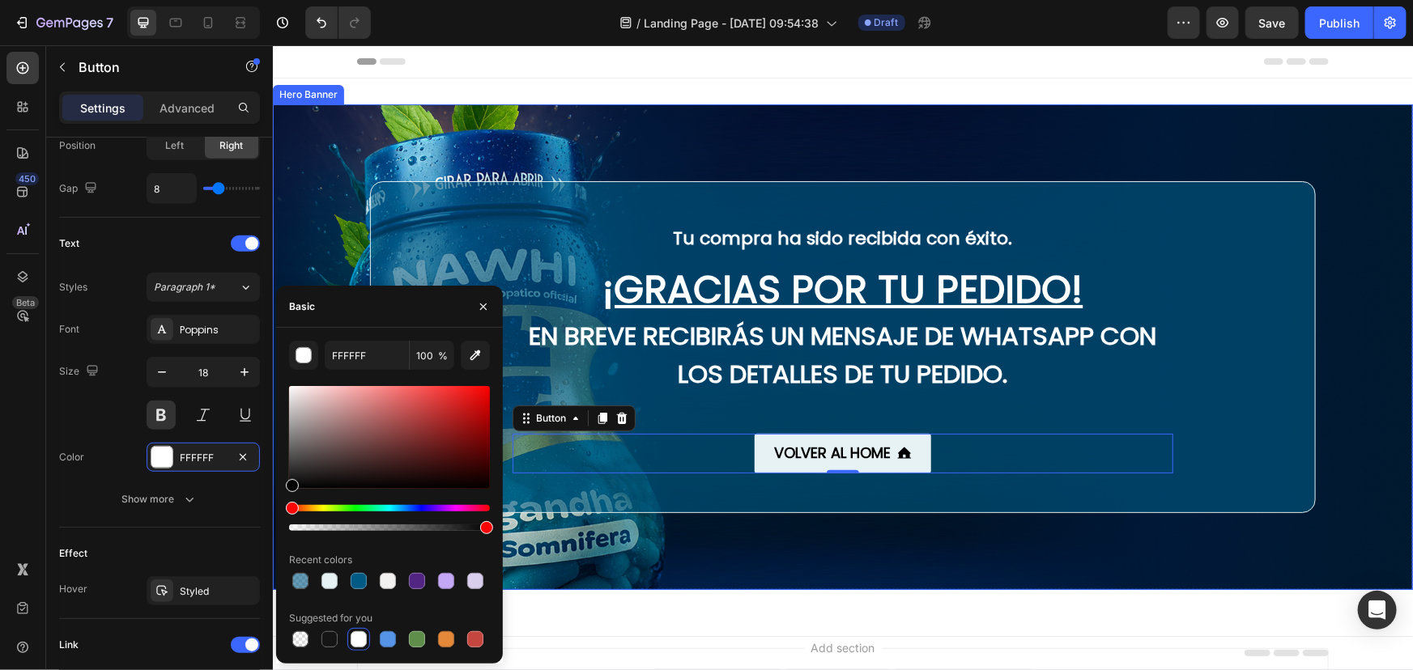
drag, startPoint x: 606, startPoint y: 479, endPoint x: 273, endPoint y: 527, distance: 336.2
type input "000000"
click at [1036, 558] on div "Background Image" at bounding box center [842, 347] width 1140 height 486
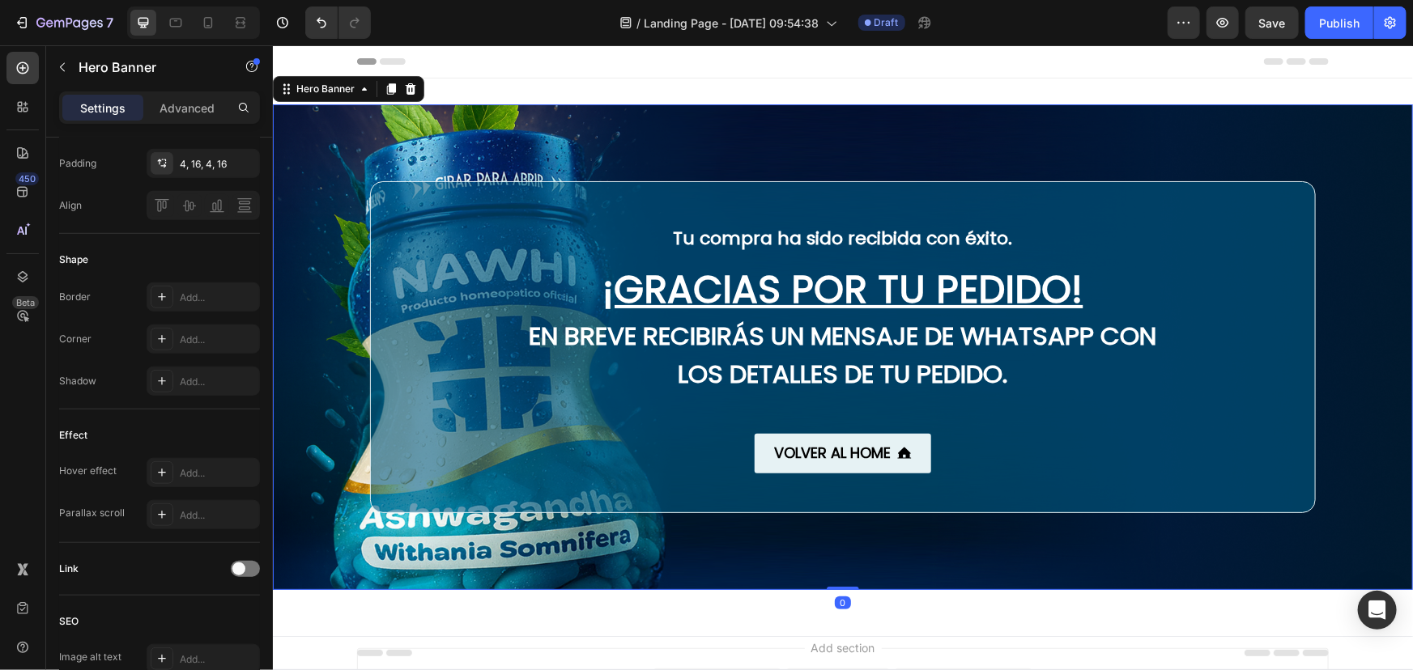
scroll to position [0, 0]
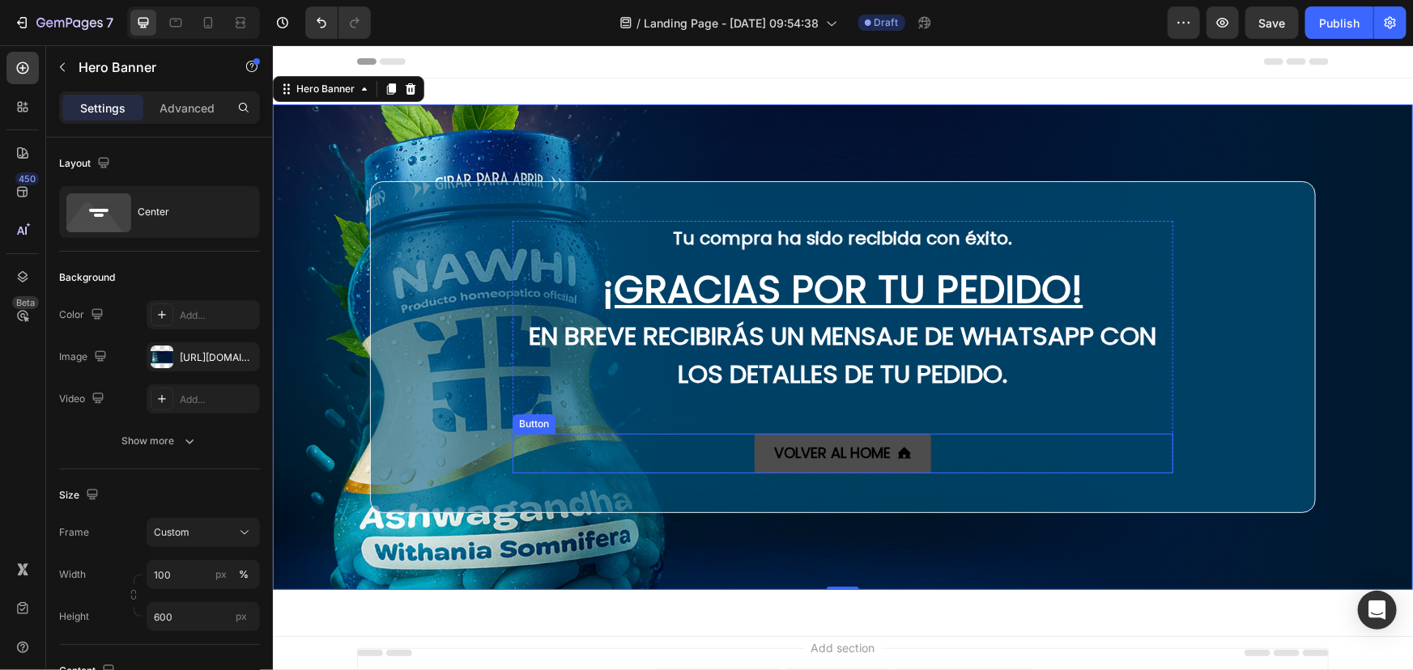
click at [754, 458] on link "VOLVER AL HOME" at bounding box center [842, 452] width 177 height 39
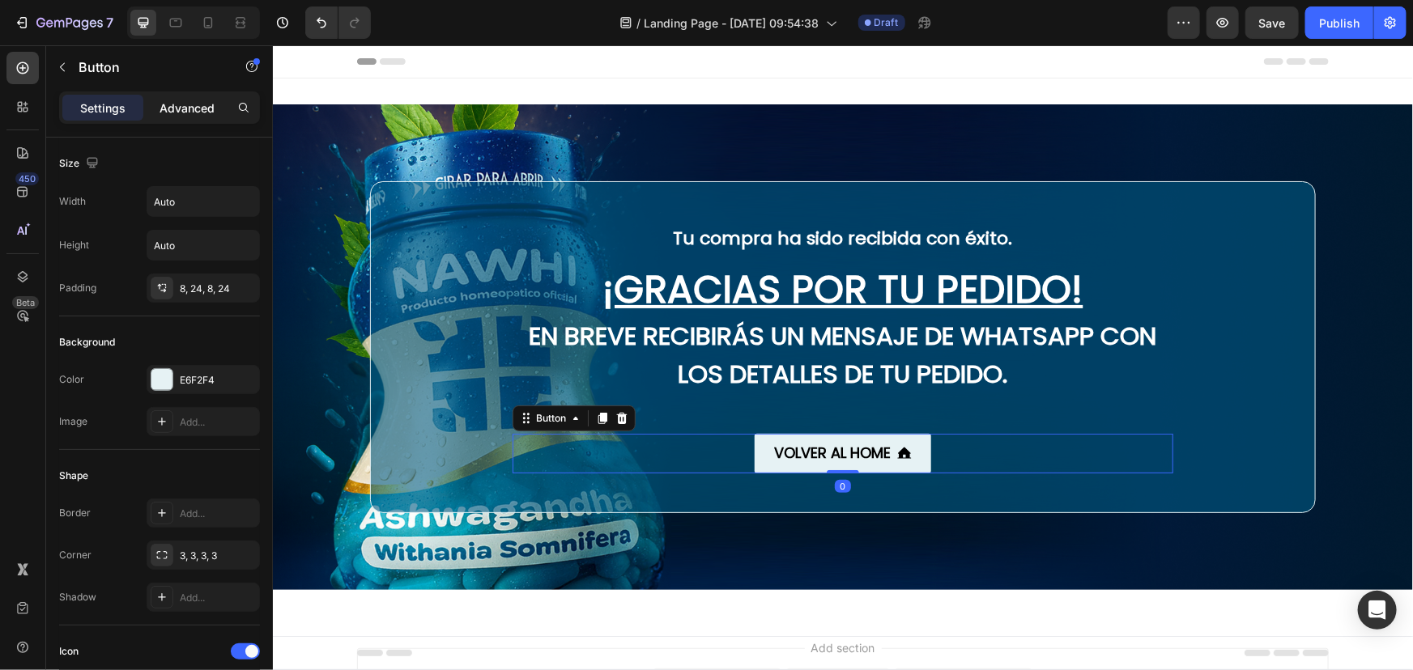
click at [195, 104] on p "Advanced" at bounding box center [187, 108] width 55 height 17
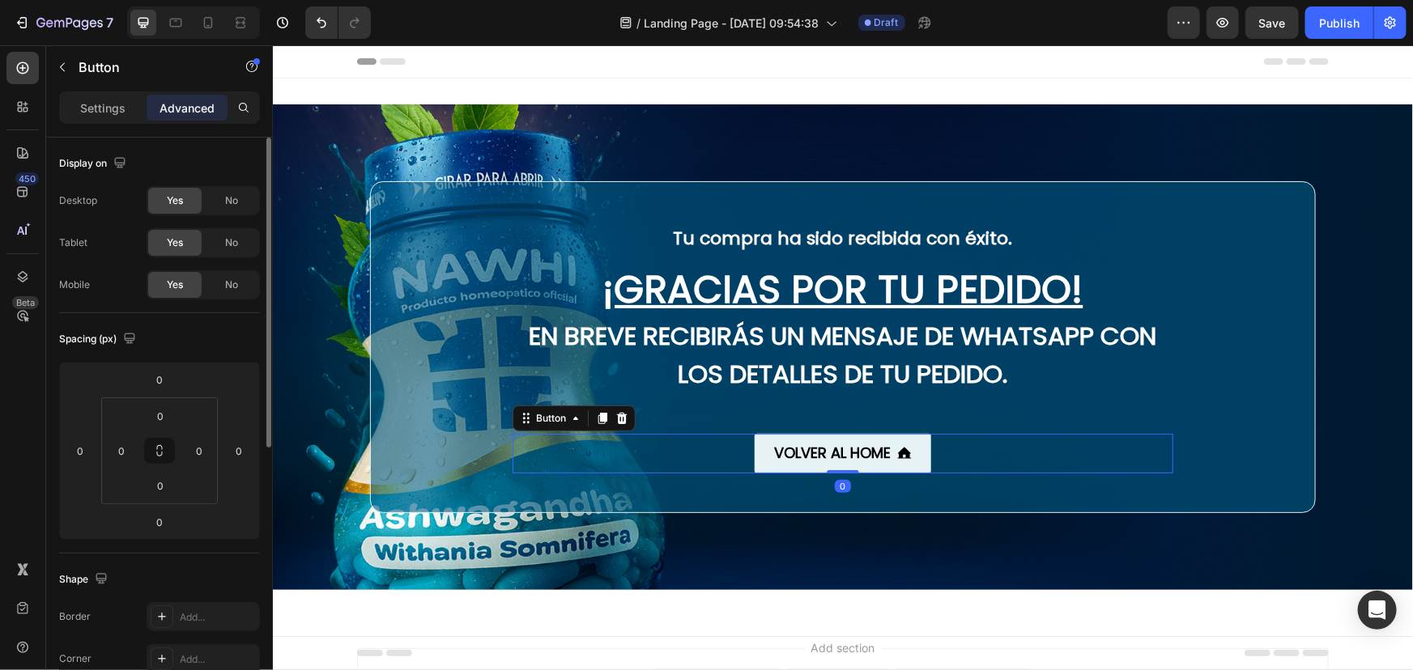
scroll to position [500, 0]
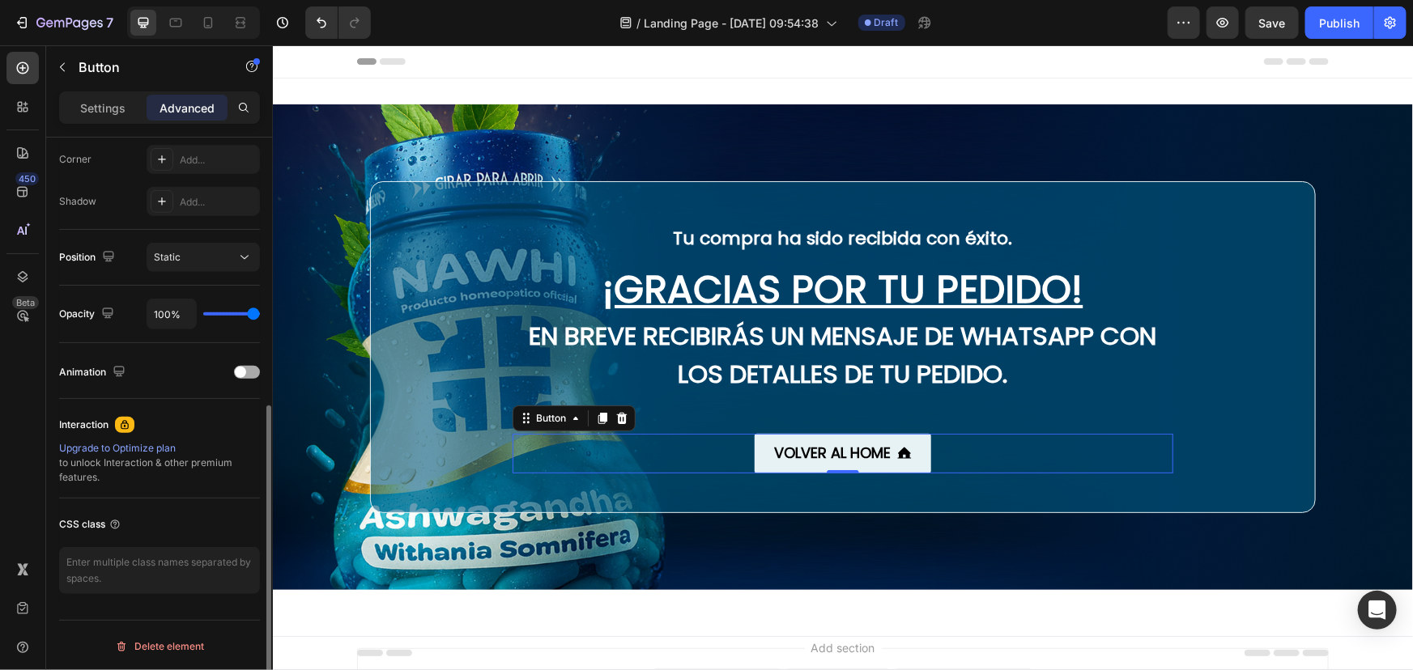
click at [240, 368] on span at bounding box center [240, 372] width 11 height 11
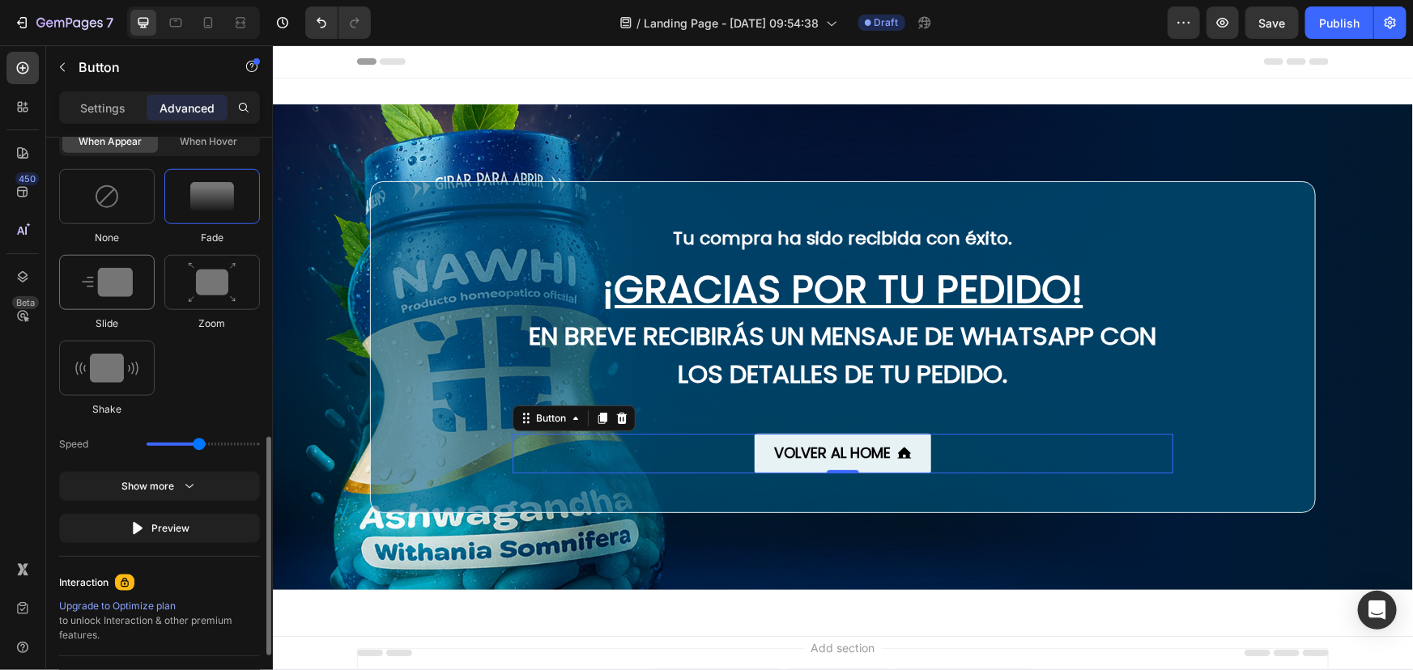
scroll to position [721, 0]
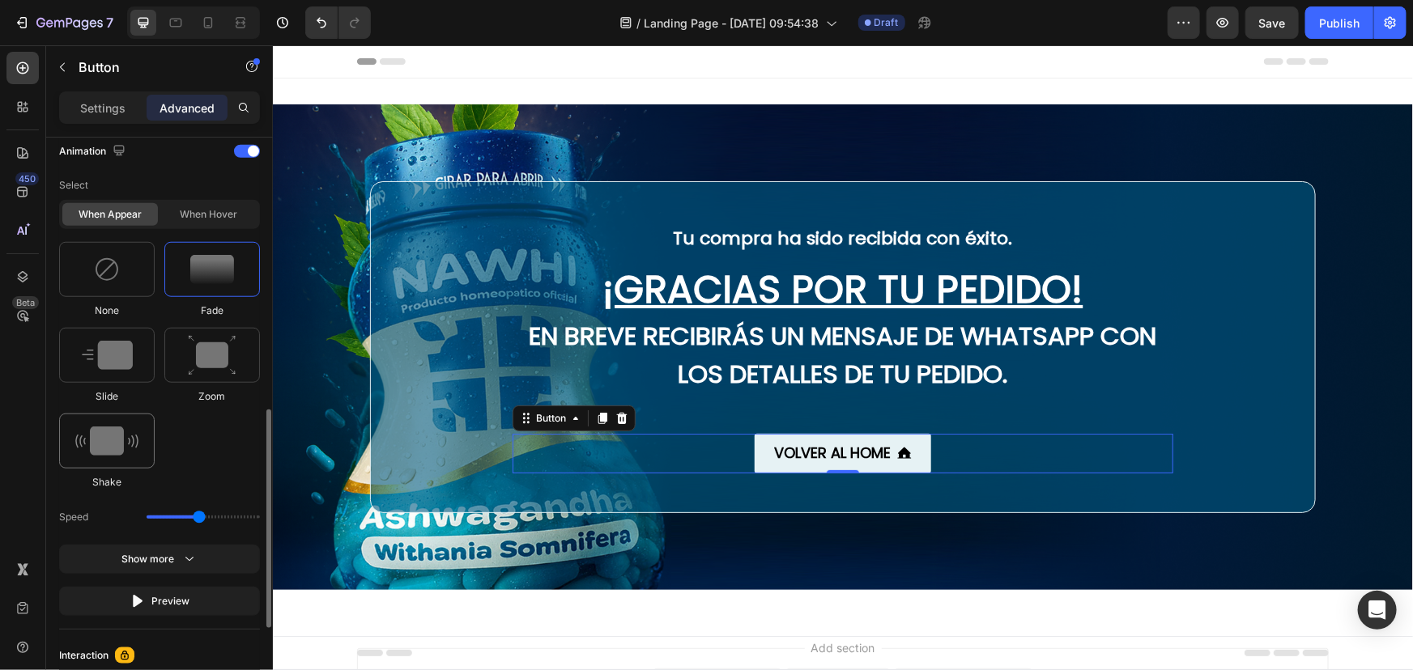
click at [105, 427] on img at bounding box center [106, 441] width 63 height 29
type input "0.7"
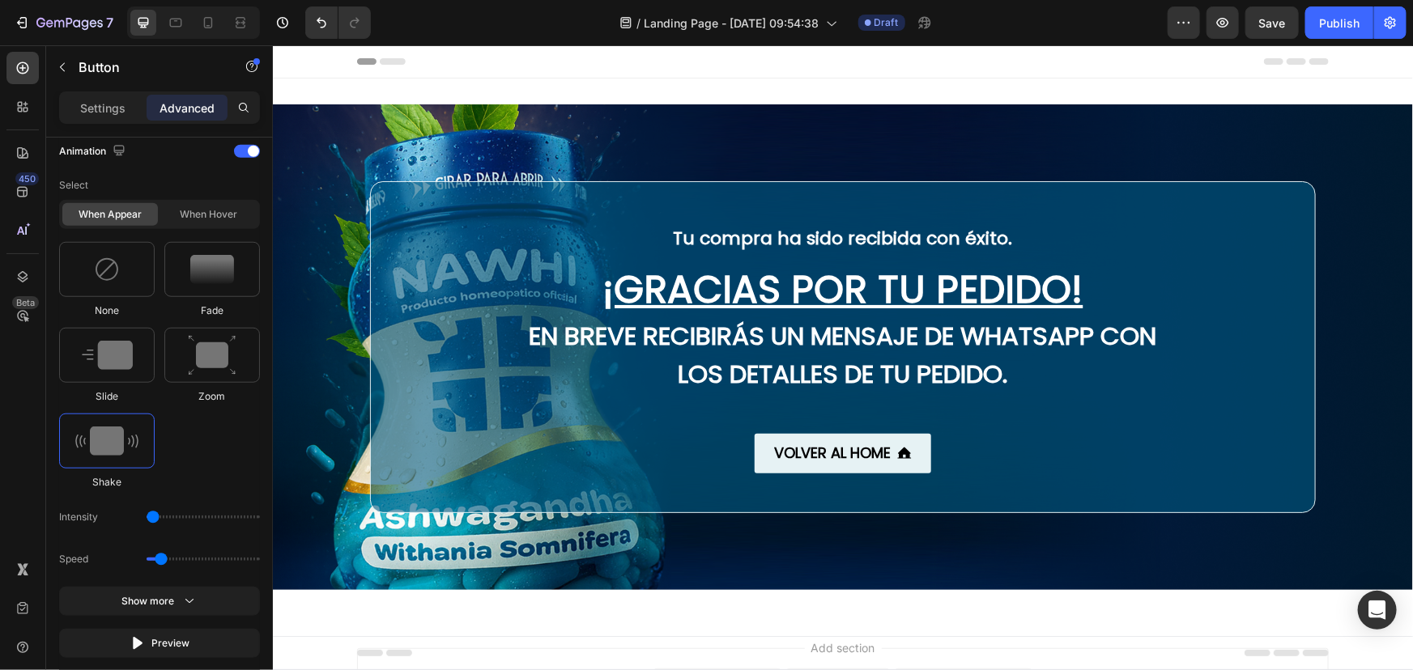
drag, startPoint x: 168, startPoint y: 516, endPoint x: 40, endPoint y: 544, distance: 131.8
type input "1"
click at [147, 519] on input "range" at bounding box center [203, 517] width 113 height 3
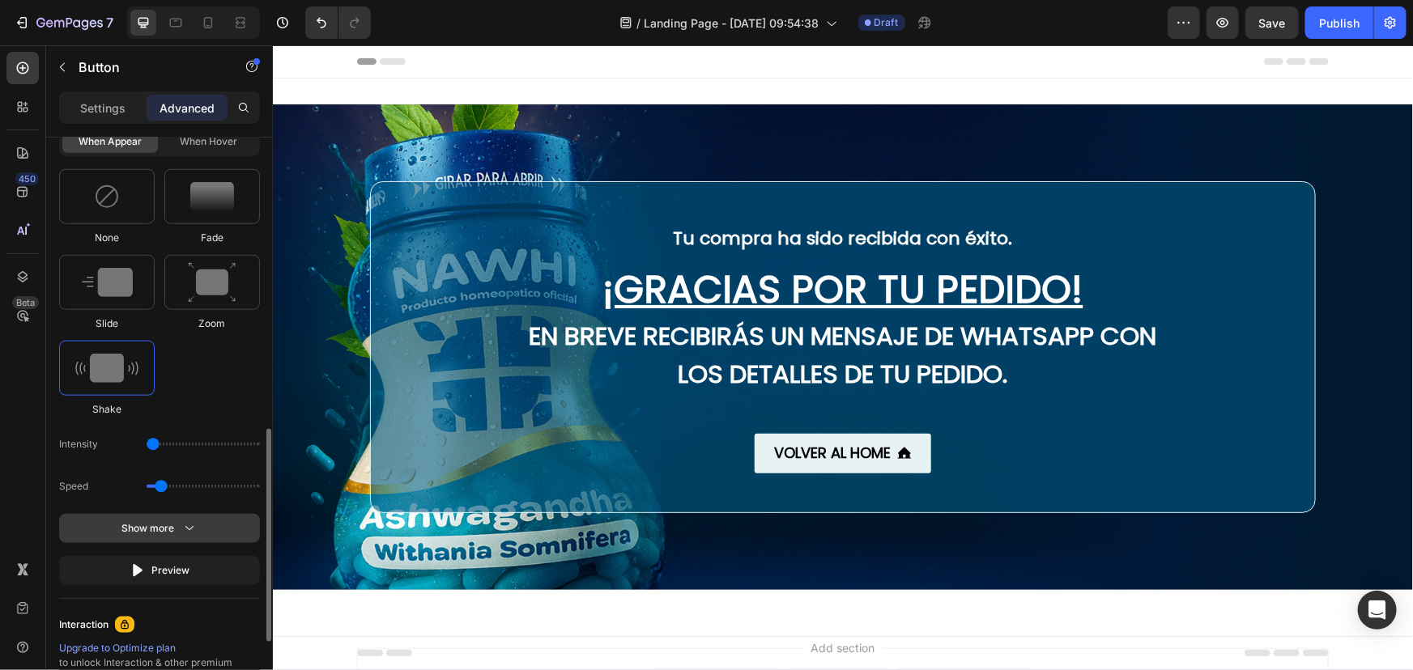
click at [129, 536] on button "Show more" at bounding box center [159, 528] width 201 height 29
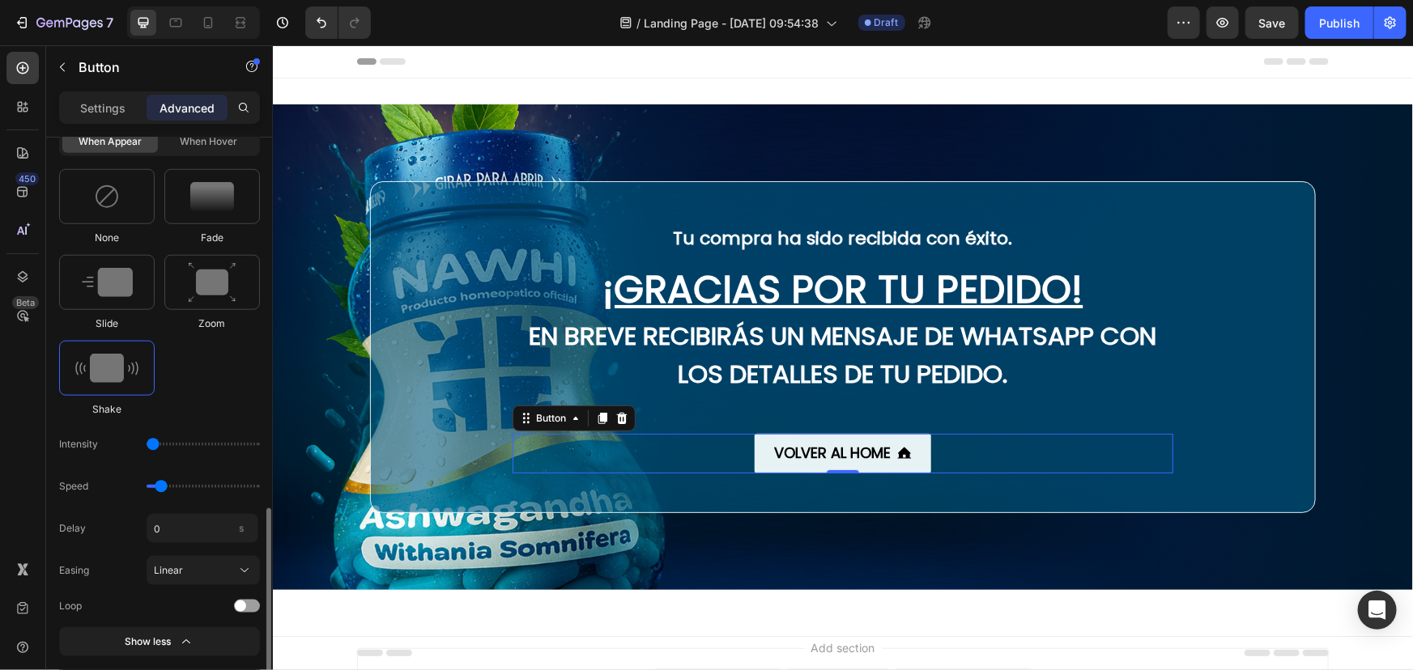
scroll to position [867, 0]
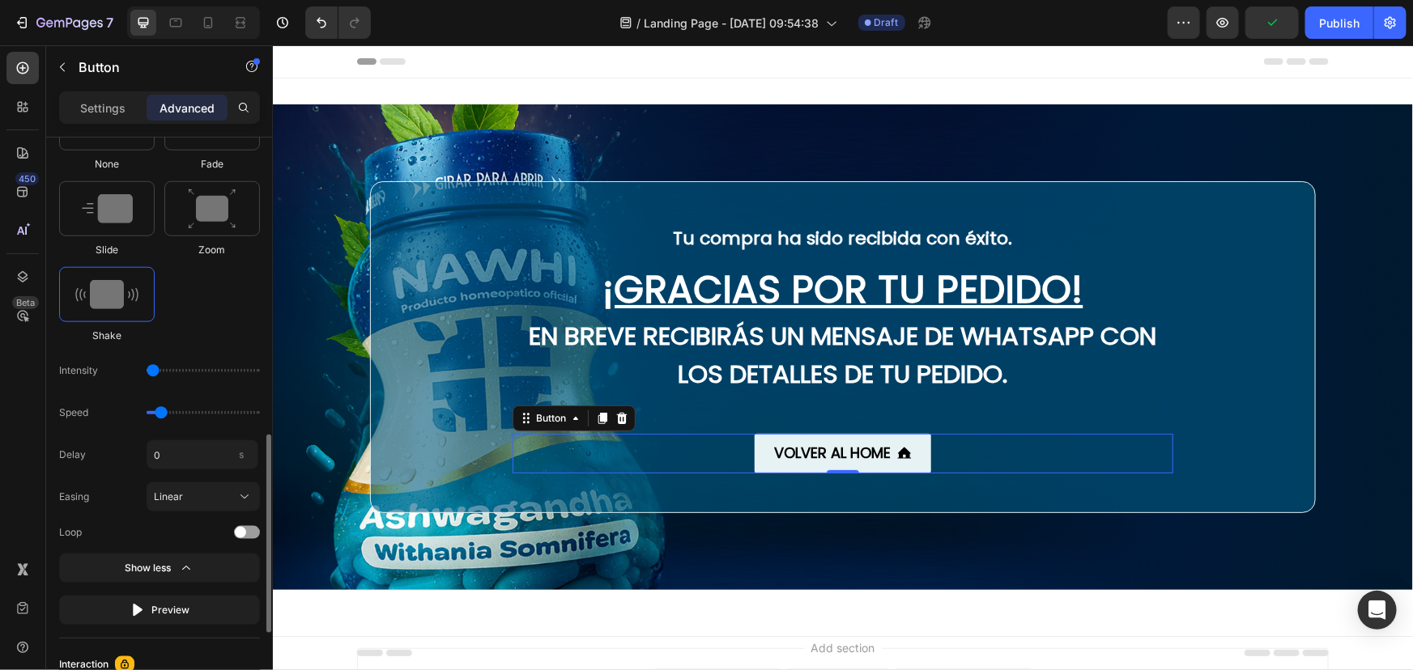
click at [249, 538] on div "Loop" at bounding box center [159, 533] width 201 height 16
click at [251, 528] on div at bounding box center [247, 532] width 26 height 13
click at [150, 458] on input "0" at bounding box center [203, 454] width 112 height 29
click at [113, 440] on div "Delay 1 s" at bounding box center [159, 454] width 201 height 29
click at [157, 459] on input "1" at bounding box center [203, 454] width 112 height 29
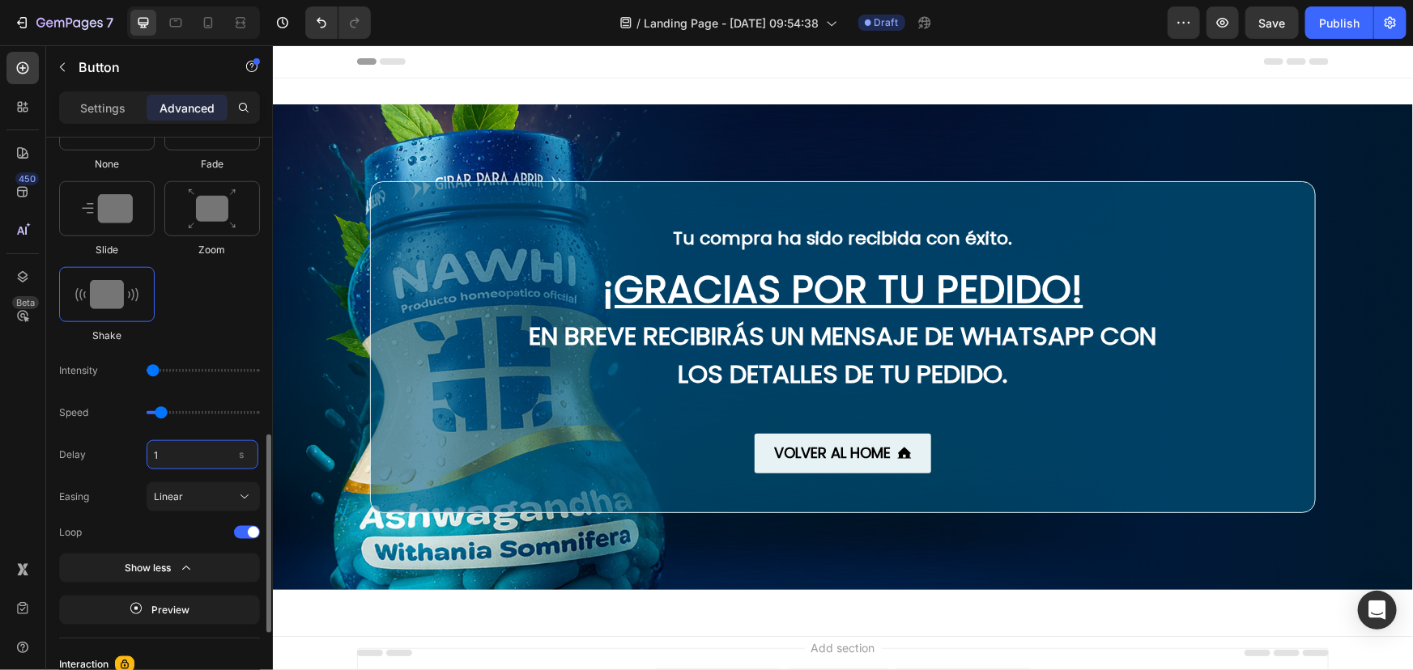
click at [157, 459] on input "1" at bounding box center [203, 454] width 112 height 29
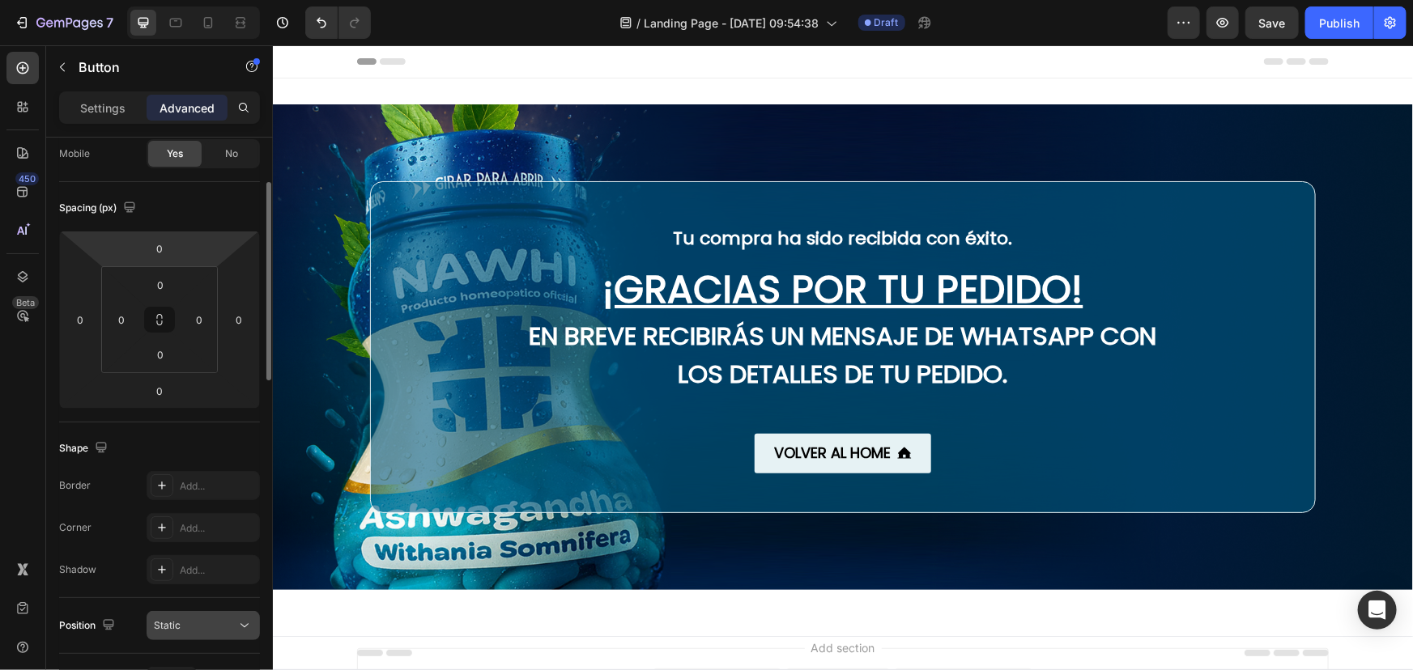
scroll to position [0, 0]
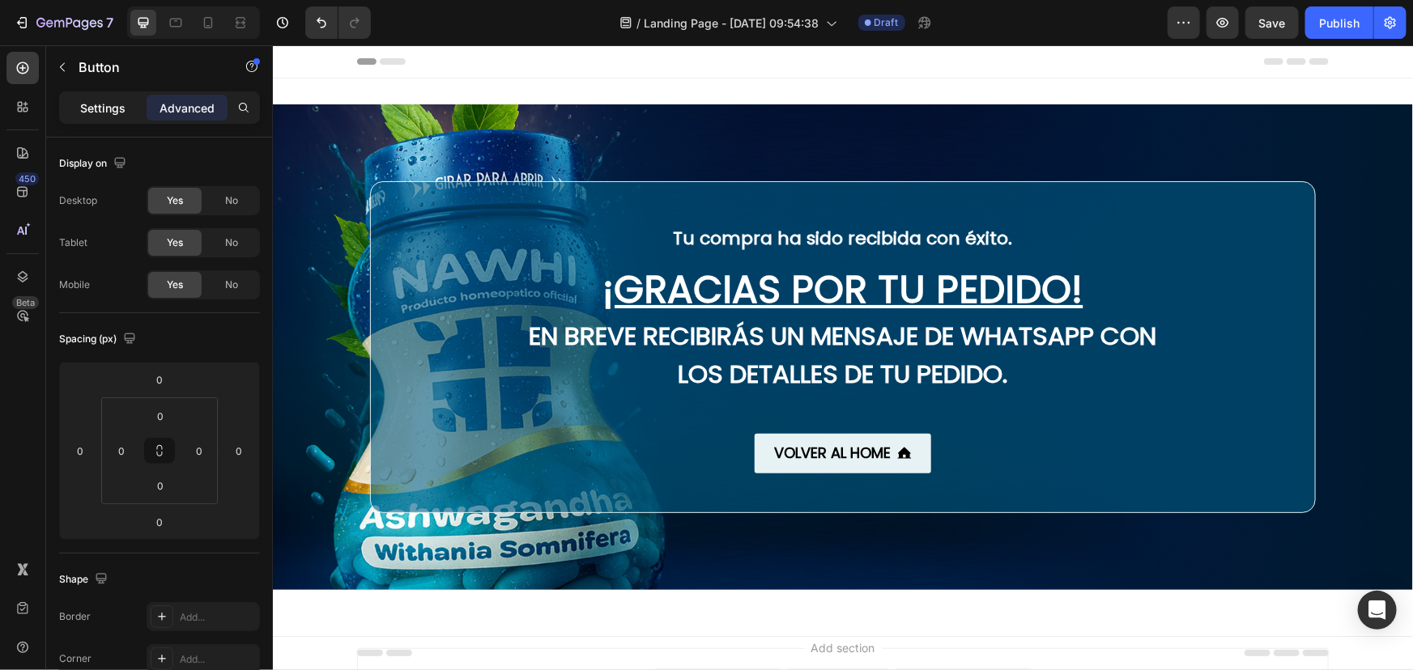
type input "2"
click at [98, 113] on p "Settings" at bounding box center [102, 108] width 45 height 17
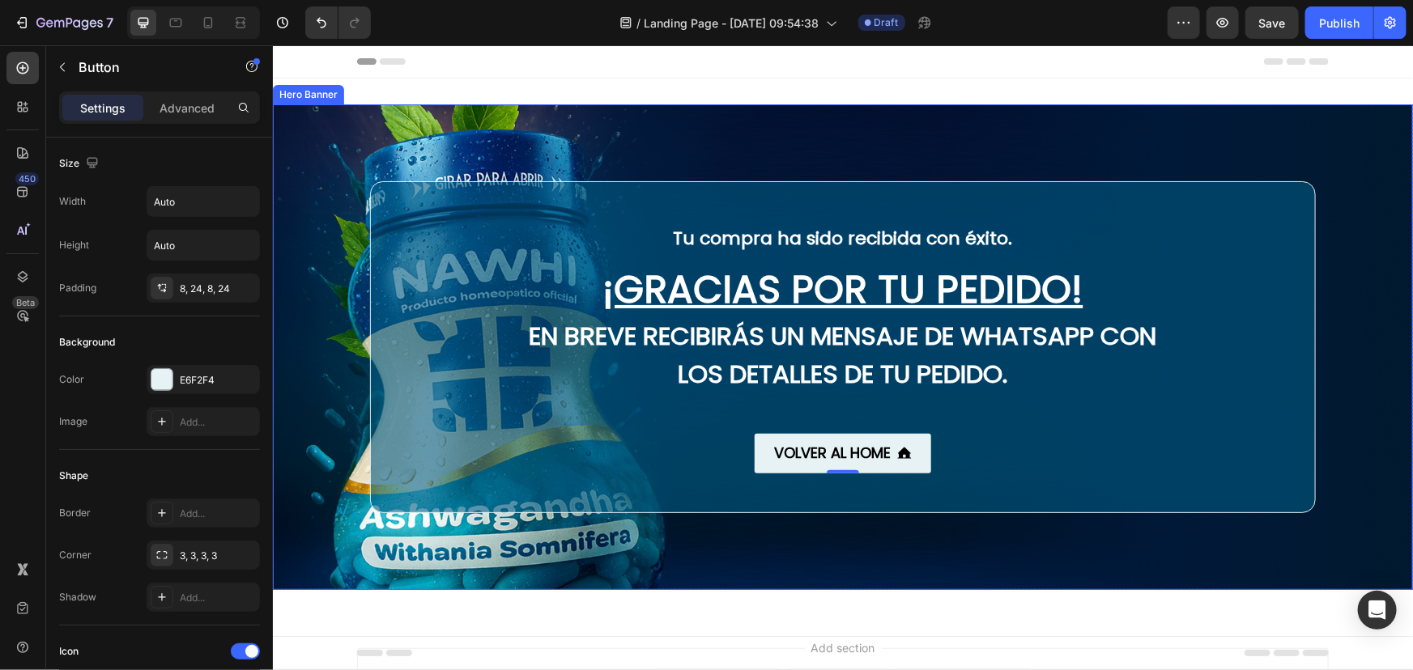
click at [615, 164] on div "Background Image" at bounding box center [842, 347] width 1140 height 486
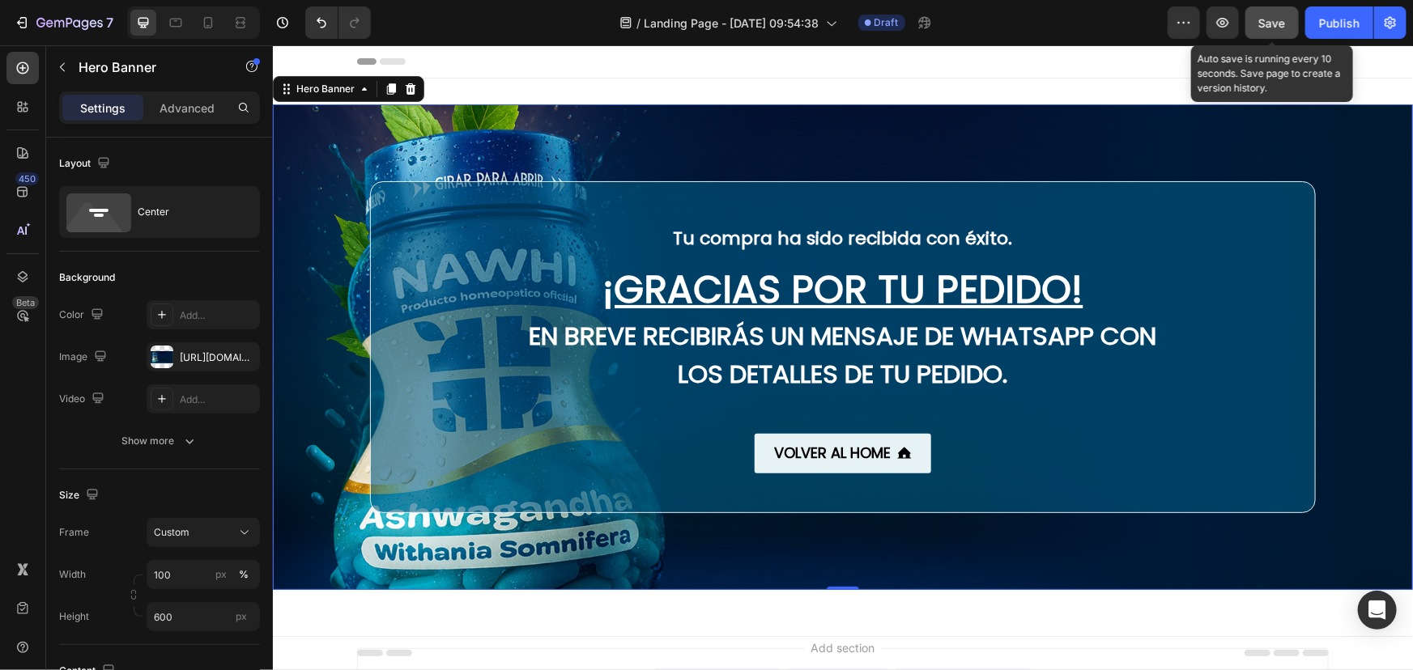
click at [1280, 28] on span "Save" at bounding box center [1272, 23] width 27 height 14
click at [1249, 24] on button "Save" at bounding box center [1271, 22] width 53 height 32
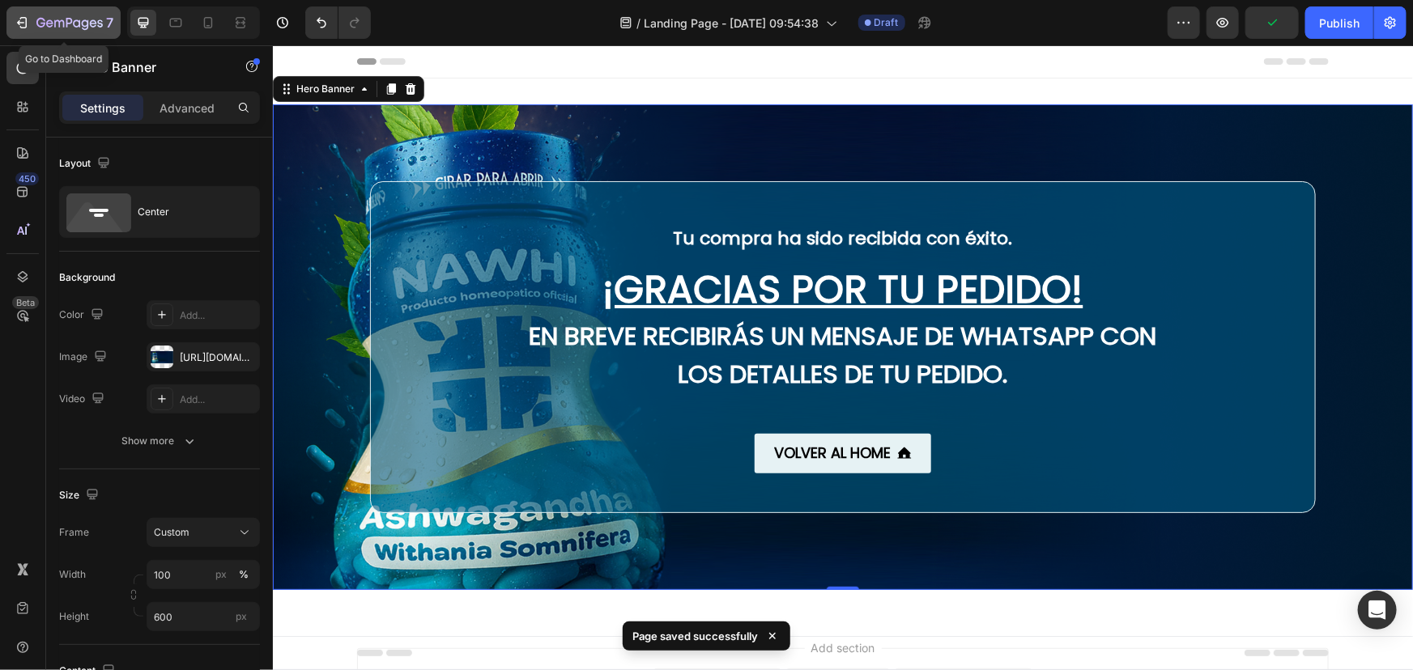
click at [33, 13] on div "7" at bounding box center [64, 22] width 100 height 19
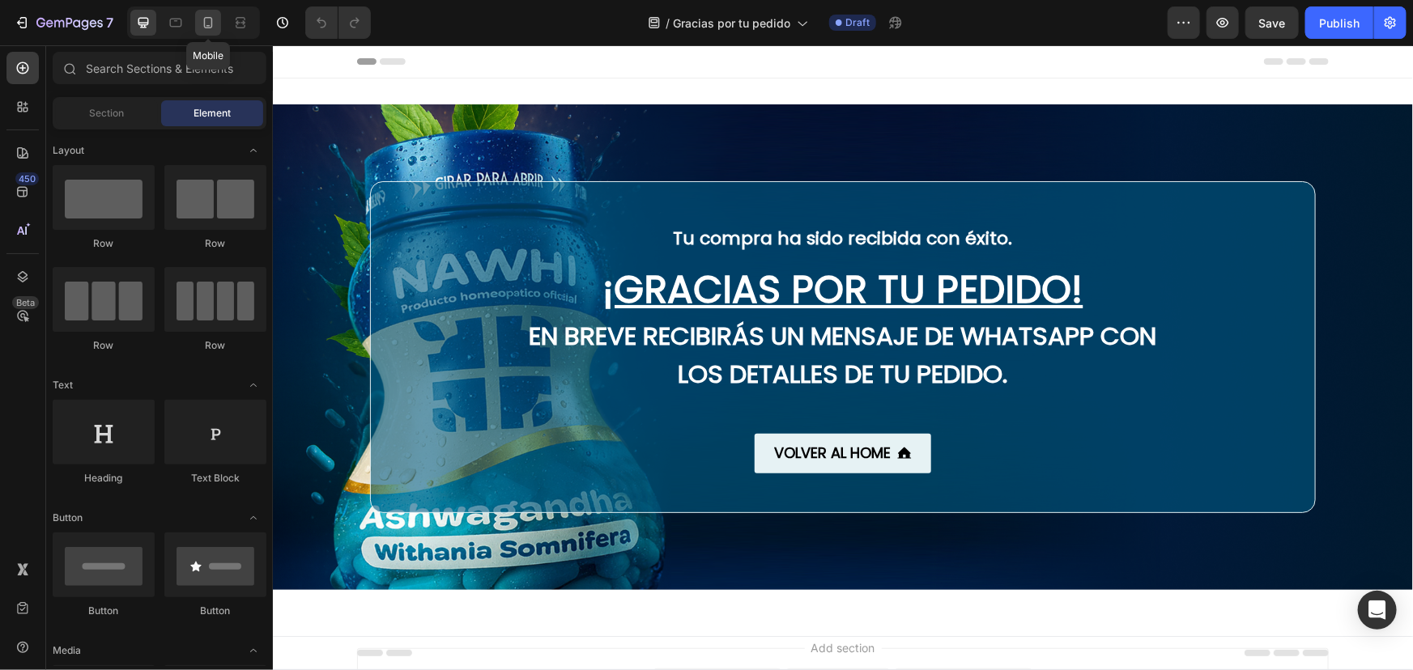
click at [202, 23] on icon at bounding box center [208, 23] width 16 height 16
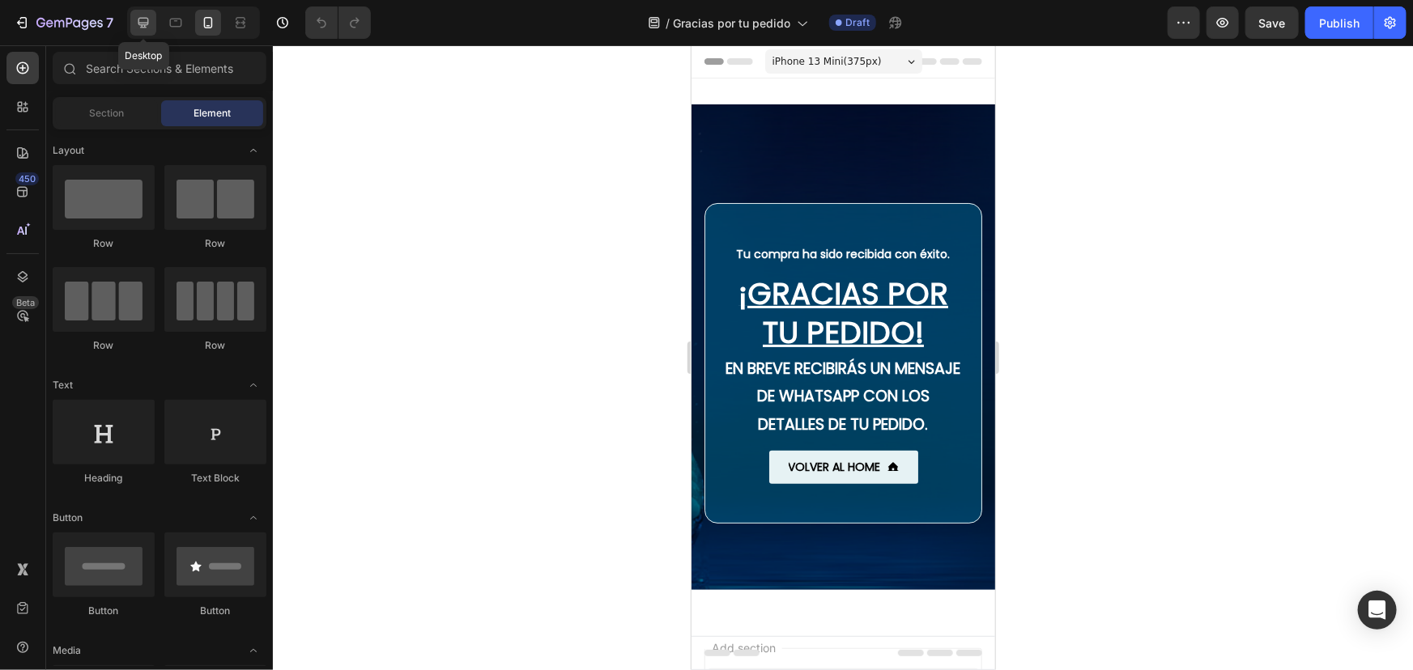
click at [152, 15] on div at bounding box center [143, 23] width 26 height 26
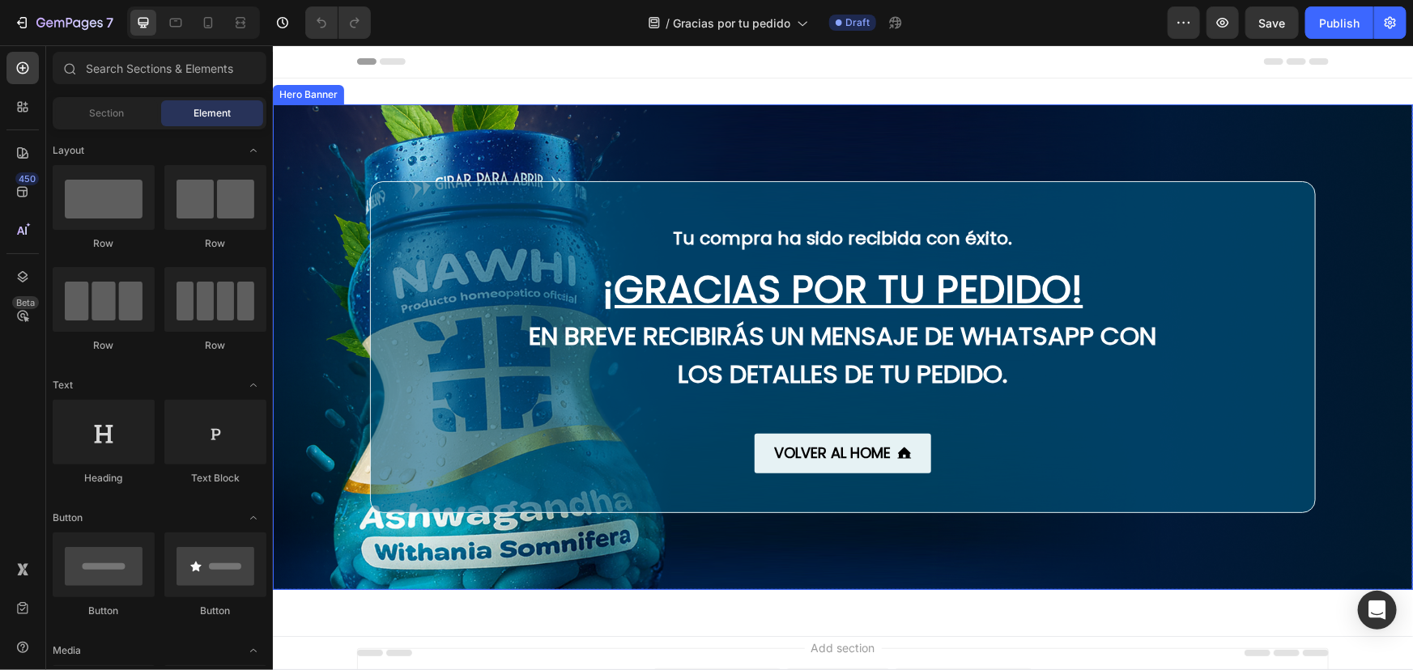
click at [524, 161] on div "Background Image" at bounding box center [842, 347] width 1140 height 486
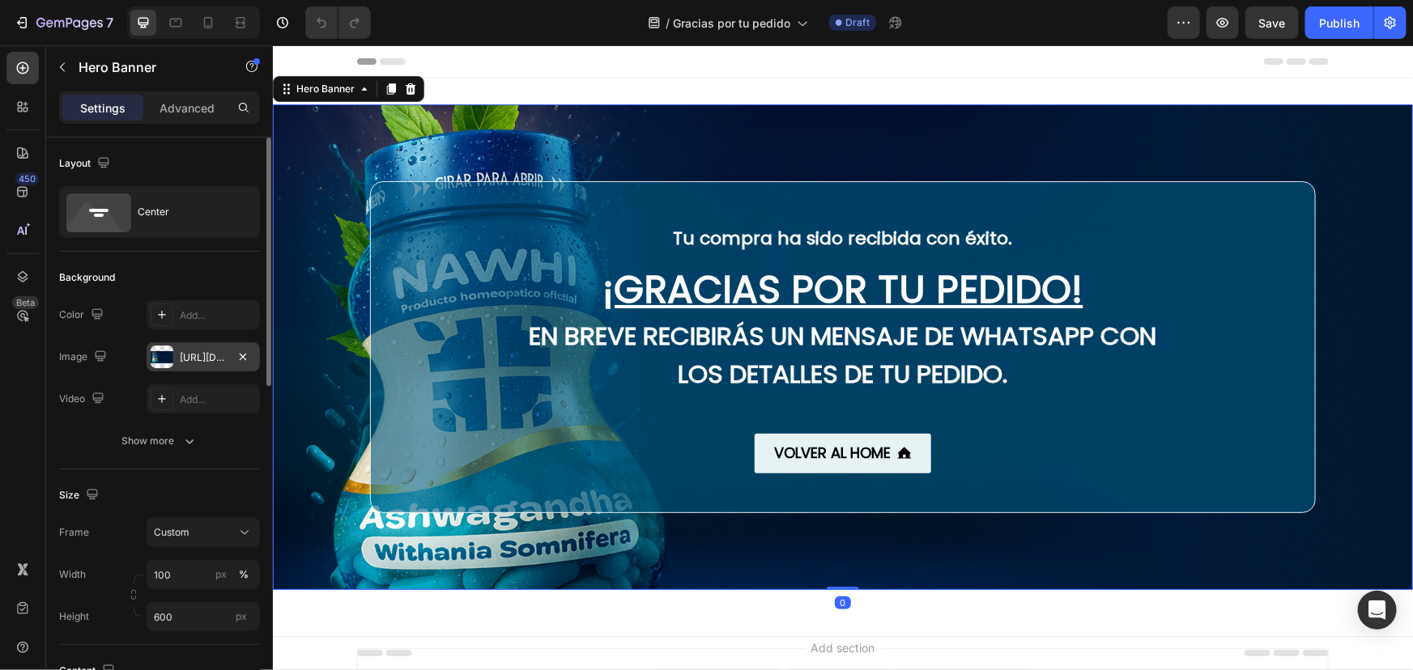
click at [177, 360] on div "[URL][DOMAIN_NAME]" at bounding box center [203, 357] width 113 height 29
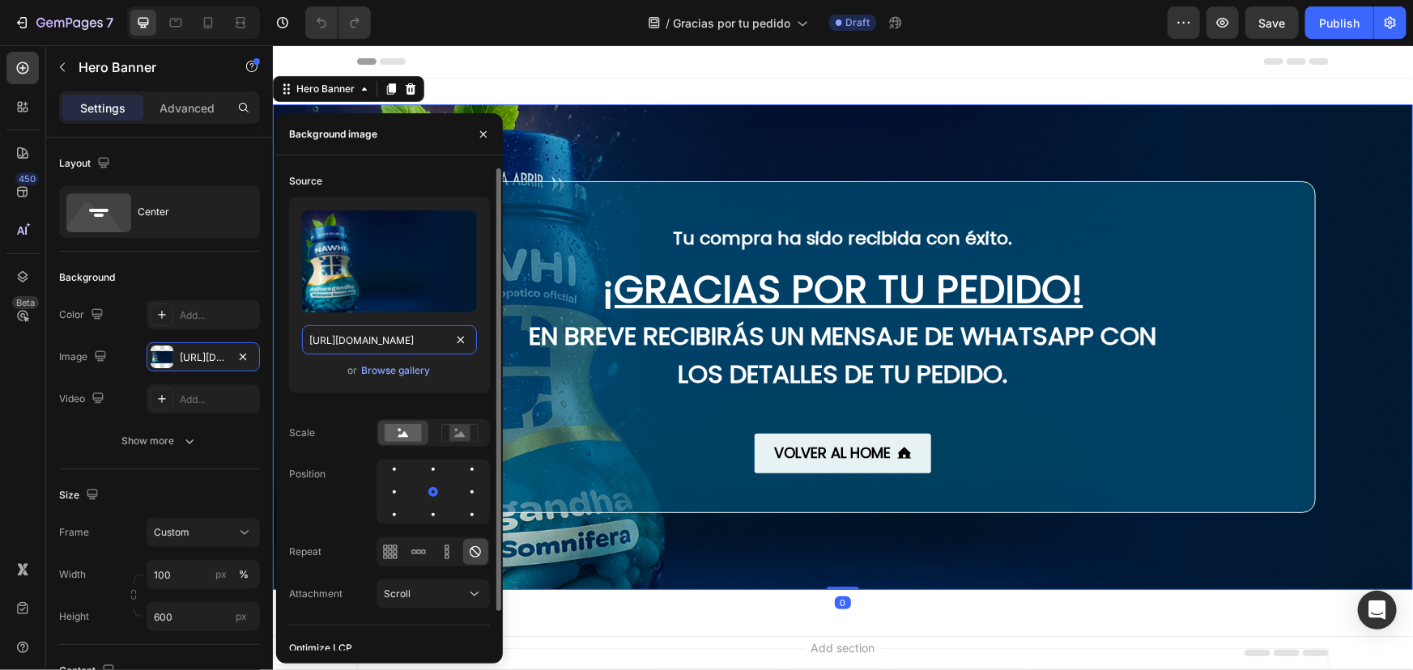
click at [389, 340] on input "[URL][DOMAIN_NAME]" at bounding box center [389, 340] width 175 height 29
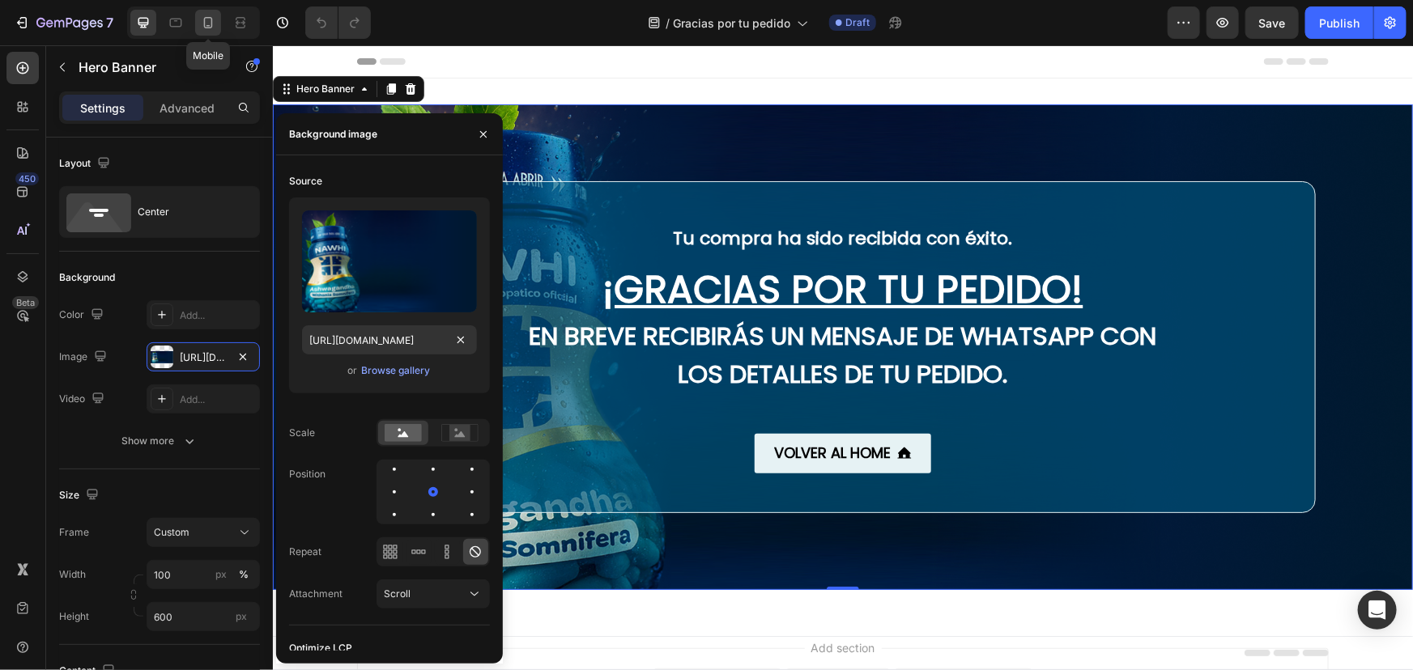
click at [204, 25] on icon at bounding box center [208, 22] width 9 height 11
type input "100%"
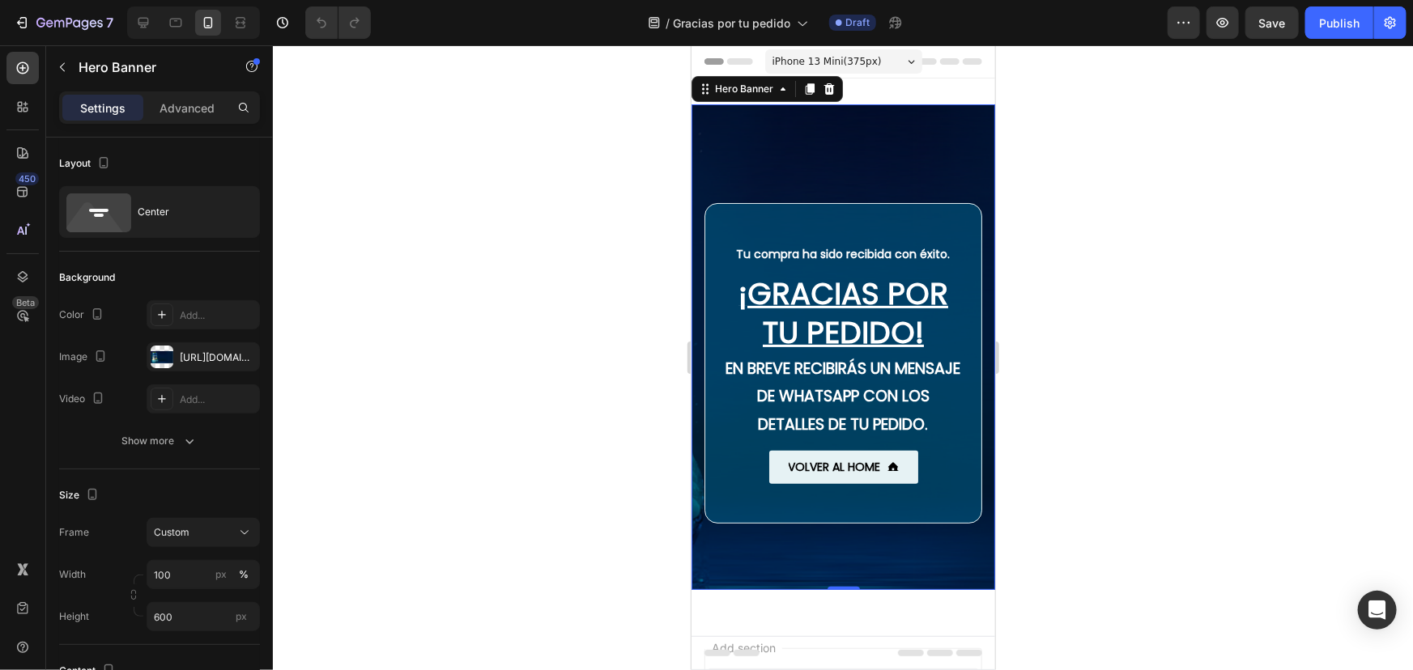
scroll to position [2, 0]
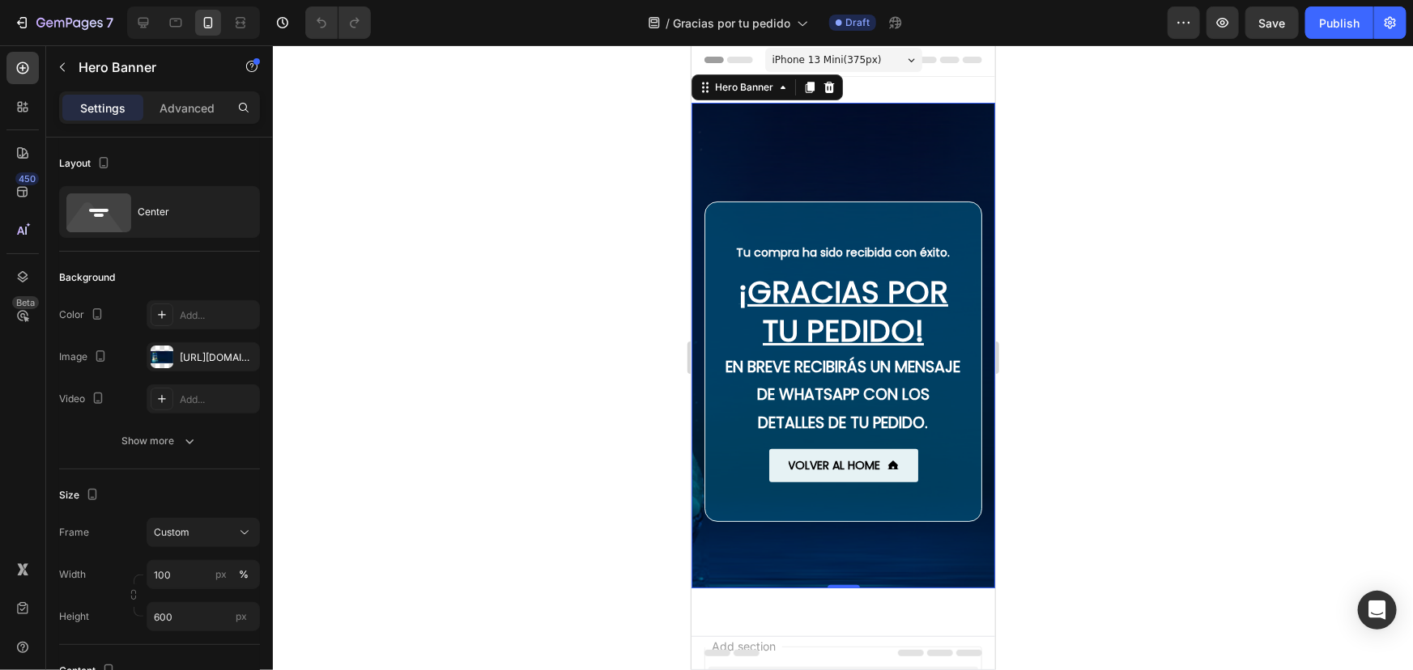
click at [811, 181] on div "Background Image" at bounding box center [843, 345] width 304 height 486
click at [348, 435] on div at bounding box center [843, 357] width 1140 height 625
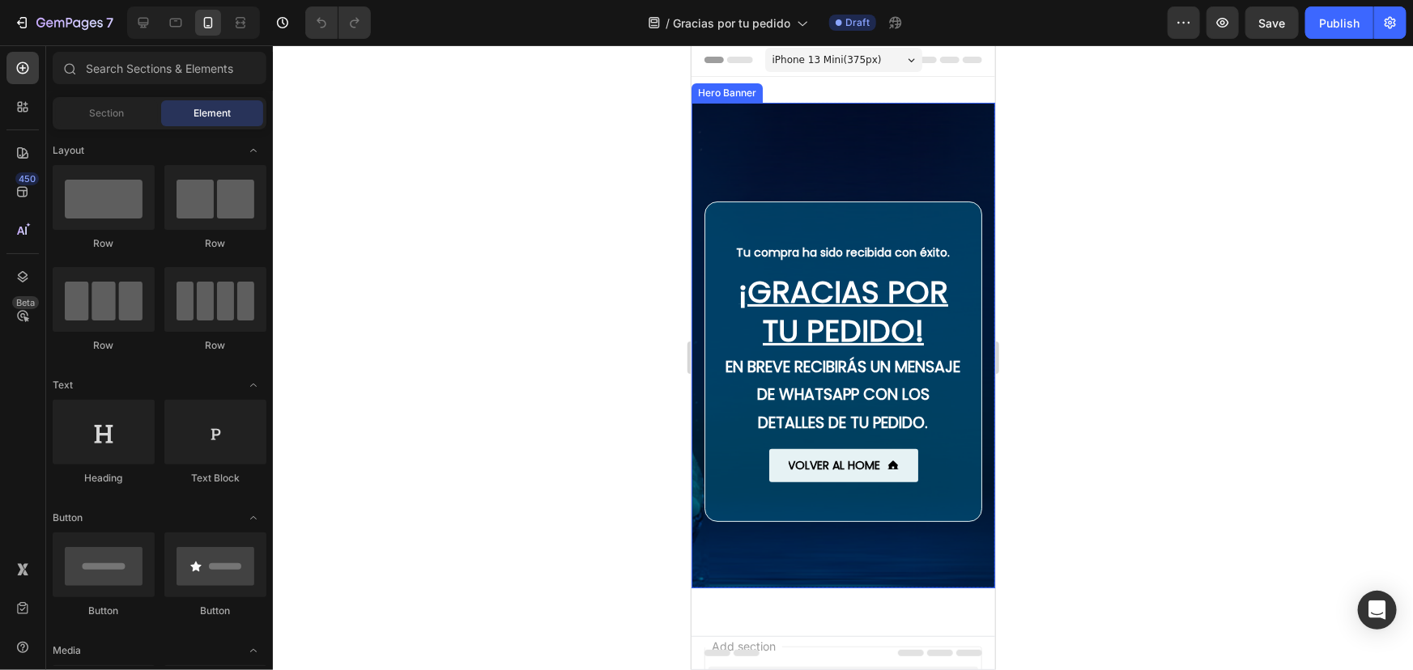
click at [764, 164] on div "Background Image" at bounding box center [843, 345] width 304 height 486
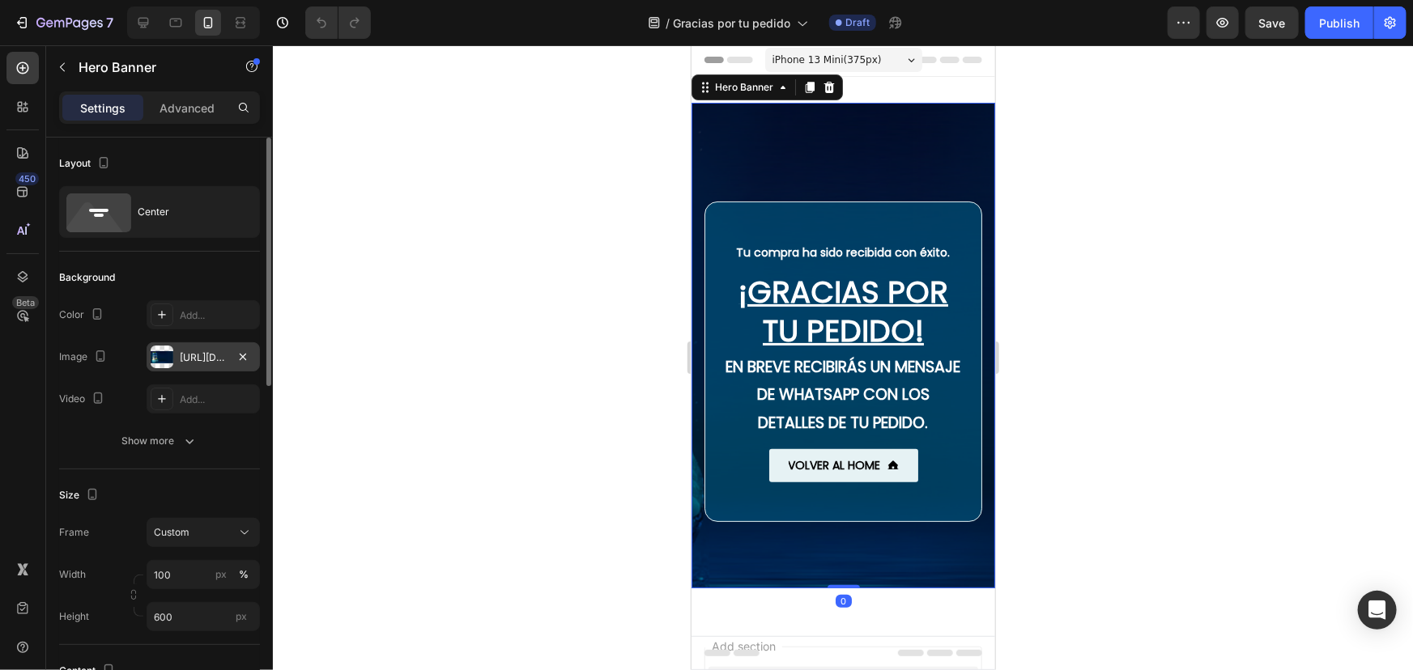
click at [188, 360] on div "[URL][DOMAIN_NAME]" at bounding box center [203, 358] width 47 height 15
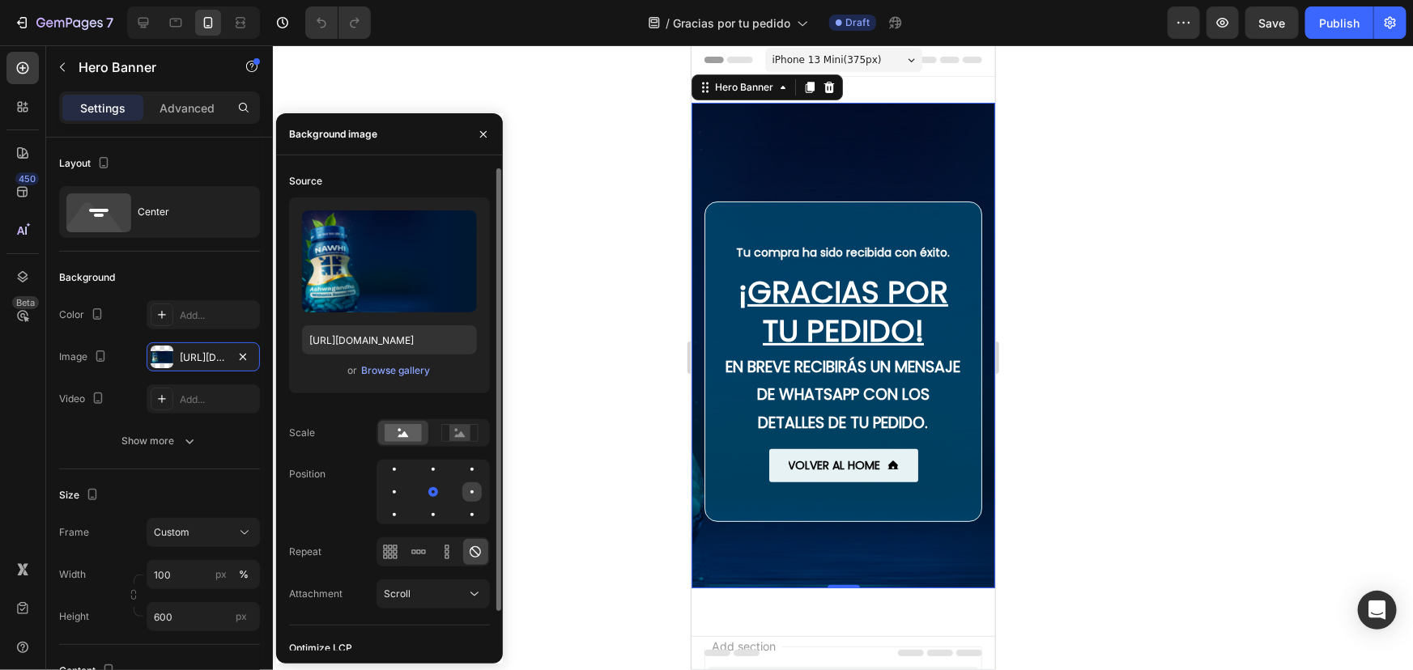
click at [474, 487] on div at bounding box center [471, 492] width 19 height 19
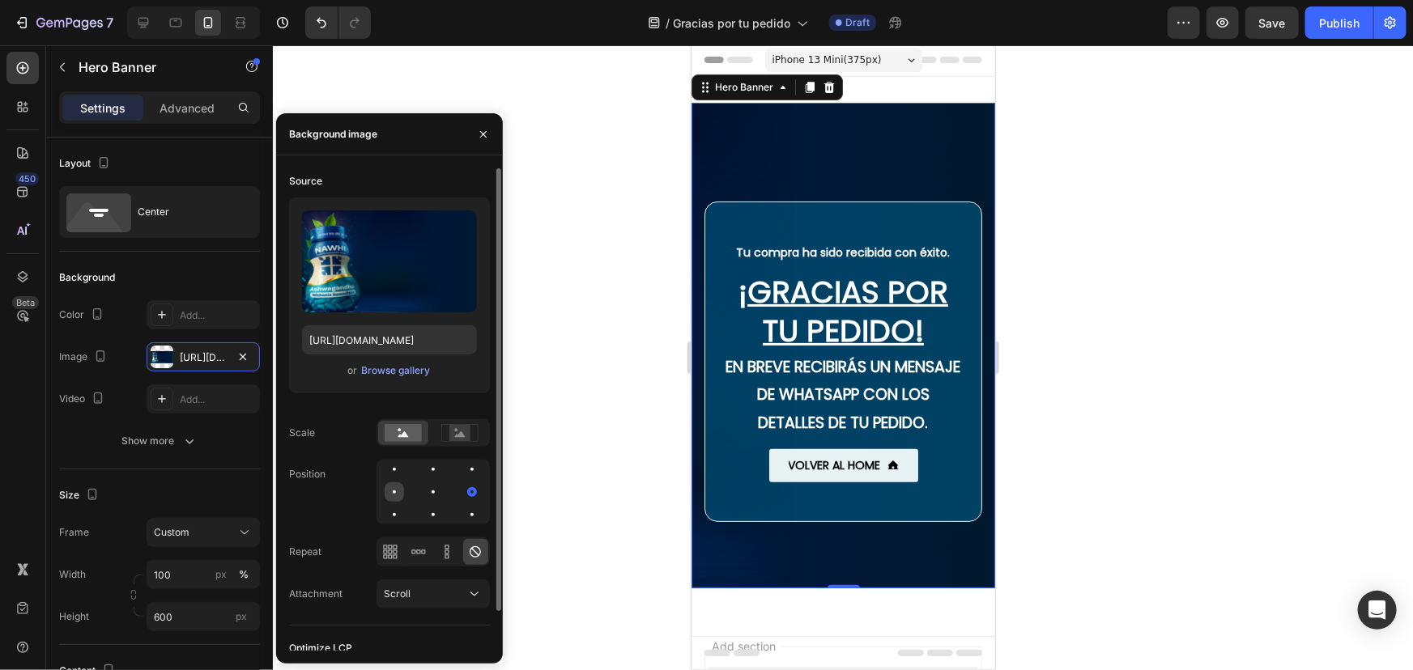
click at [401, 489] on div at bounding box center [394, 492] width 19 height 19
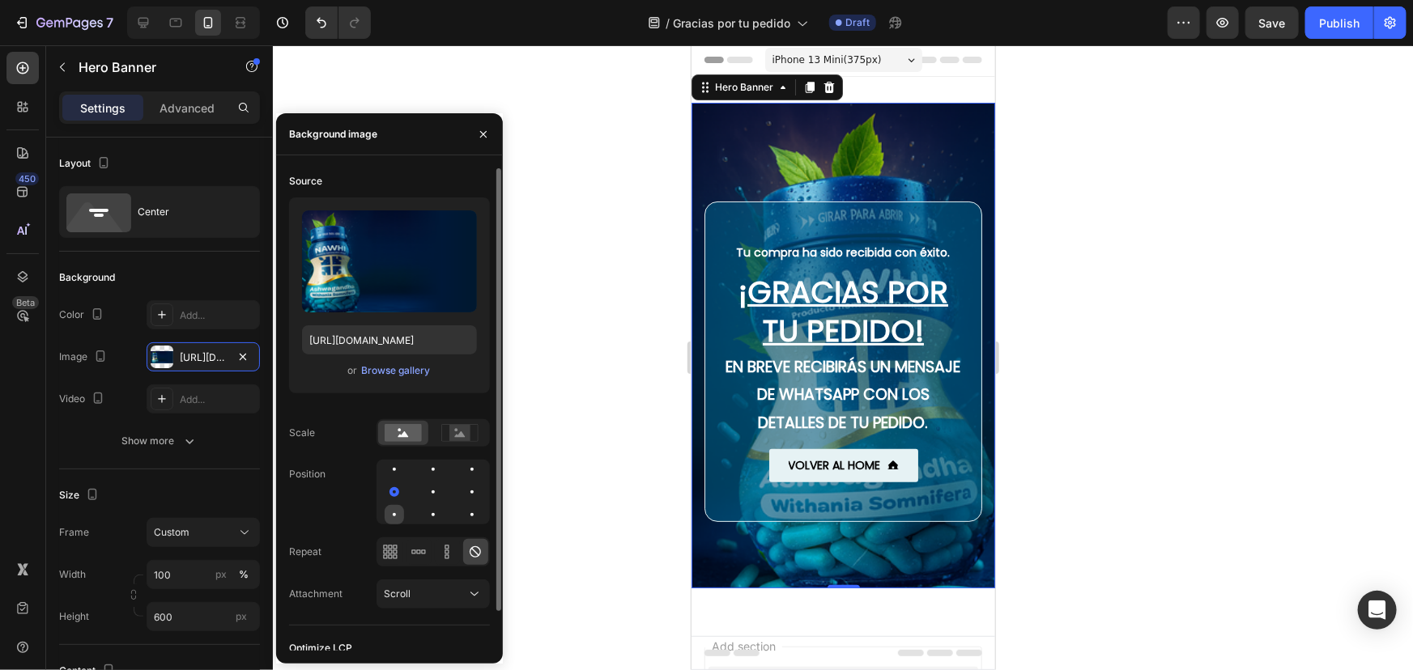
click at [398, 510] on div at bounding box center [394, 514] width 19 height 19
click at [392, 475] on div at bounding box center [394, 469] width 19 height 19
click at [394, 496] on div at bounding box center [394, 492] width 19 height 19
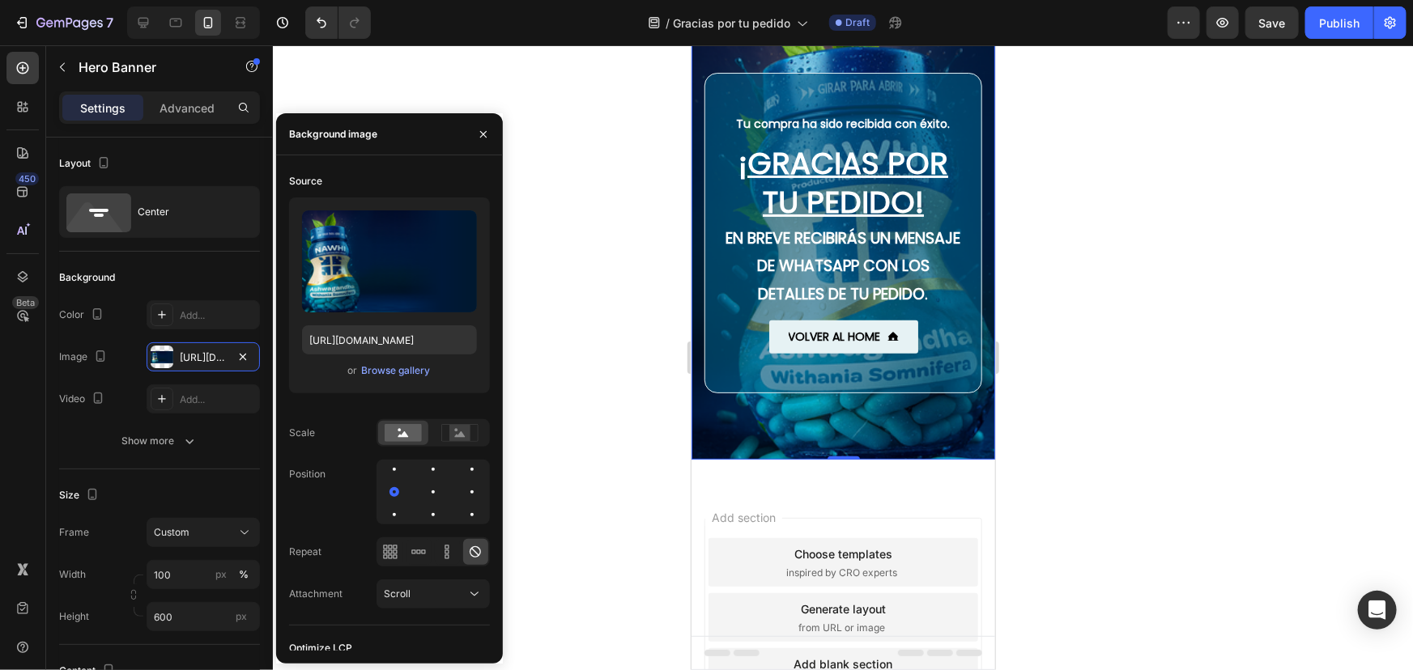
scroll to position [149, 0]
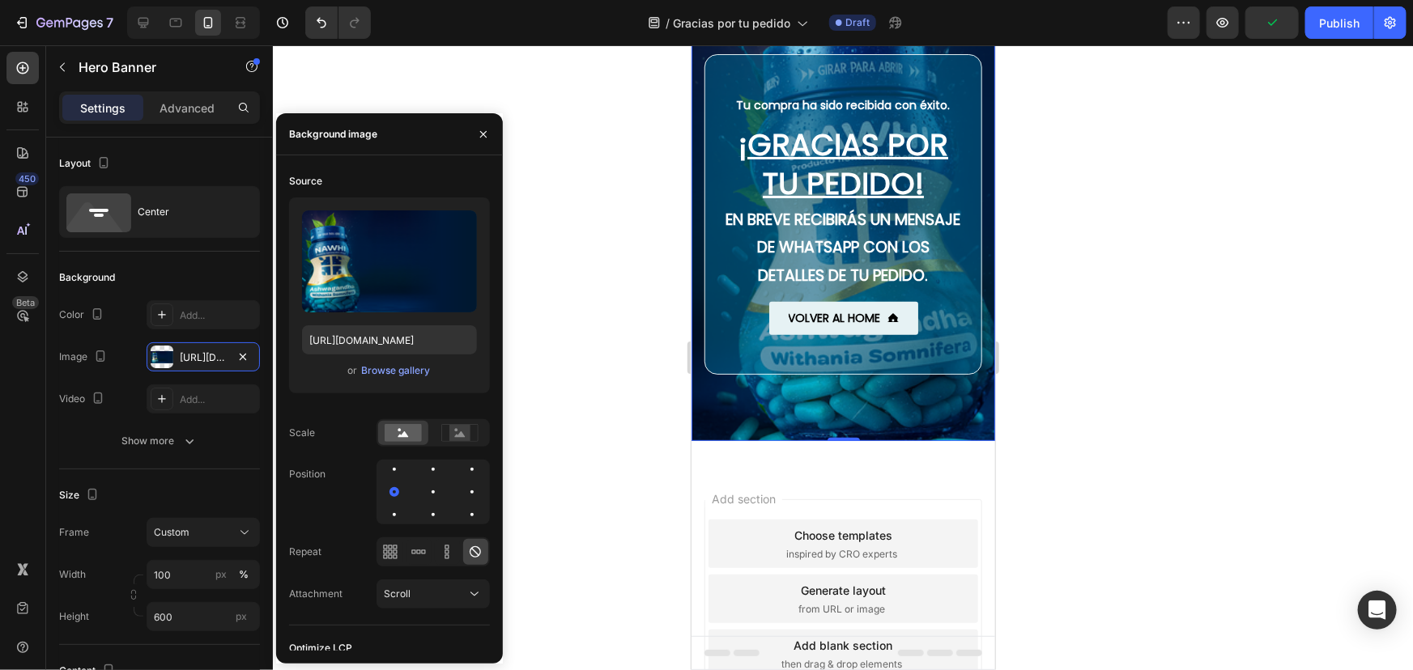
click at [629, 285] on div at bounding box center [843, 357] width 1140 height 625
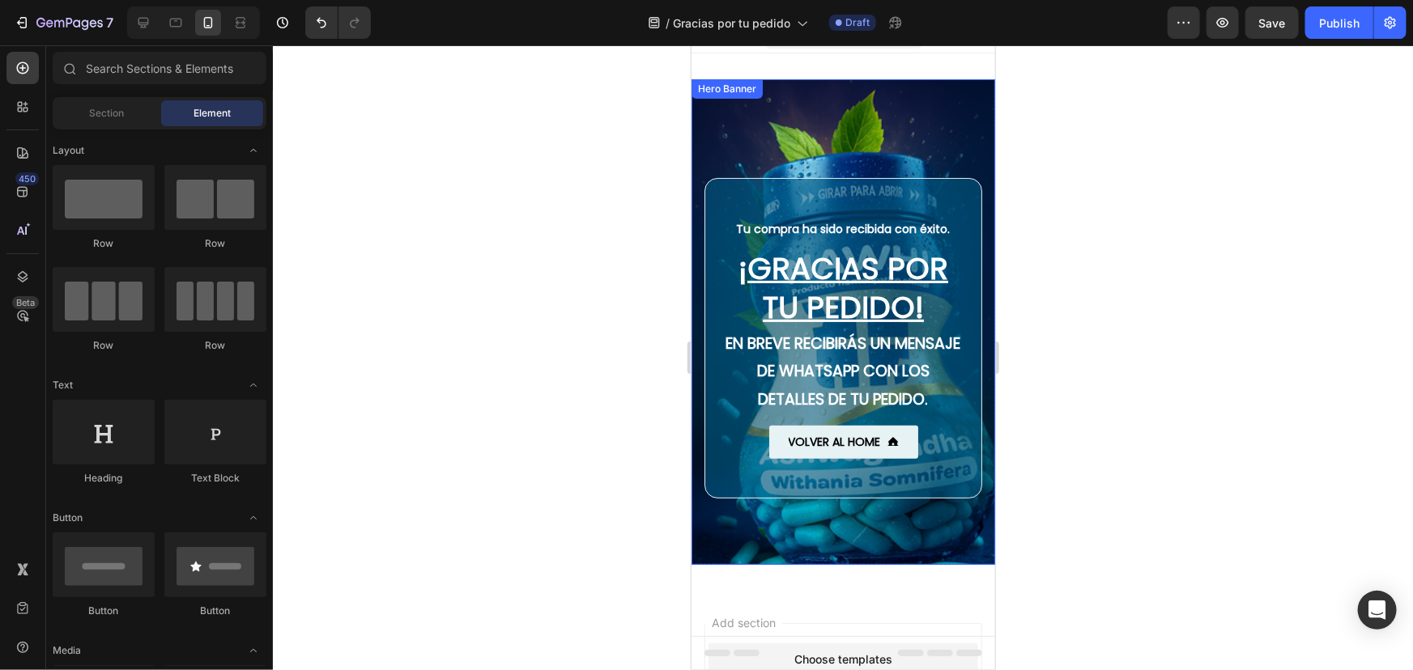
scroll to position [2, 0]
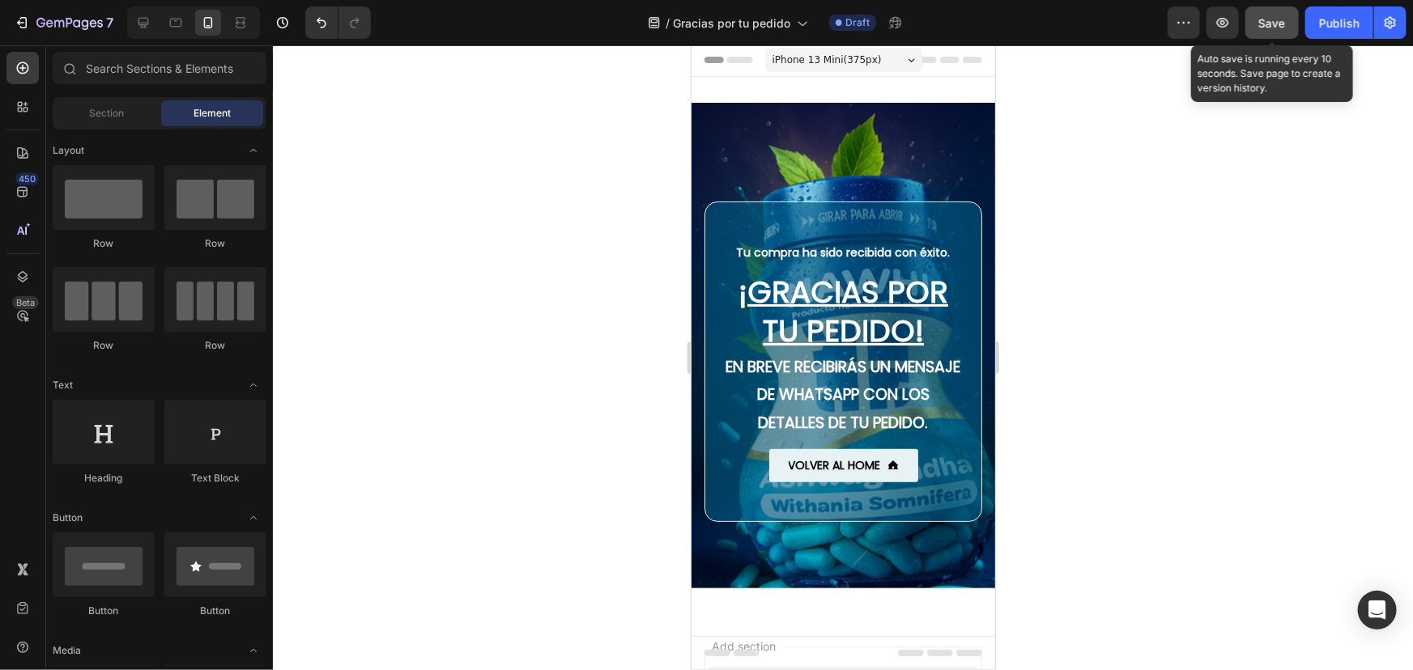
click at [1279, 20] on span "Save" at bounding box center [1272, 23] width 27 height 14
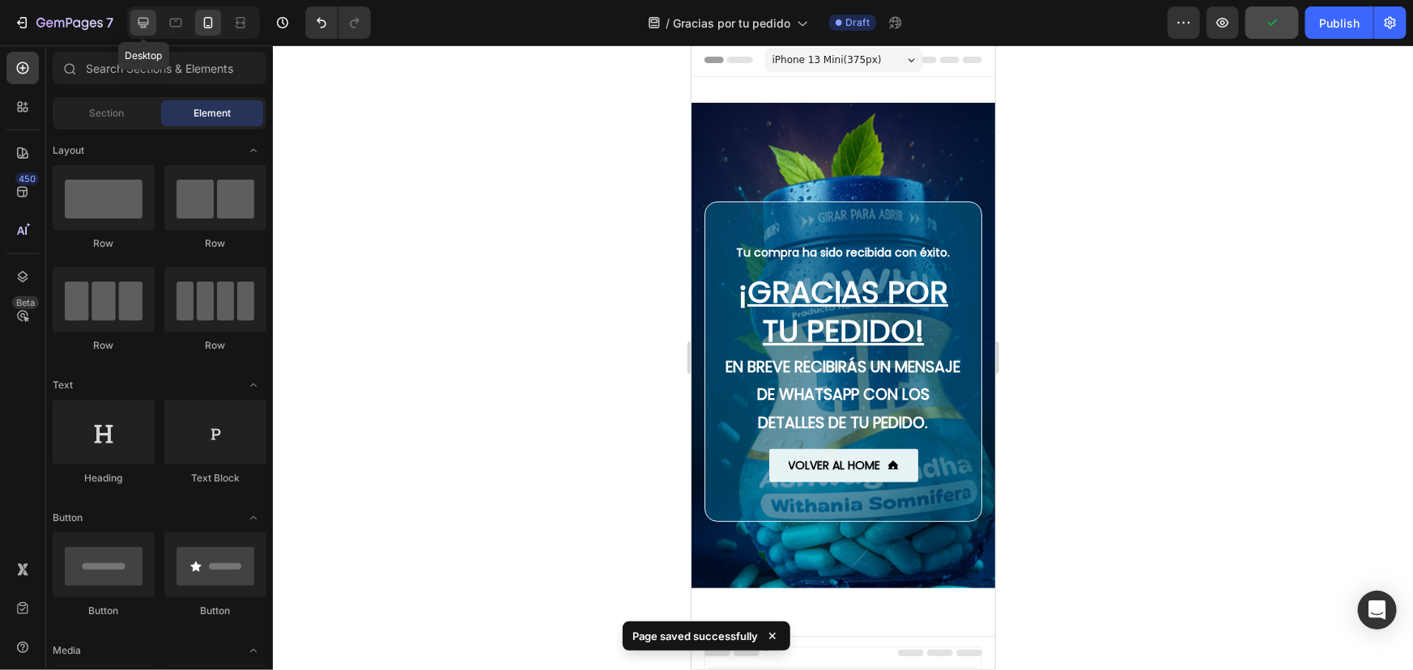
click at [145, 19] on icon at bounding box center [143, 23] width 16 height 16
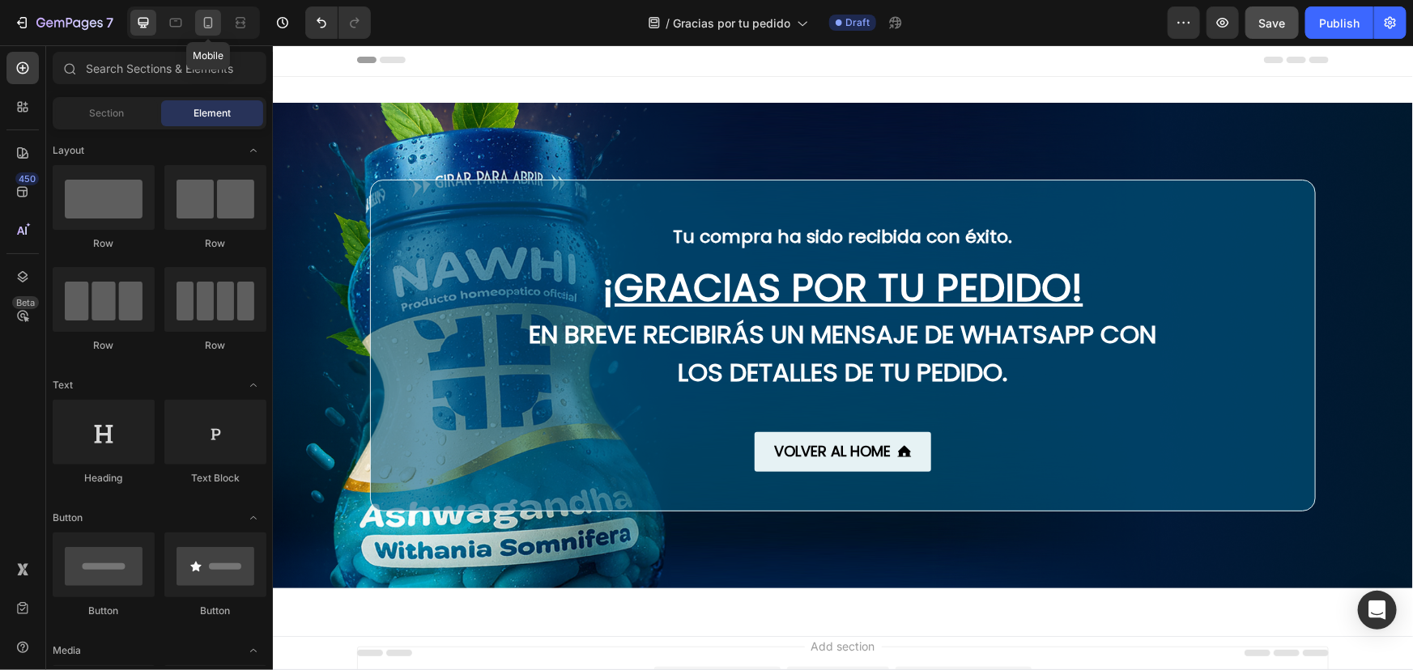
click at [206, 22] on icon at bounding box center [208, 23] width 16 height 16
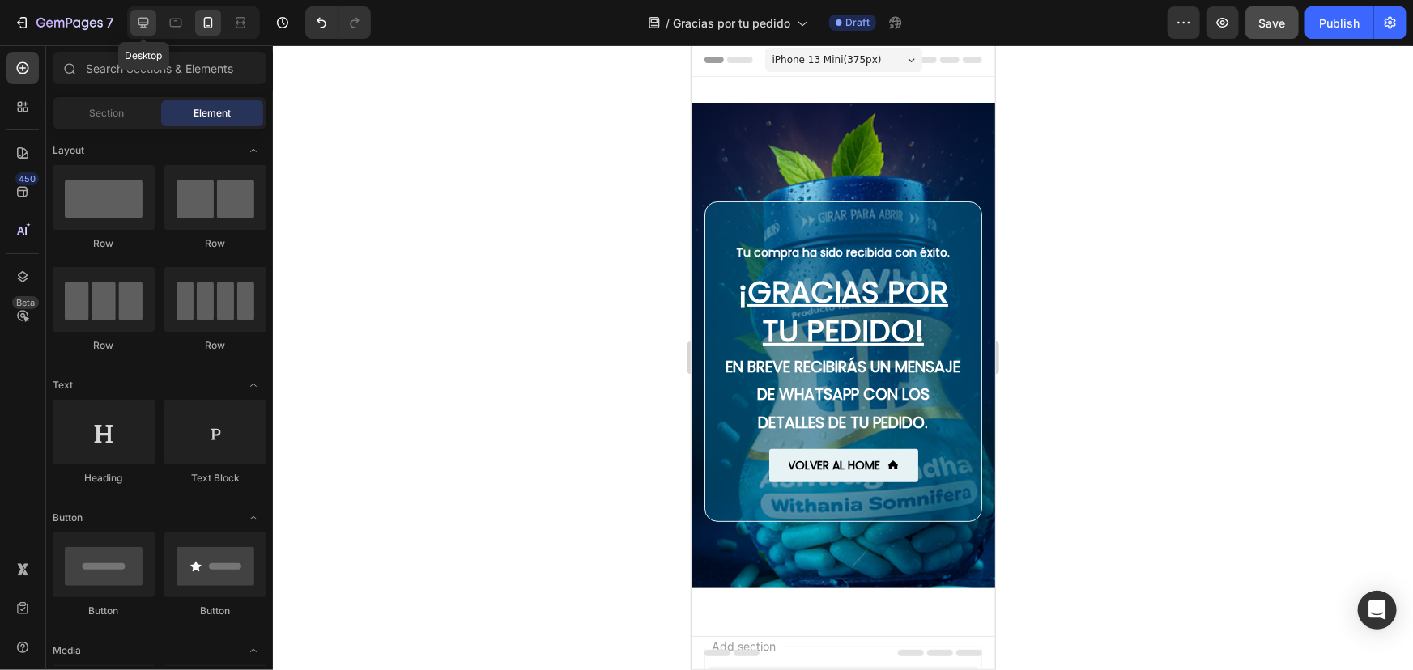
click at [141, 32] on div at bounding box center [143, 23] width 26 height 26
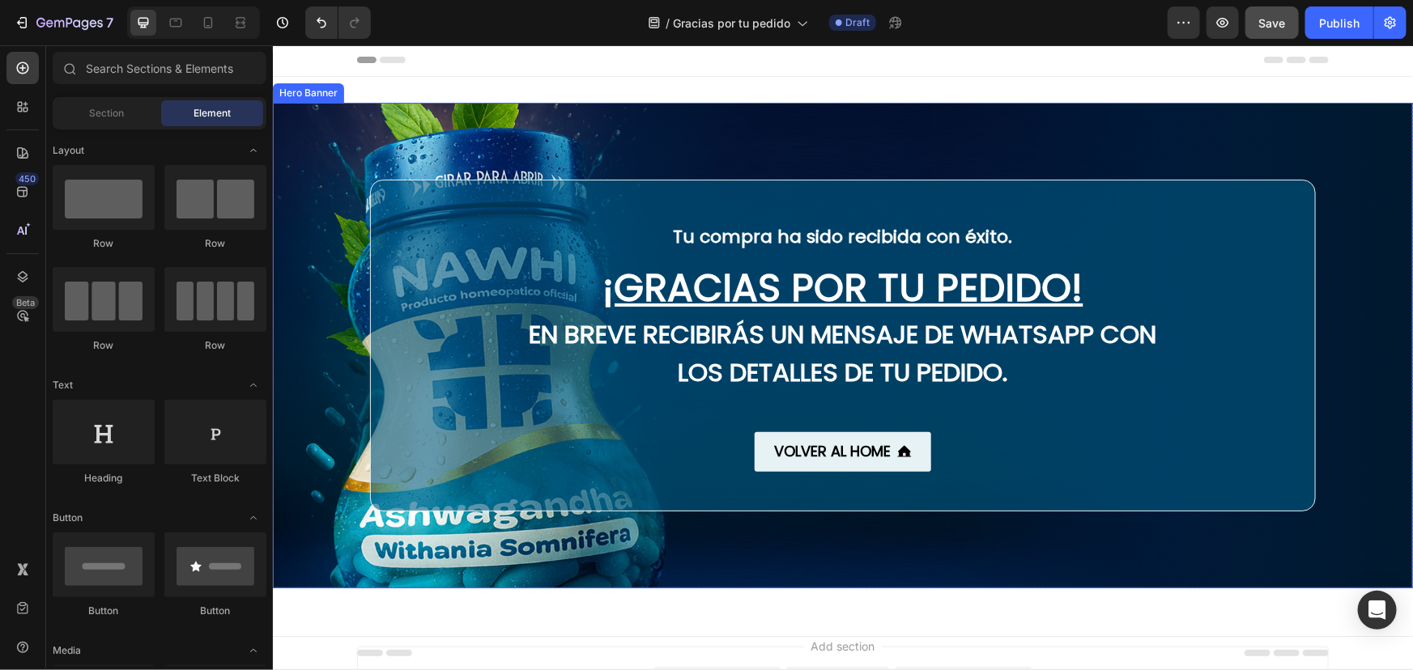
click at [429, 128] on div "Background Image" at bounding box center [842, 345] width 1140 height 486
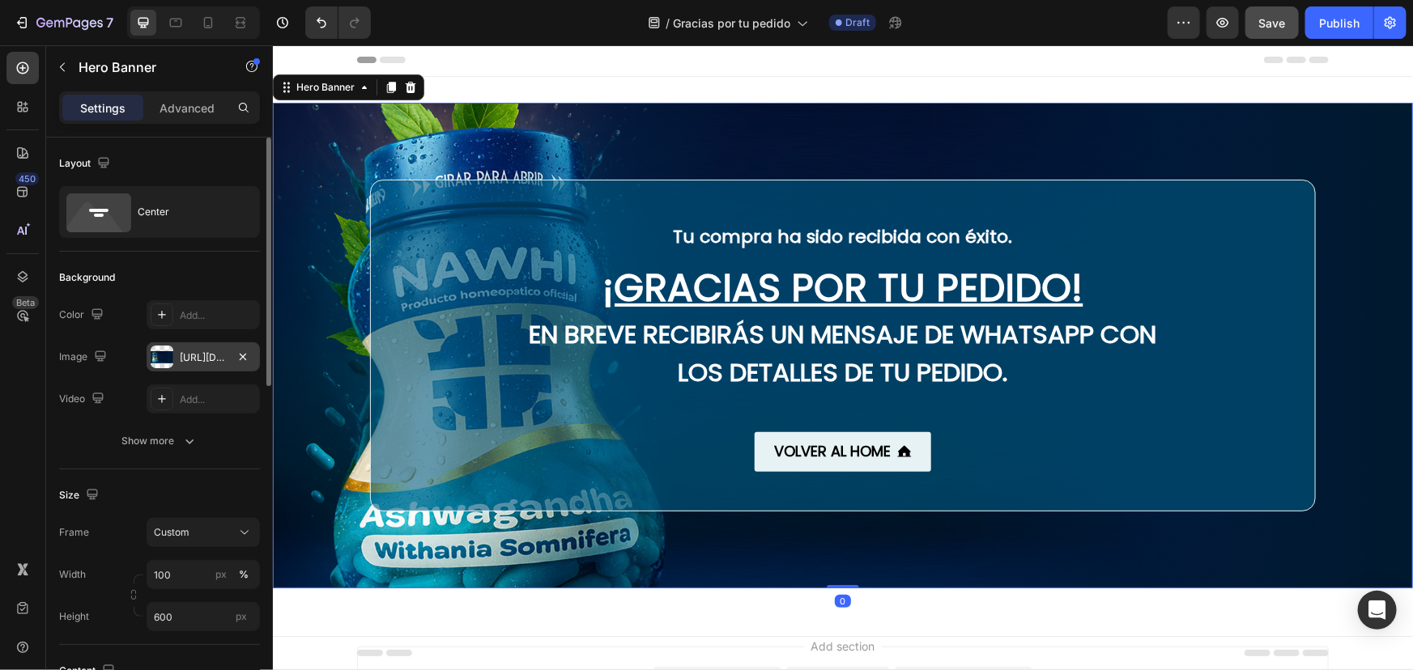
click at [202, 359] on div "[URL][DOMAIN_NAME]" at bounding box center [203, 358] width 47 height 15
click at [1096, 123] on div "Background Image" at bounding box center [842, 345] width 1140 height 486
click at [1355, 28] on div "Publish" at bounding box center [1339, 23] width 40 height 17
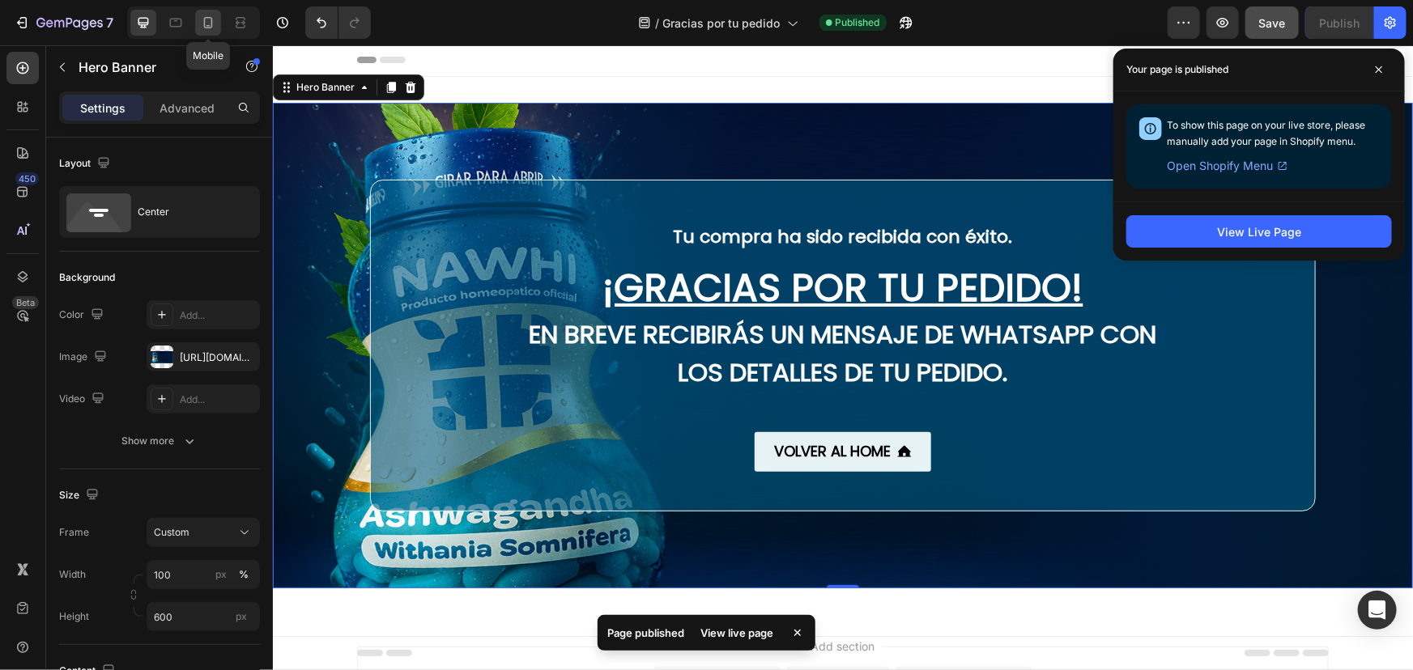
click at [214, 24] on icon at bounding box center [208, 23] width 16 height 16
type input "100%"
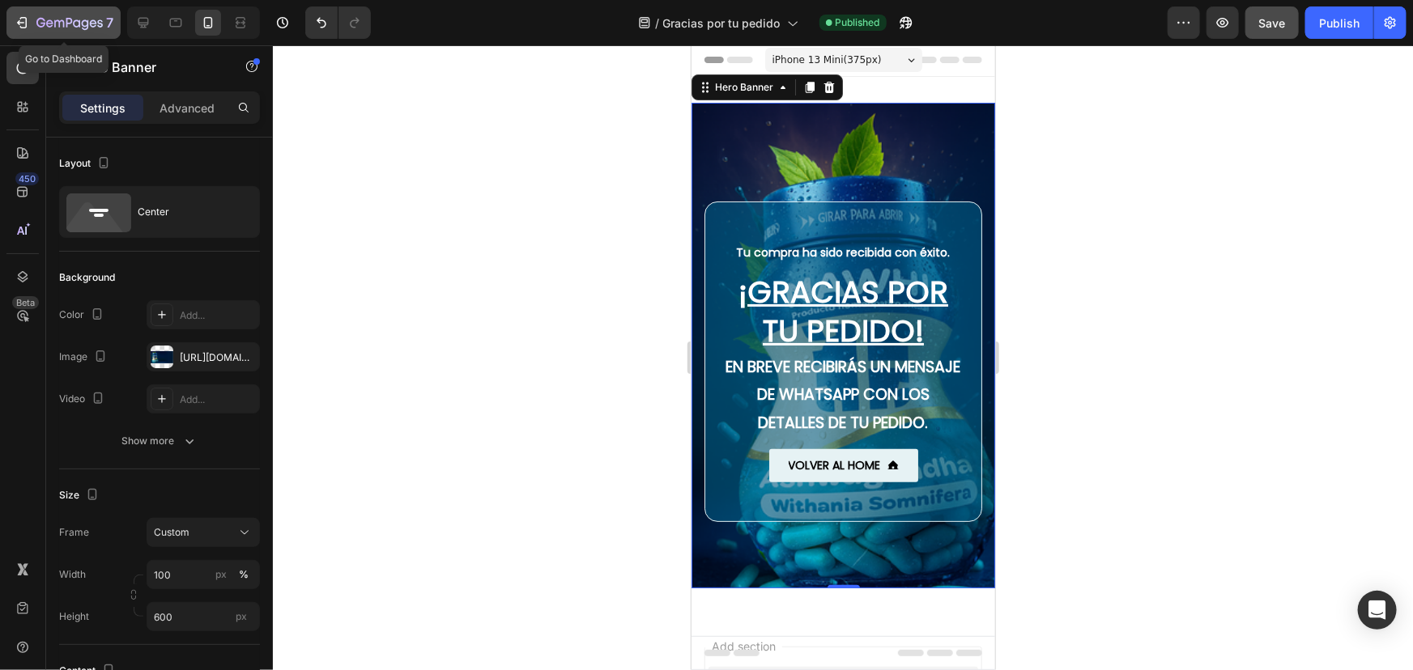
click at [62, 17] on icon "button" at bounding box center [69, 24] width 66 height 14
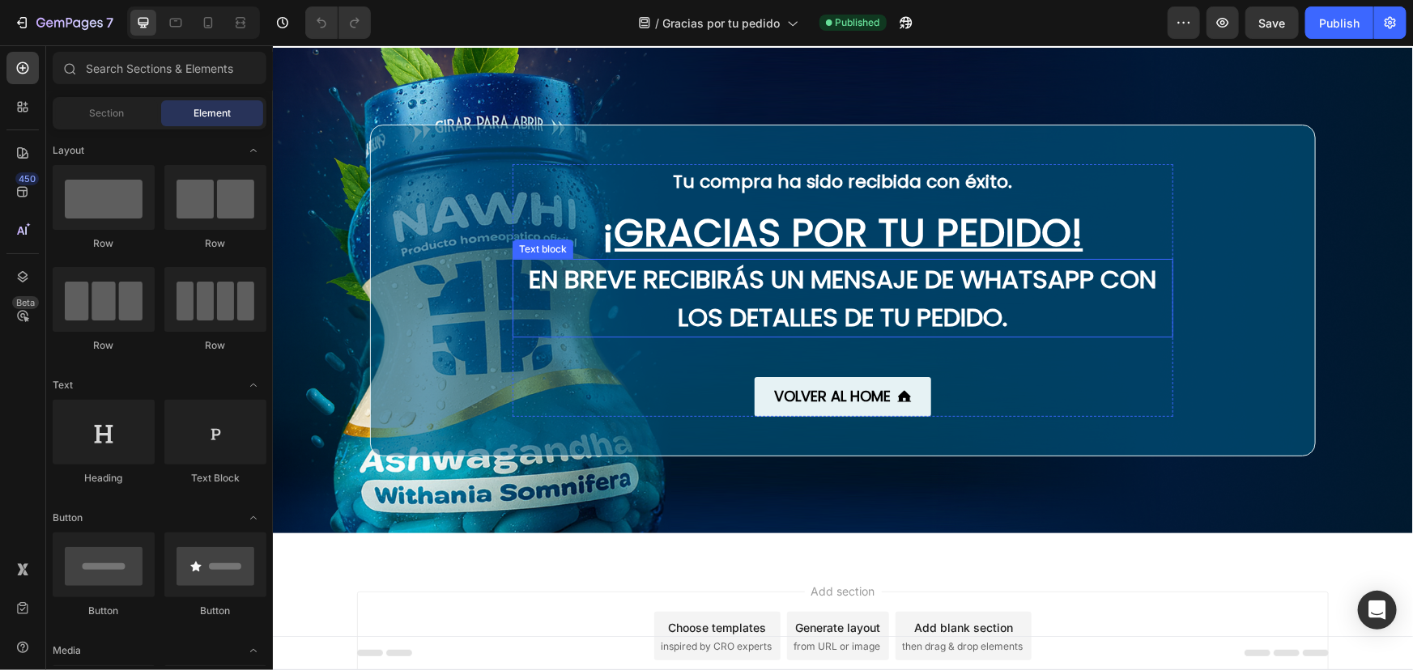
scroll to position [145, 0]
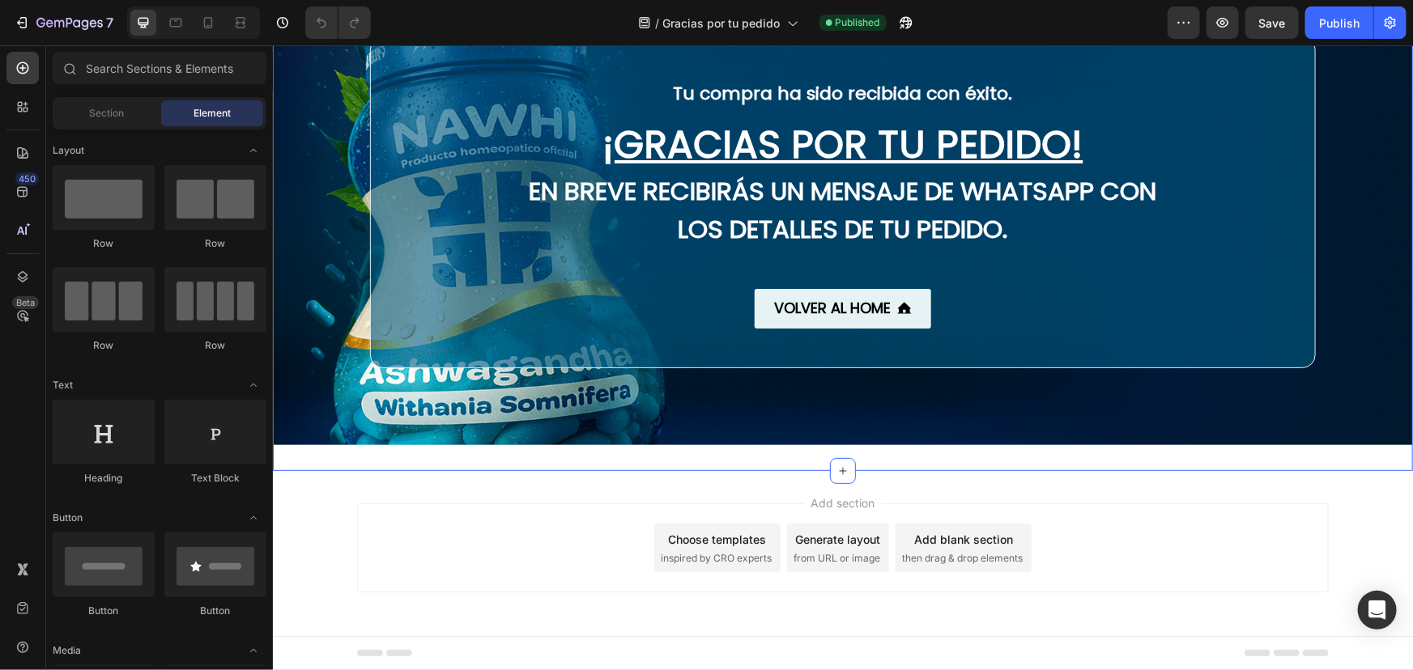
click at [428, 455] on div "Tu compra ha sido recibida con éxito. Text block ¡GRACIAS POR TU PEDIDO! Headin…" at bounding box center [842, 202] width 1140 height 538
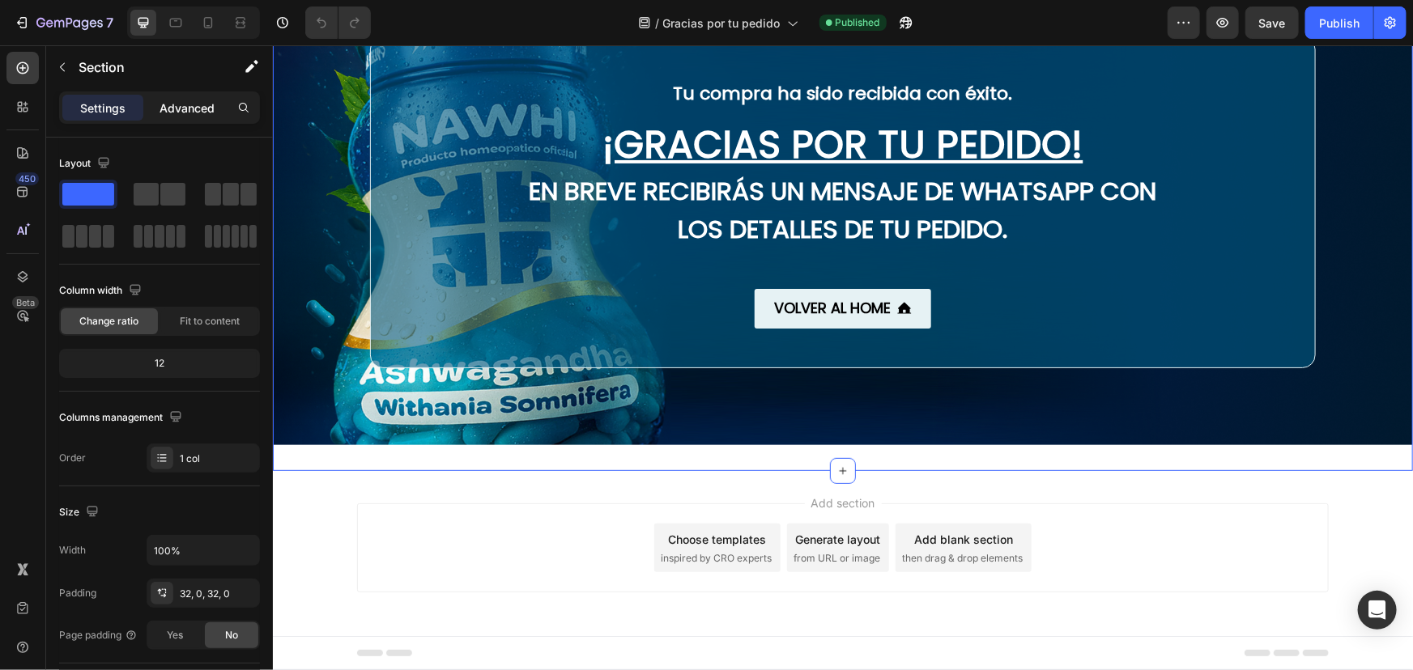
click at [186, 105] on p "Advanced" at bounding box center [187, 108] width 55 height 17
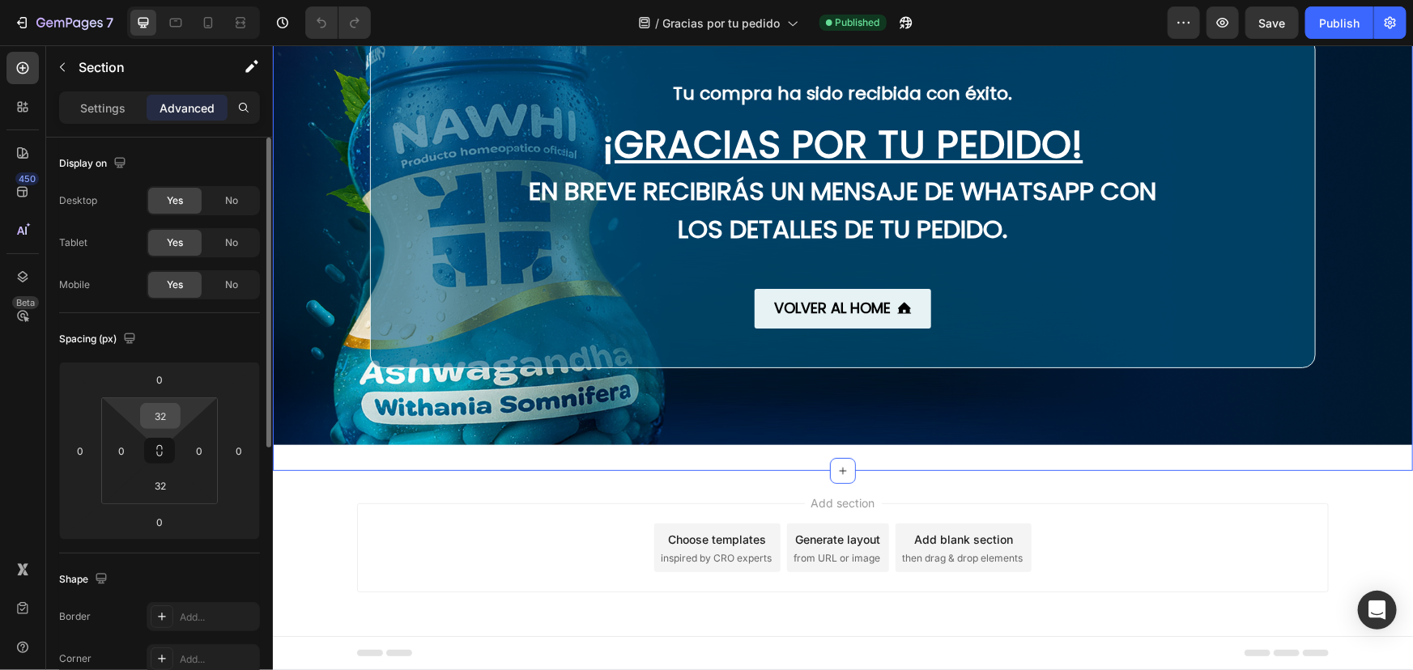
click at [160, 424] on input "32" at bounding box center [160, 416] width 32 height 24
type input "0"
click at [173, 483] on input "32" at bounding box center [160, 486] width 32 height 24
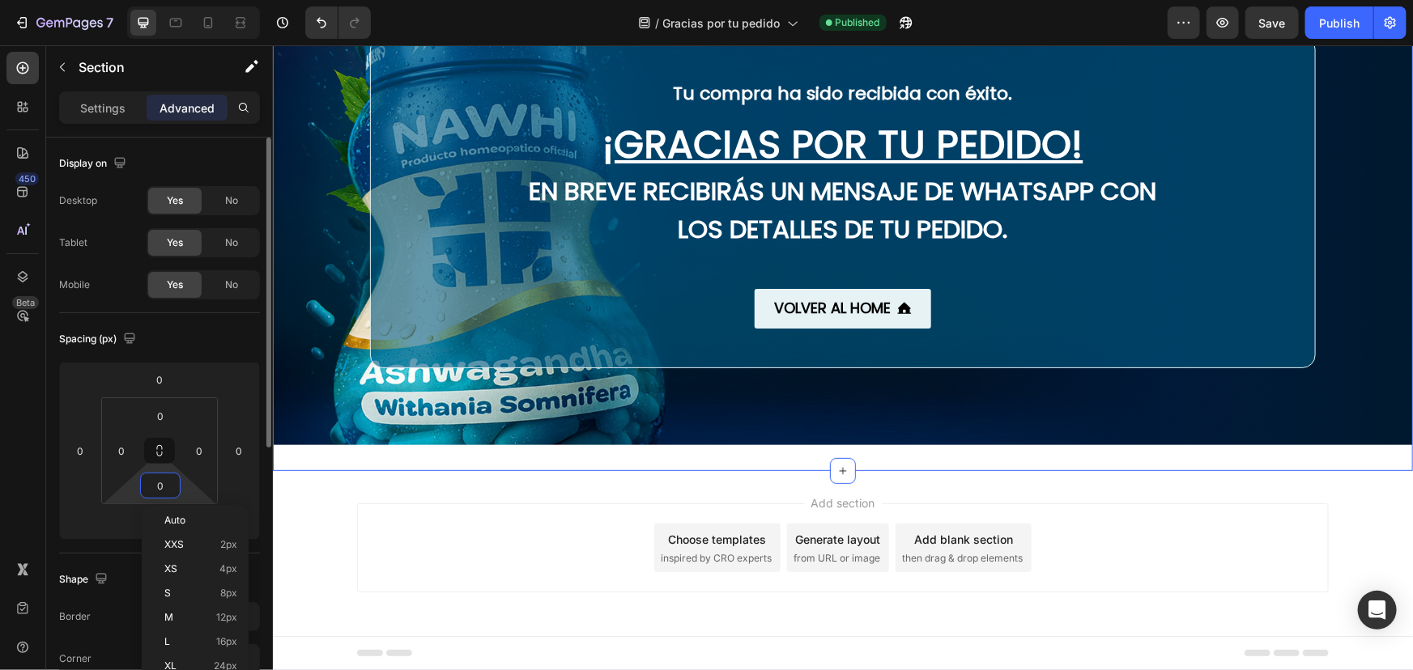
scroll to position [92, 0]
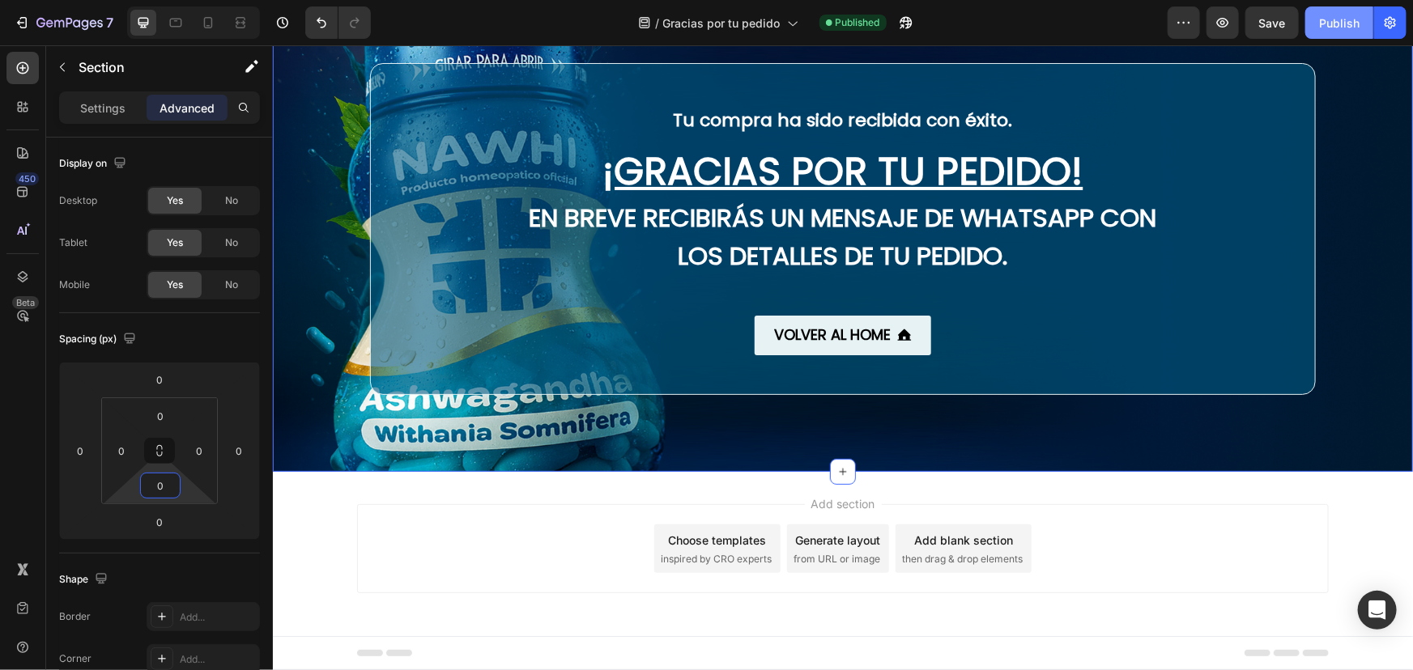
type input "0"
click at [1344, 17] on div "Publish" at bounding box center [1339, 23] width 40 height 17
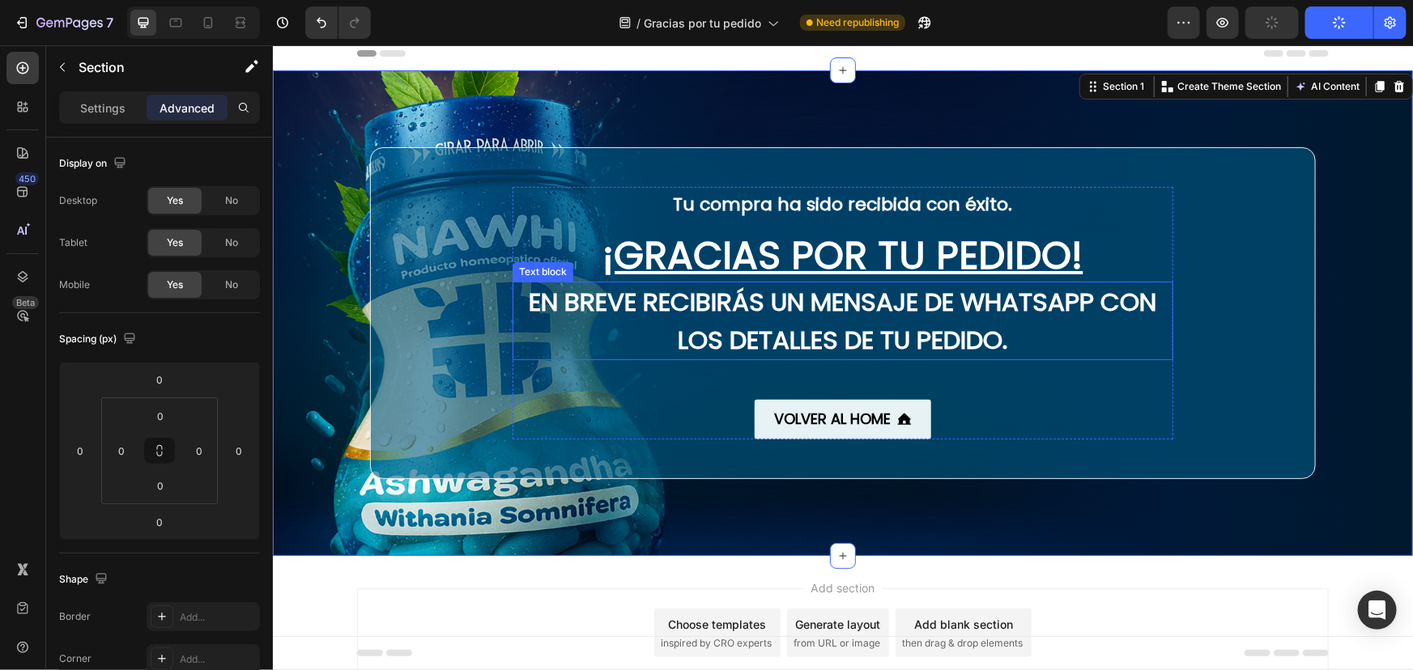
scroll to position [0, 0]
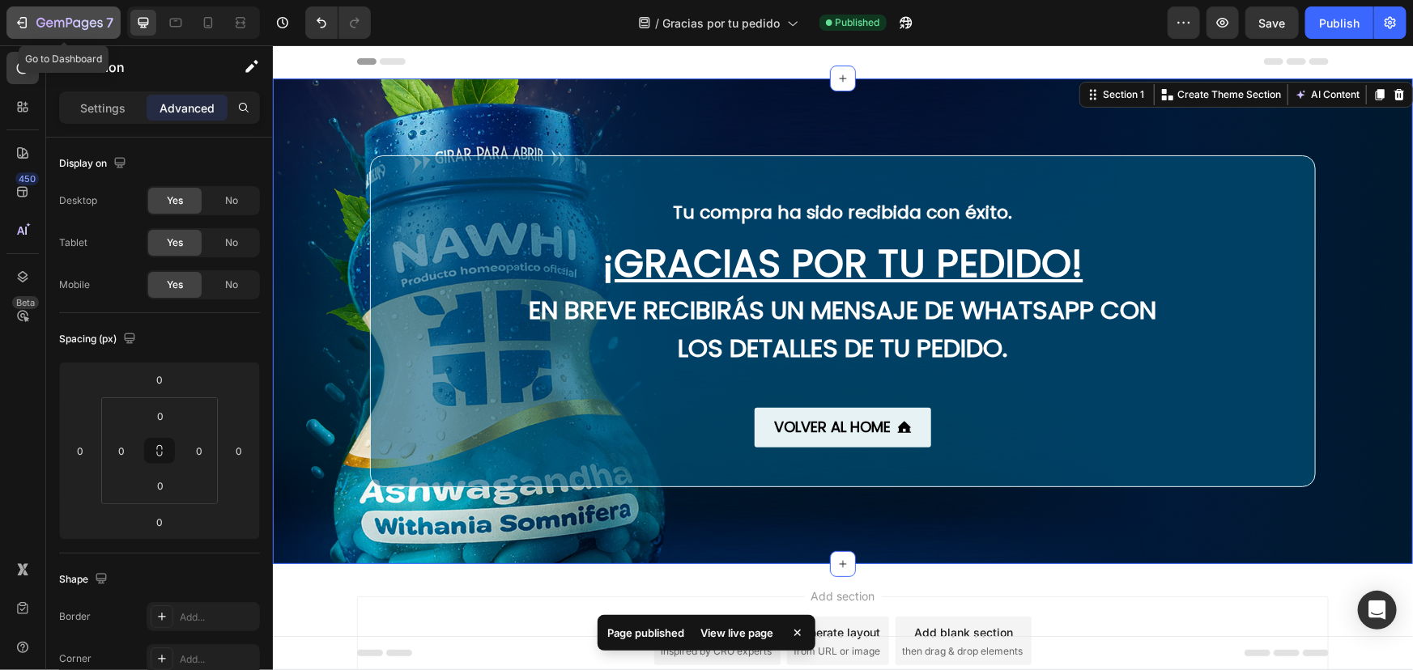
click at [57, 32] on div "7" at bounding box center [74, 22] width 77 height 19
